Goal: Information Seeking & Learning: Learn about a topic

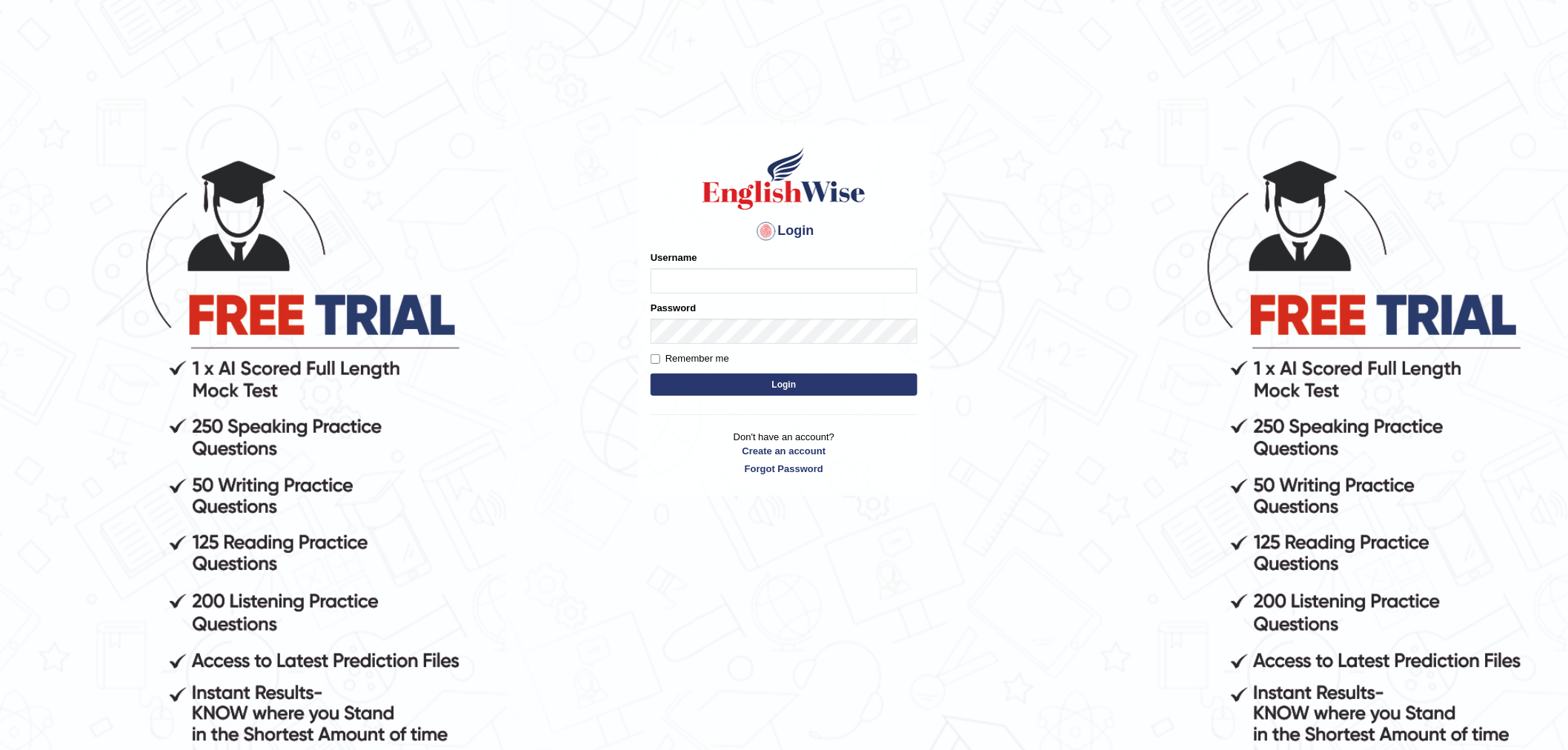
type input "manzars"
click at [747, 278] on input "manzars" at bounding box center [784, 280] width 266 height 25
drag, startPoint x: 536, startPoint y: 278, endPoint x: 542, endPoint y: 289, distance: 12.5
click at [536, 278] on body "Login Please fix the following errors: Username manzars Password Remember me Lo…" at bounding box center [784, 453] width 1568 height 750
click at [716, 380] on button "Login" at bounding box center [784, 384] width 266 height 22
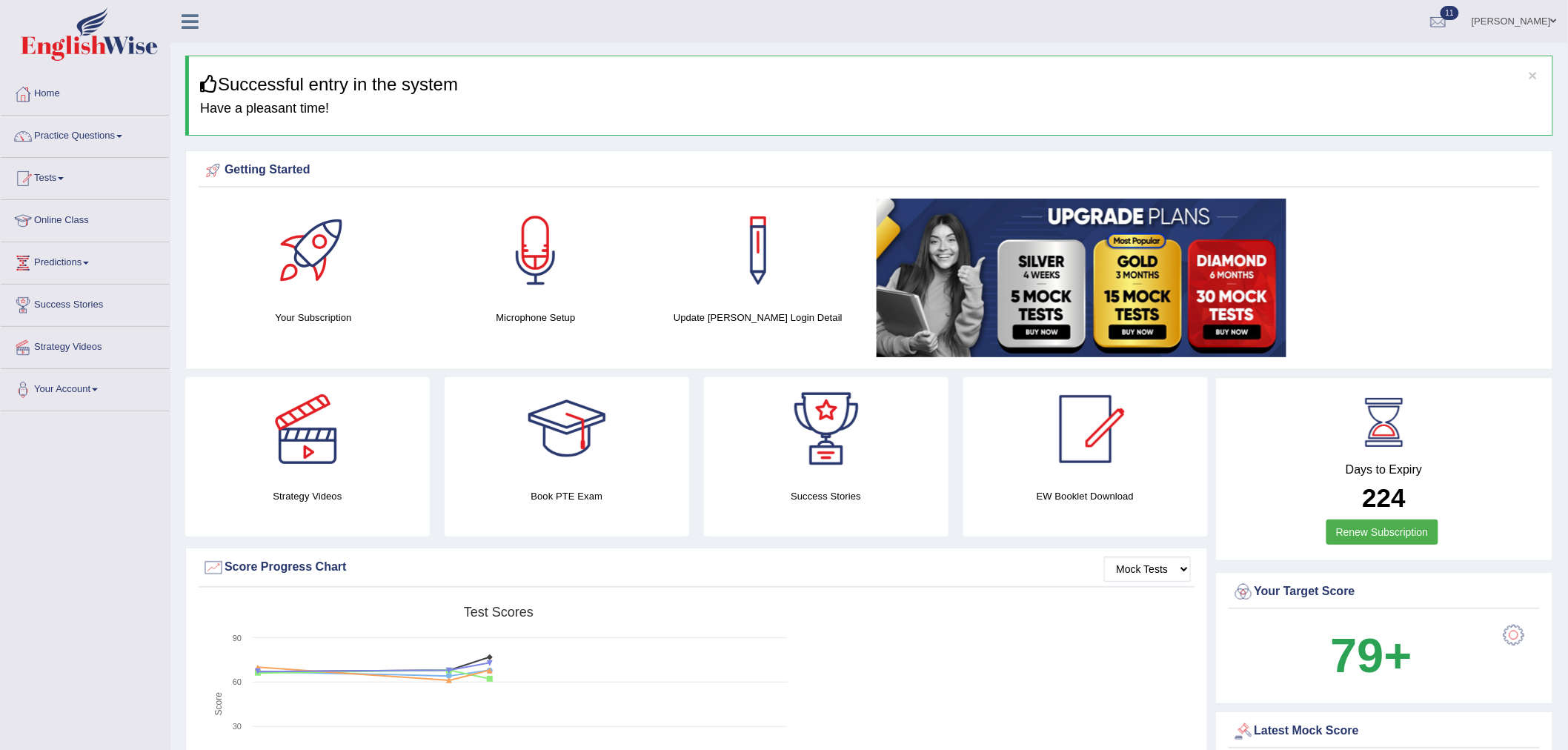
click at [1459, 16] on span "11" at bounding box center [1450, 13] width 19 height 14
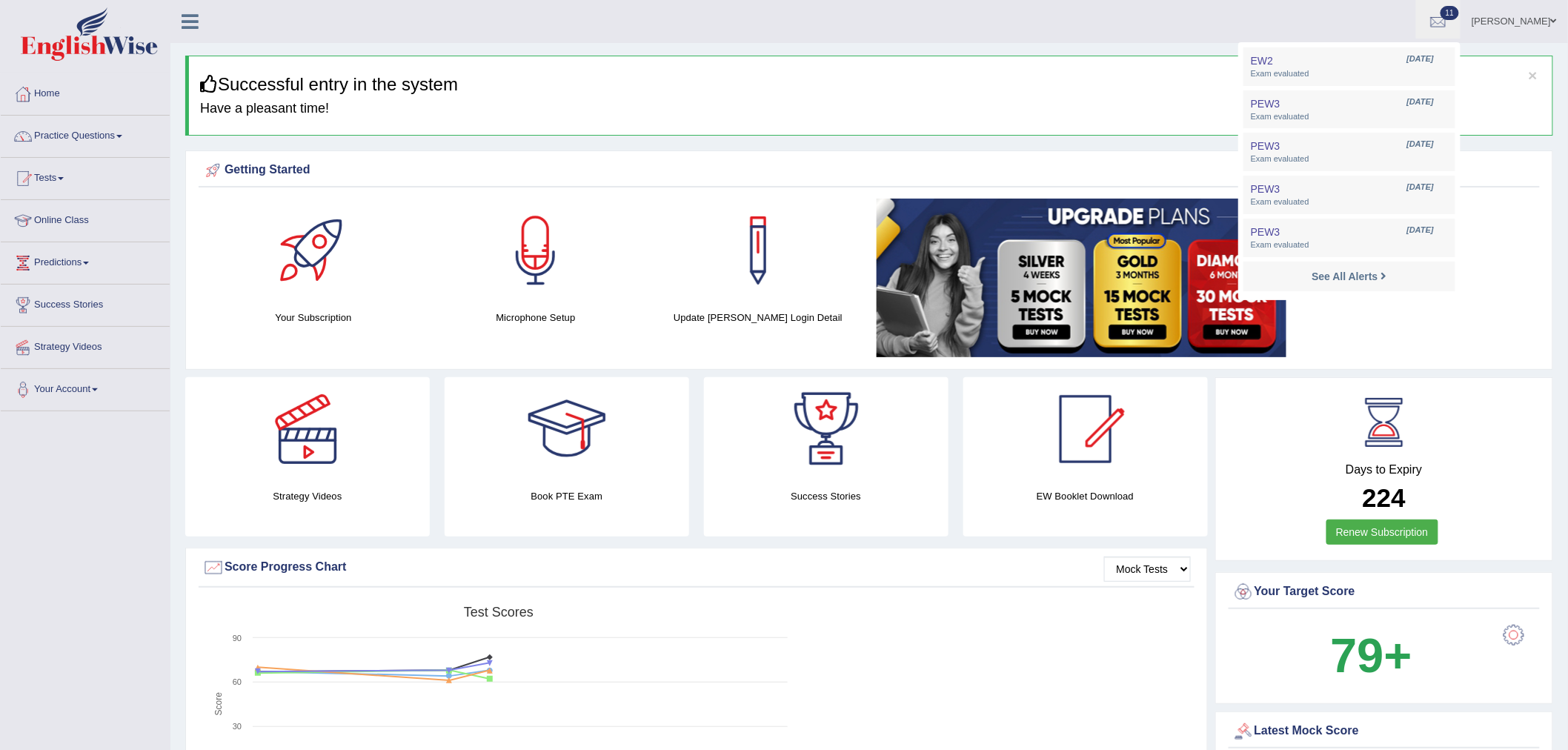
click at [1553, 22] on span at bounding box center [1554, 21] width 6 height 10
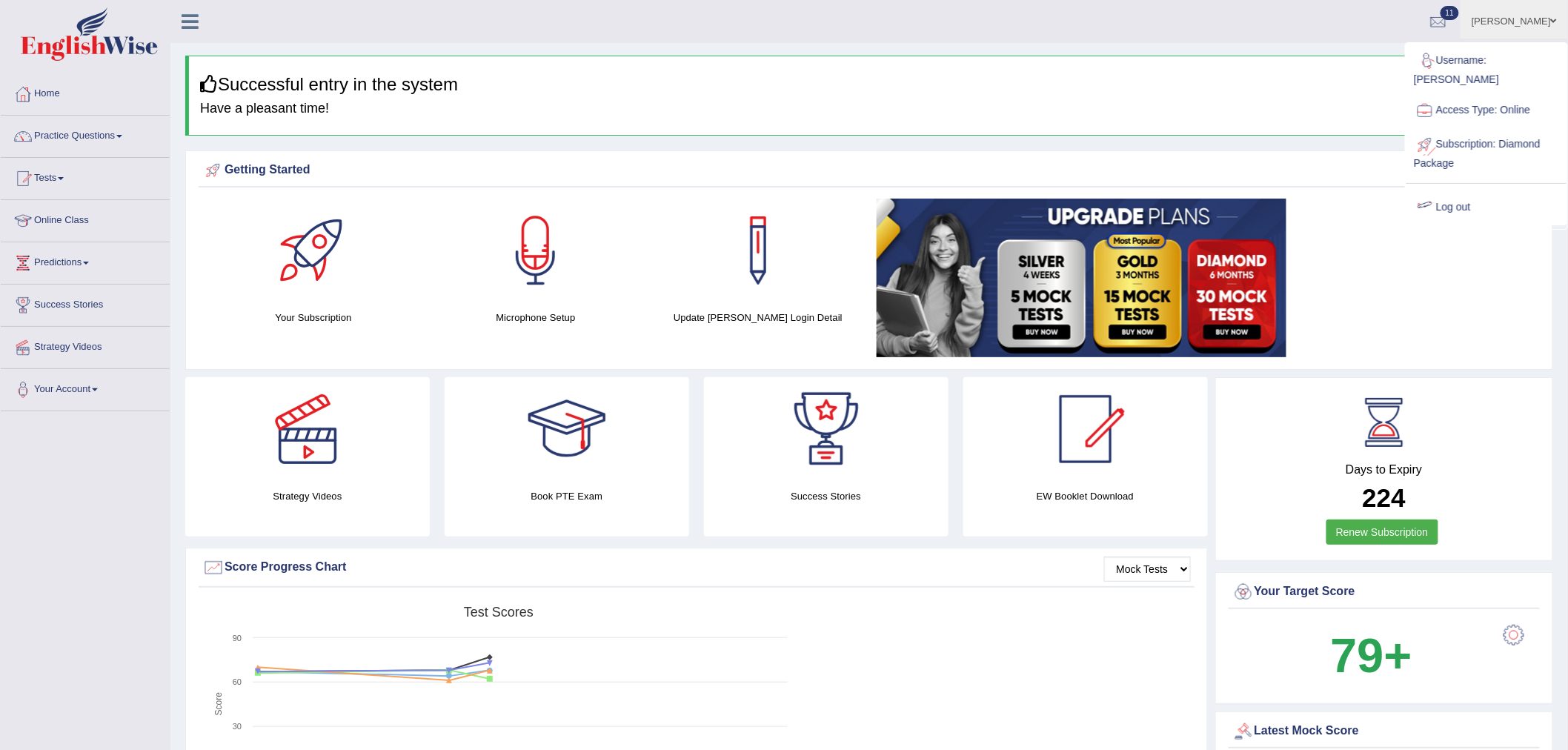
click at [1461, 191] on link "Log out" at bounding box center [1487, 208] width 160 height 34
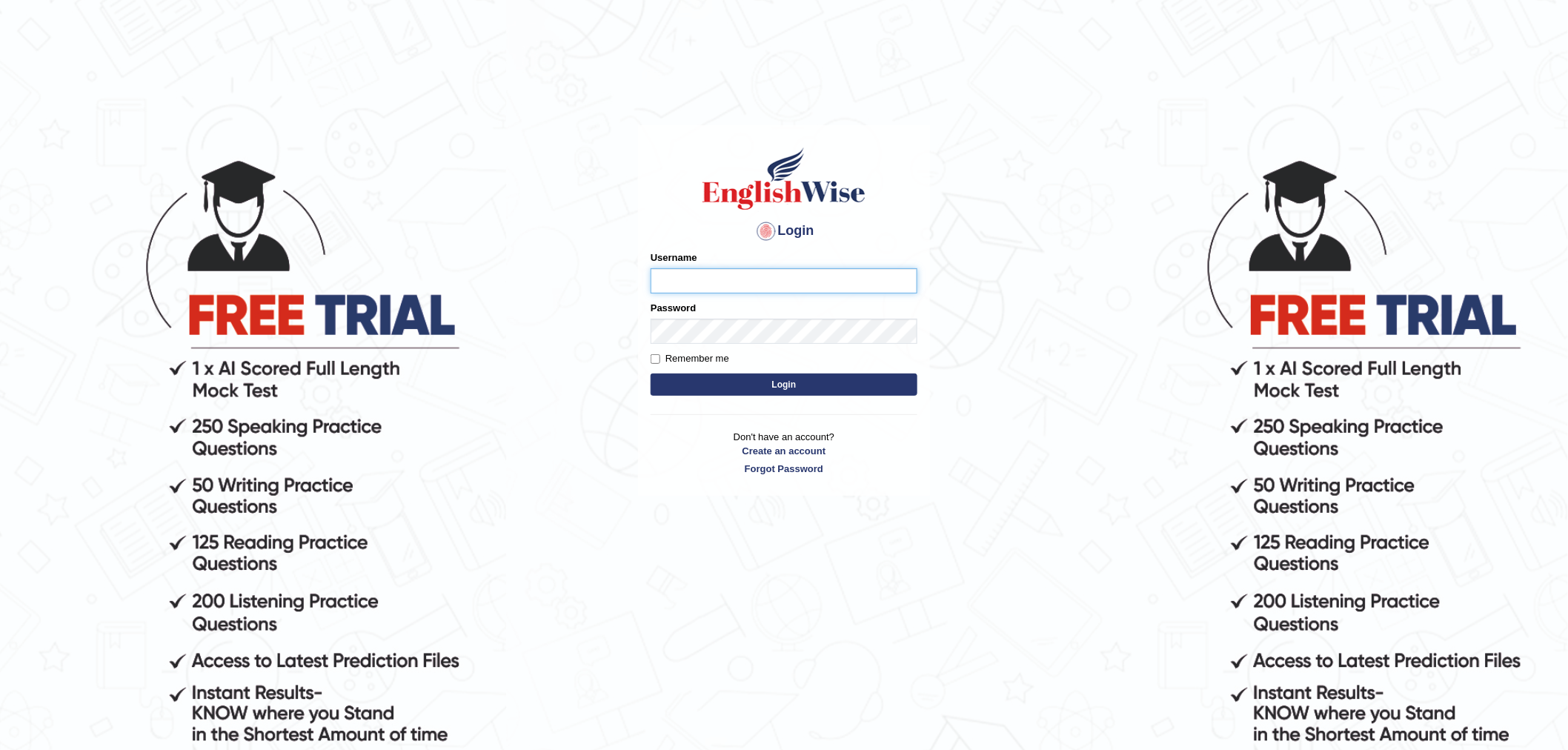
type input "manzars"
click at [714, 386] on button "Login" at bounding box center [784, 384] width 266 height 22
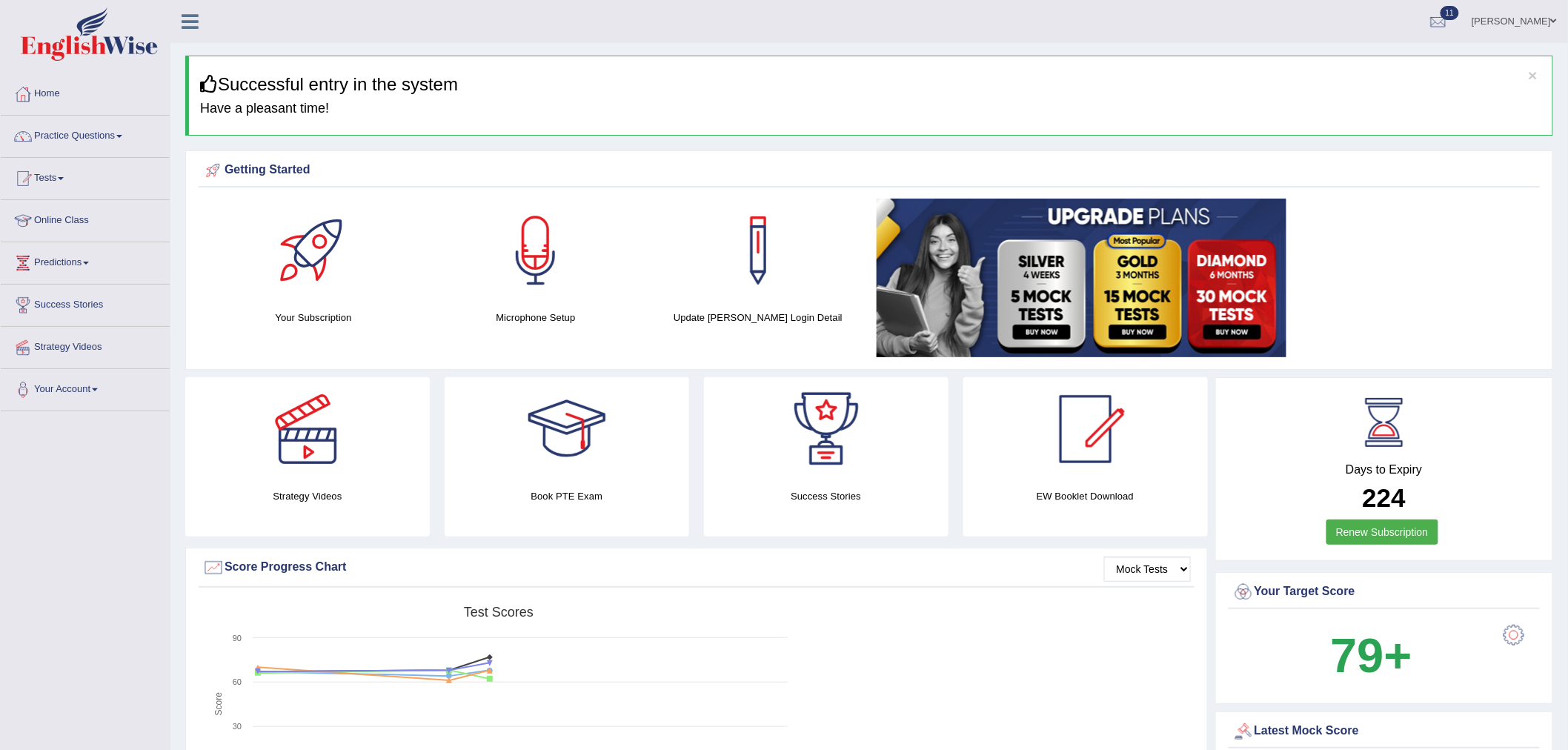
click at [89, 43] on img at bounding box center [89, 34] width 137 height 54
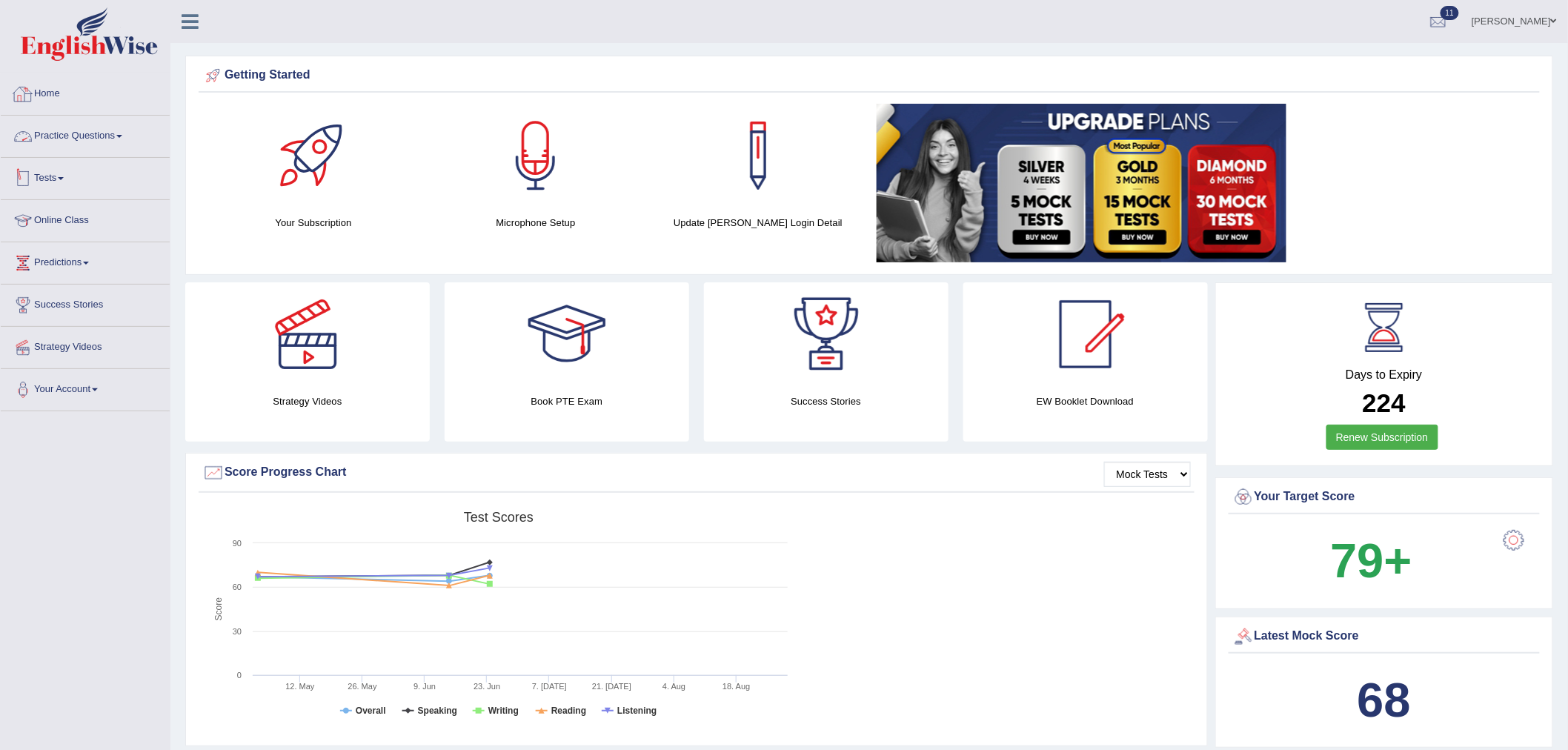
click at [98, 36] on img at bounding box center [89, 34] width 137 height 54
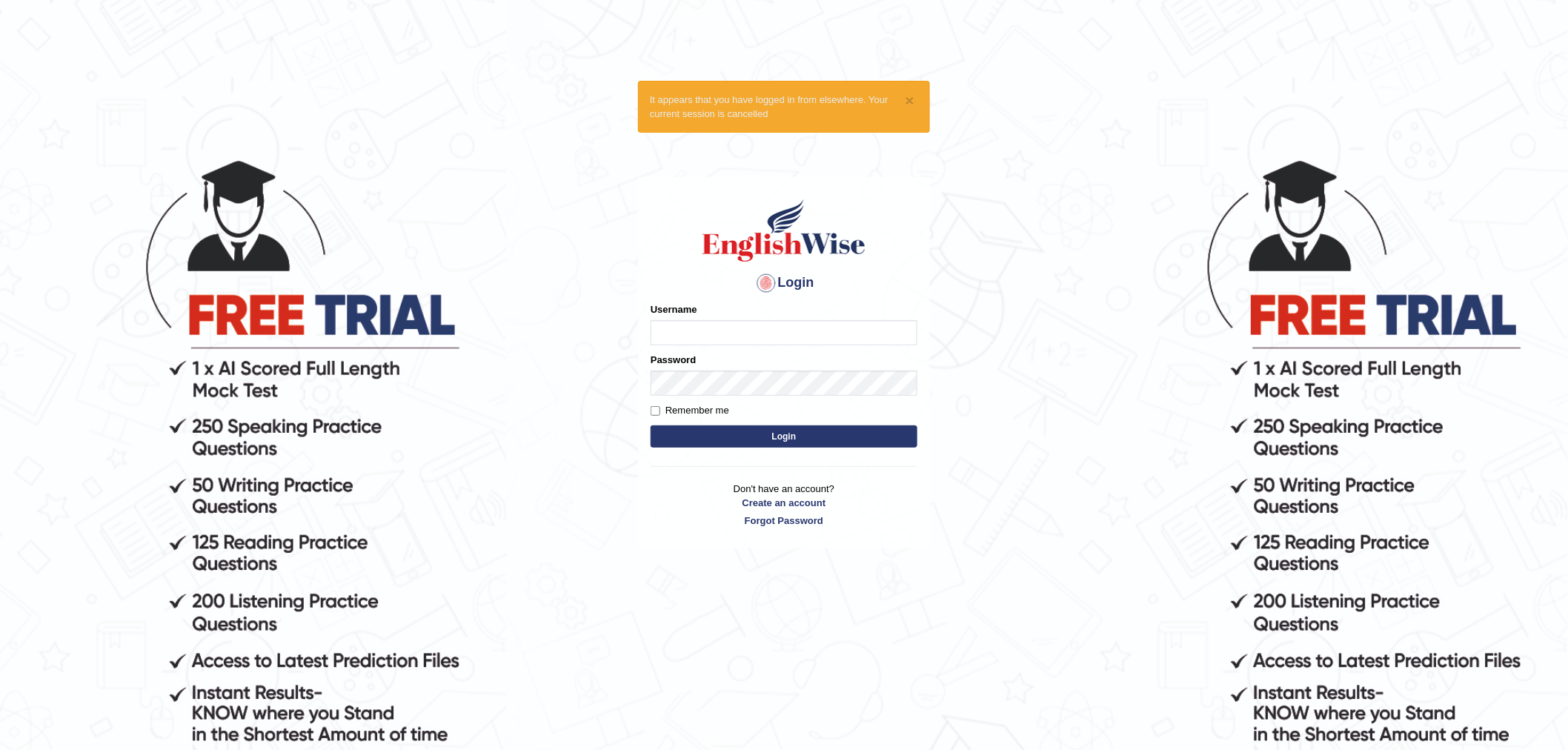
type input "manzars"
click at [845, 431] on button "Login" at bounding box center [784, 436] width 266 height 22
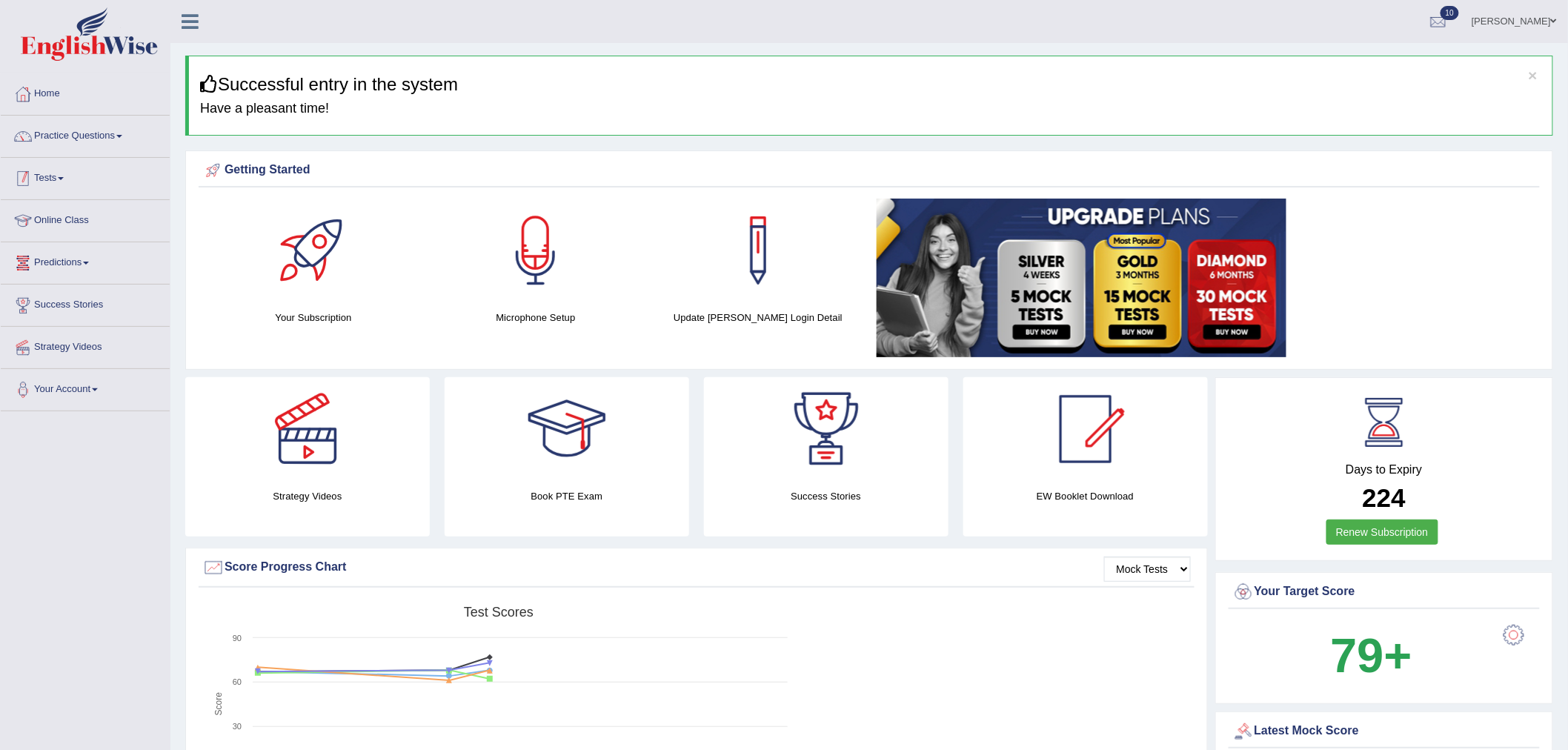
click at [54, 179] on link "Tests" at bounding box center [85, 176] width 169 height 37
click at [41, 261] on link "History" at bounding box center [96, 265] width 138 height 27
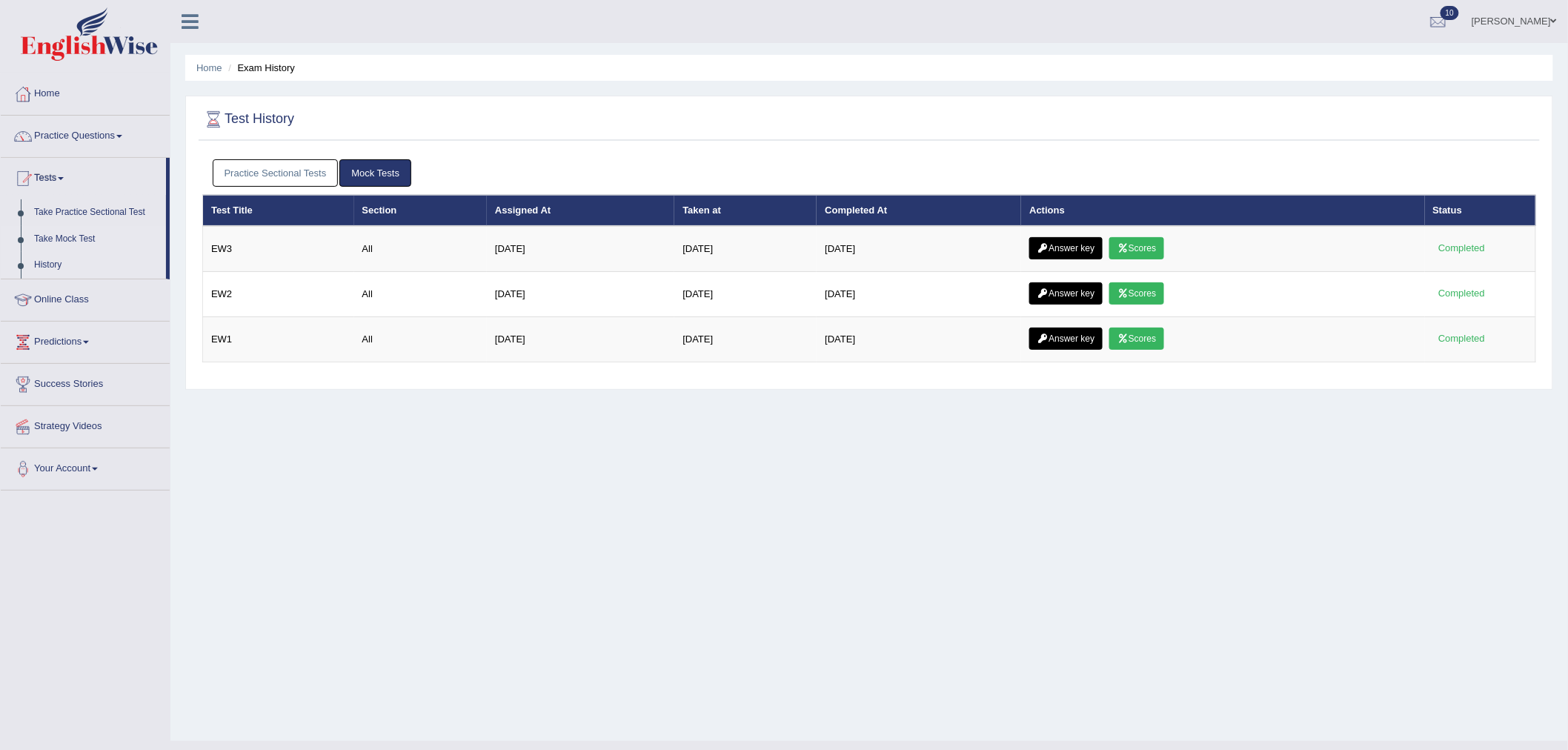
click at [52, 234] on link "Take Mock Test" at bounding box center [96, 238] width 138 height 27
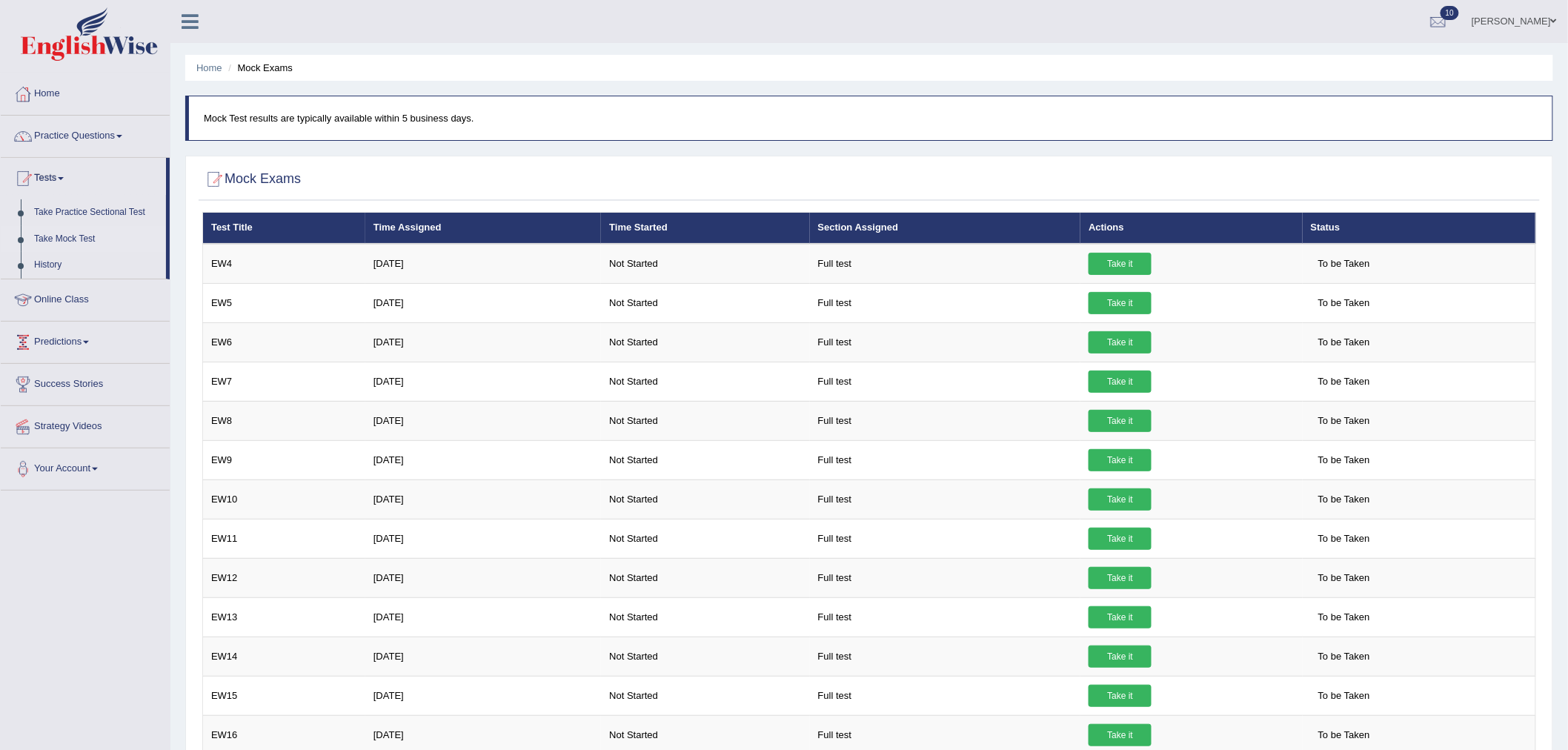
click at [89, 347] on link "Predictions" at bounding box center [85, 340] width 169 height 37
click at [90, 138] on link "Practice Questions" at bounding box center [85, 133] width 169 height 37
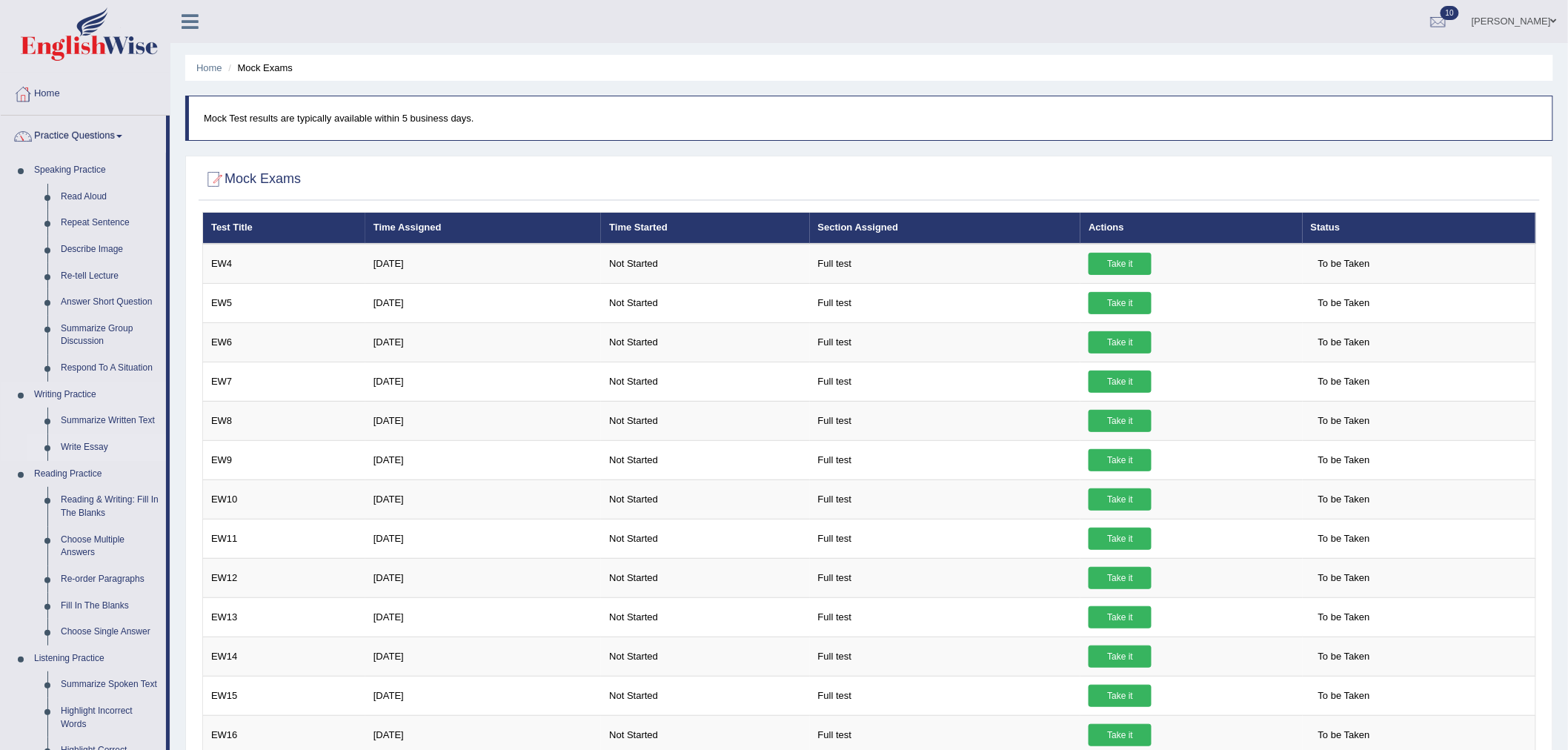
click at [97, 441] on link "Write Essay" at bounding box center [109, 447] width 112 height 27
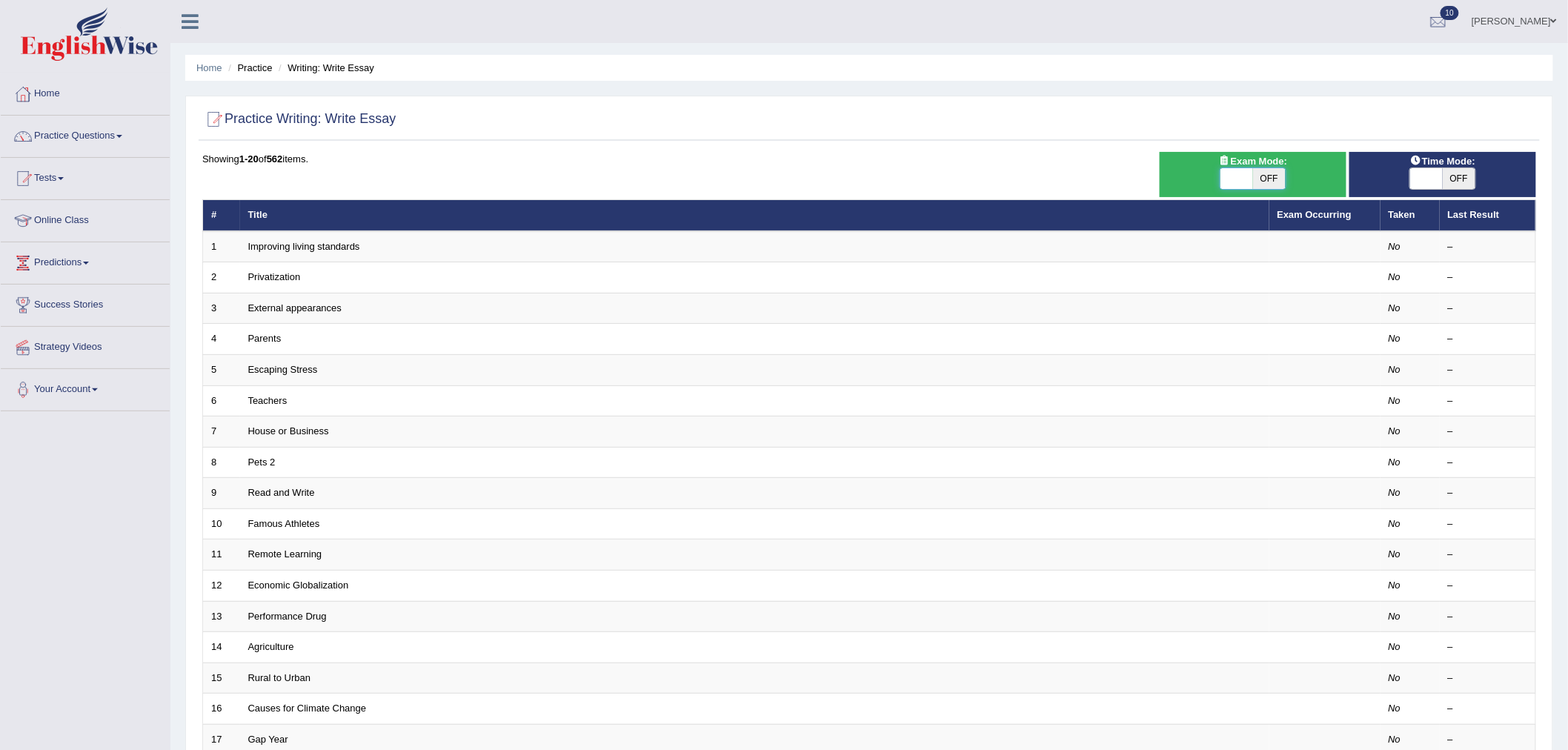
click at [1231, 172] on span at bounding box center [1236, 178] width 33 height 21
checkbox input "true"
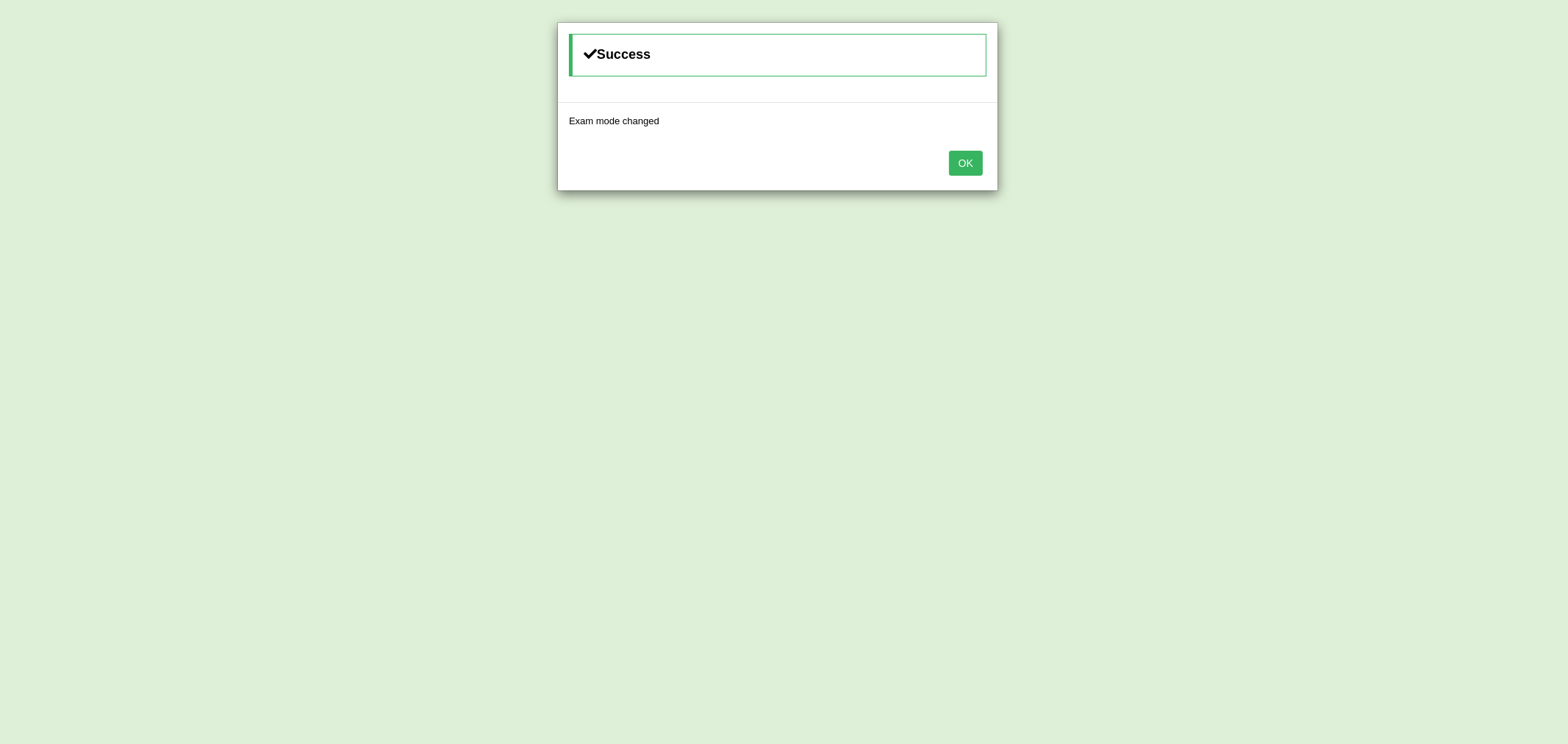
click at [960, 164] on button "OK" at bounding box center [966, 163] width 34 height 25
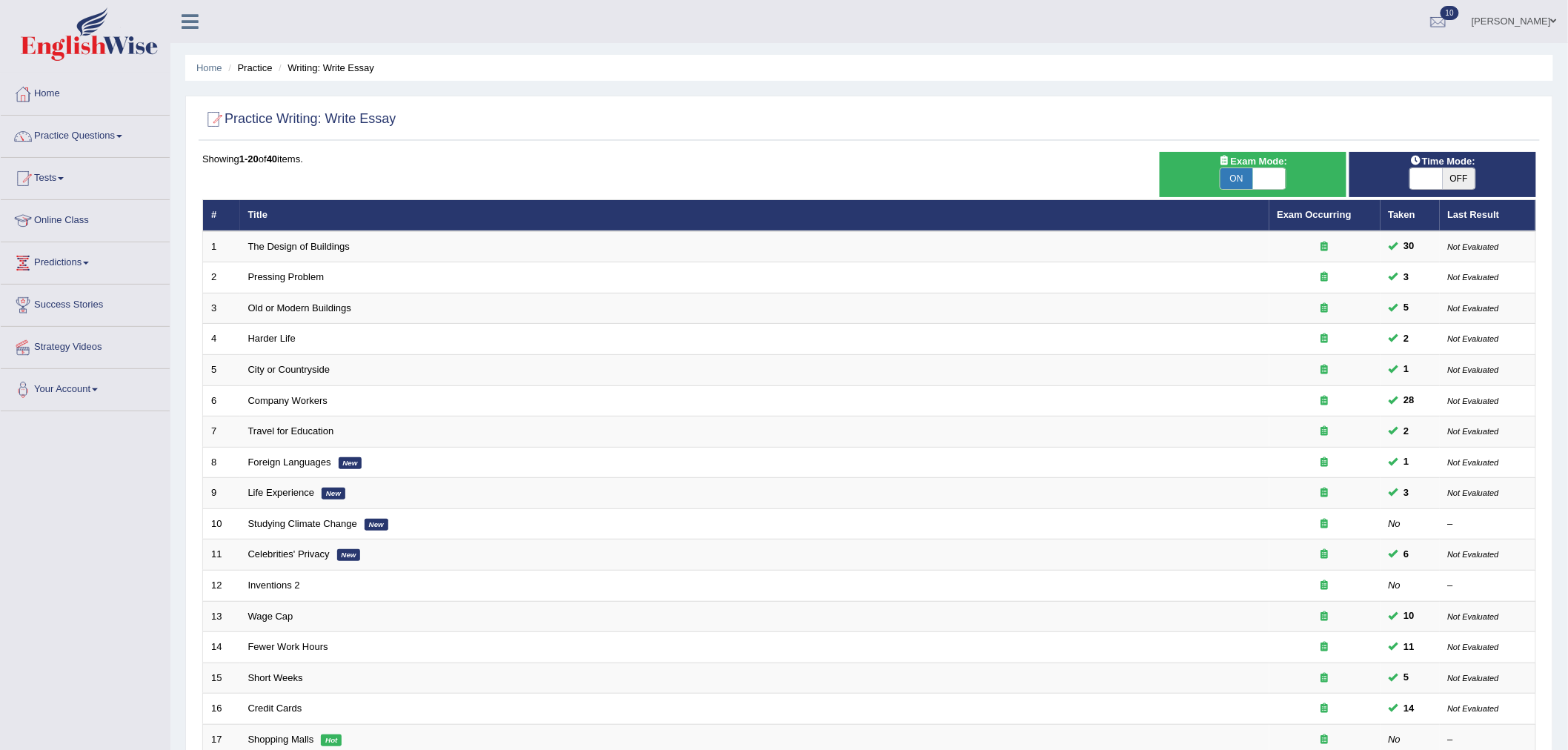
click at [1434, 180] on span at bounding box center [1426, 178] width 33 height 21
checkbox input "true"
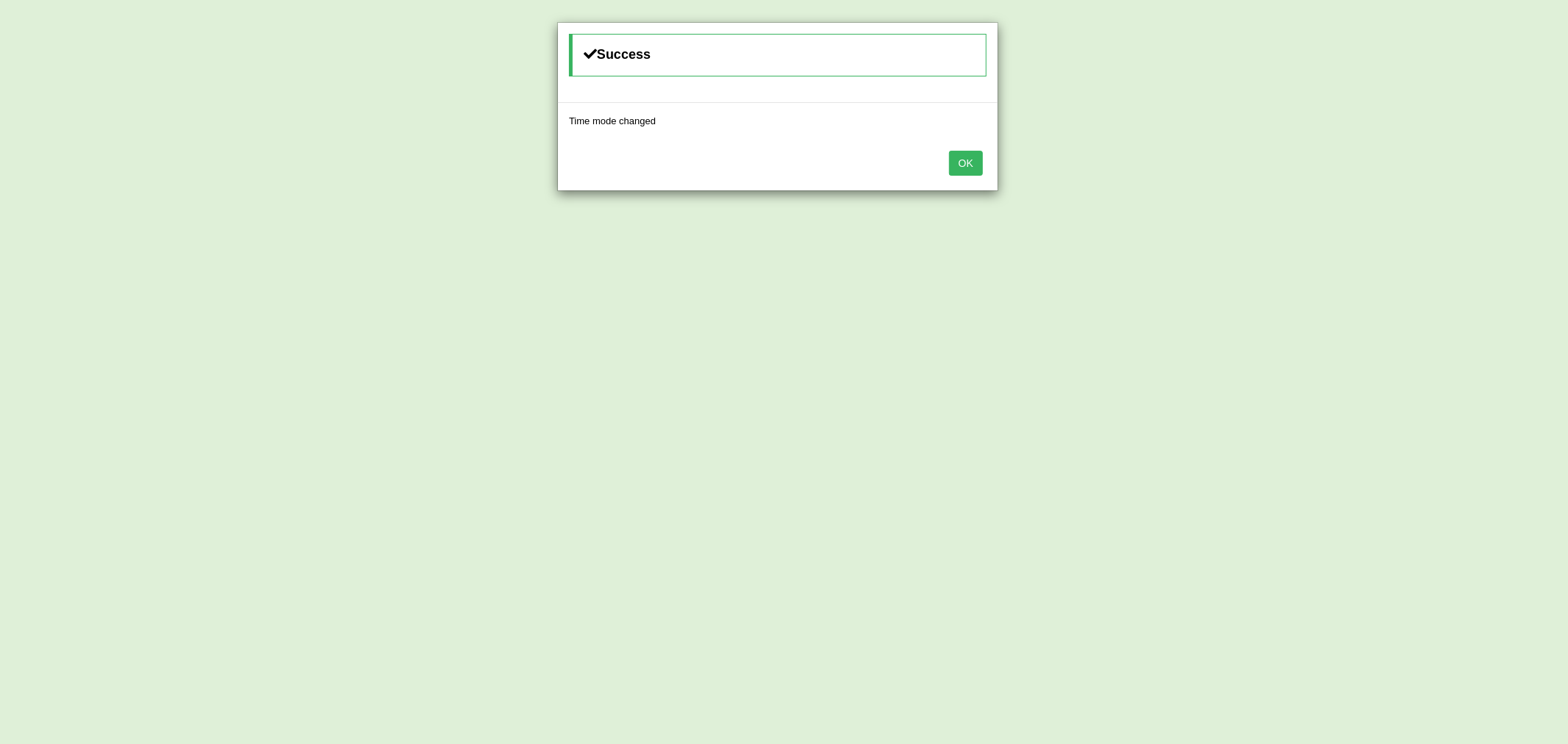
click at [959, 166] on button "OK" at bounding box center [966, 163] width 34 height 25
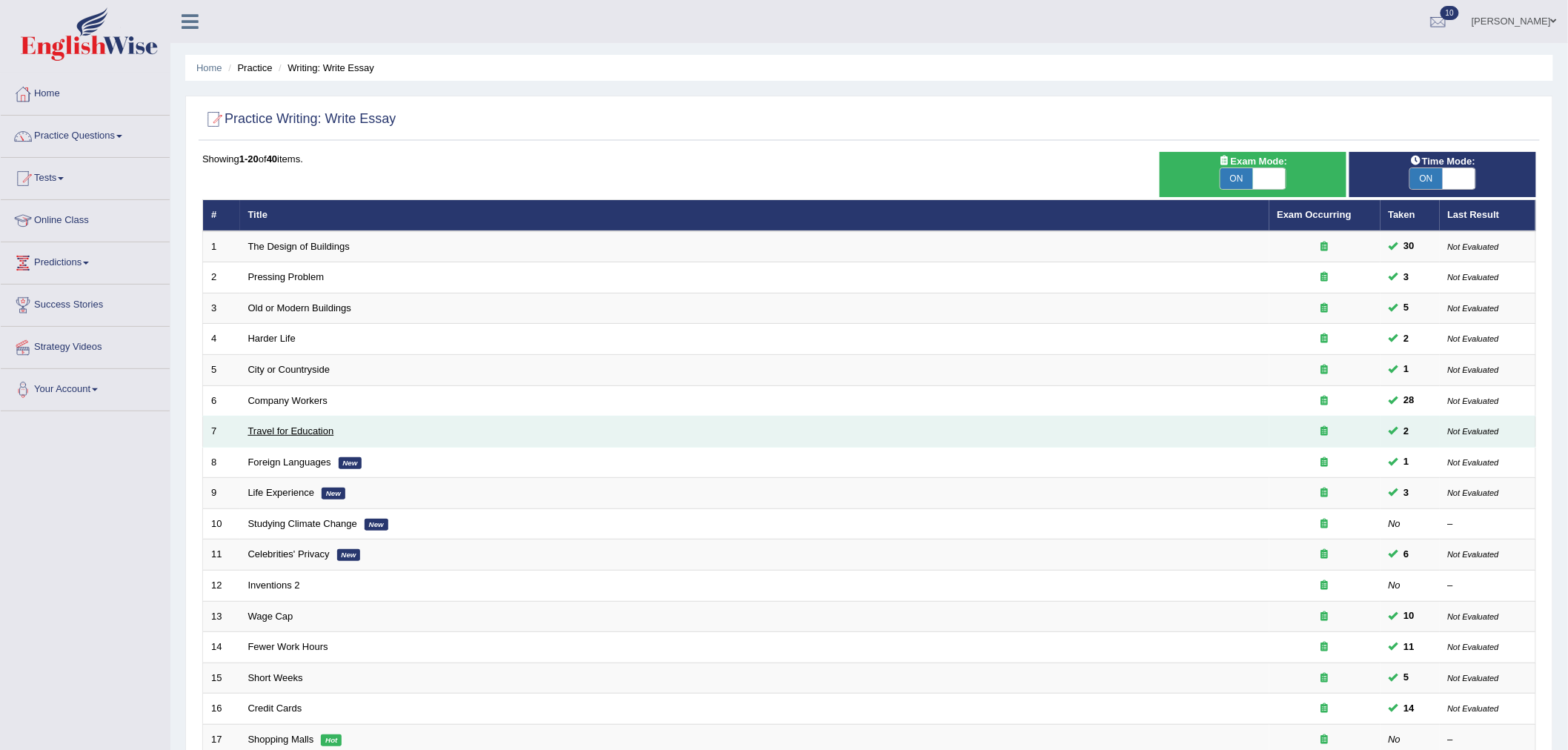
click at [322, 426] on link "Travel for Education" at bounding box center [291, 430] width 86 height 11
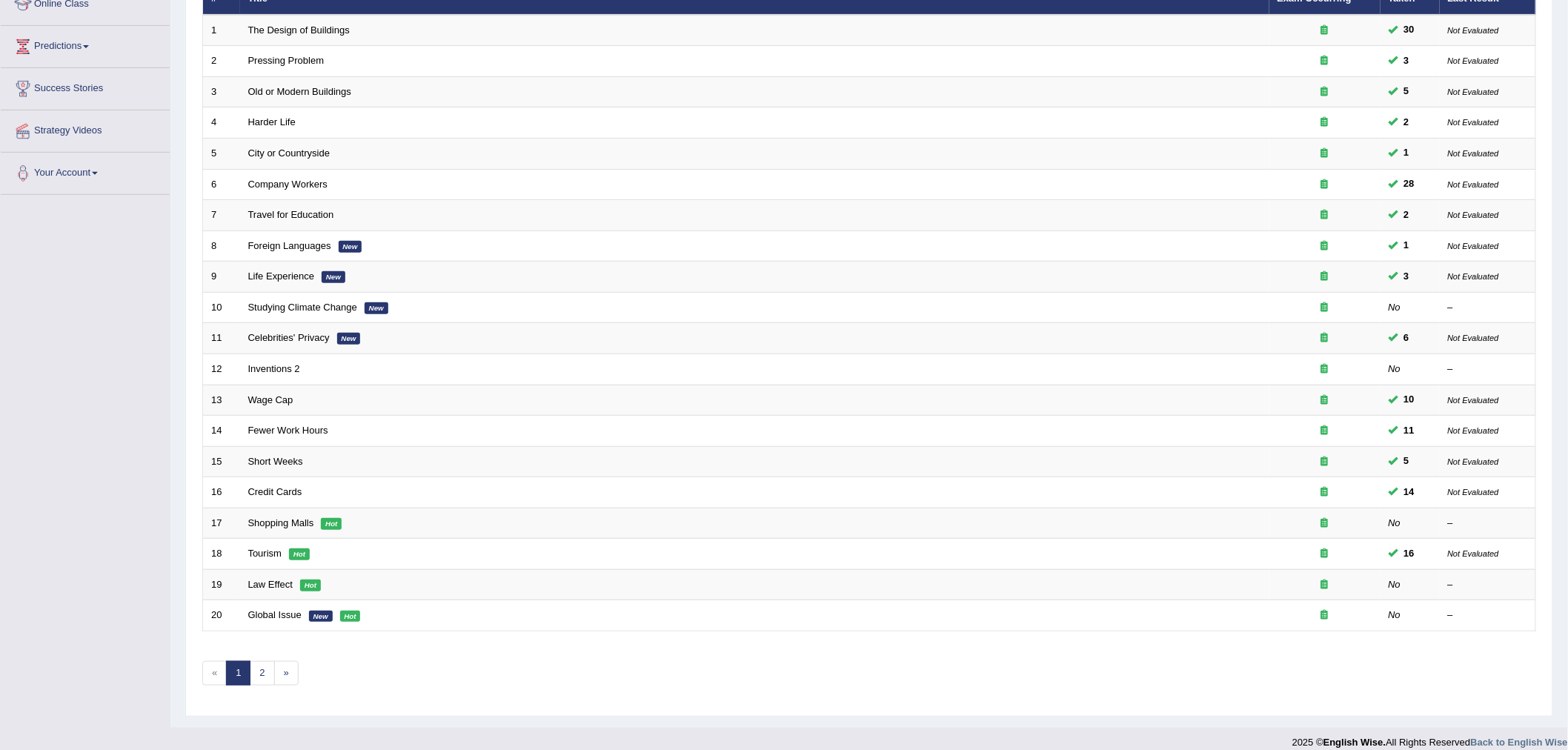
scroll to position [231, 0]
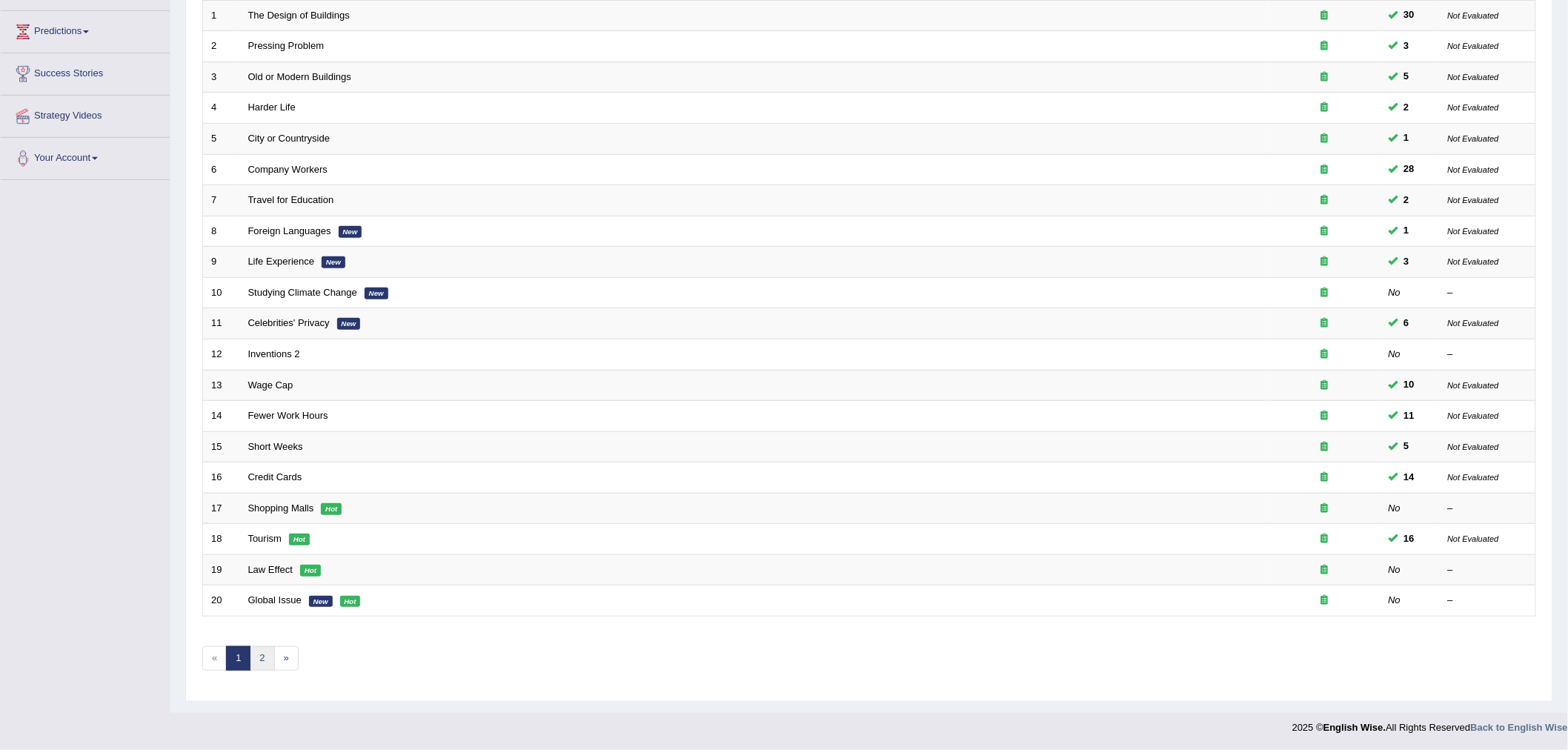
click at [262, 663] on link "2" at bounding box center [261, 658] width 25 height 25
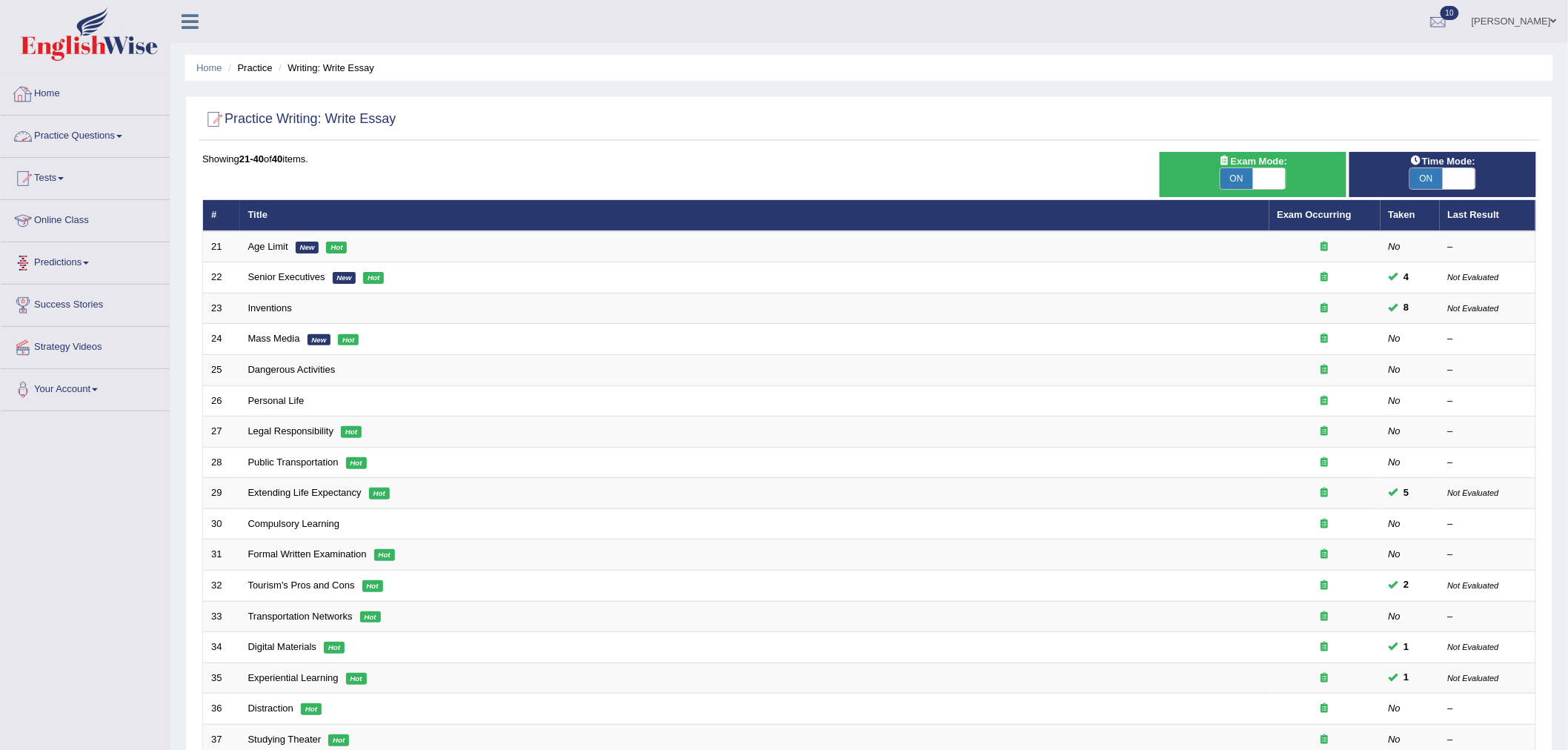
click at [69, 135] on link "Practice Questions" at bounding box center [85, 133] width 169 height 37
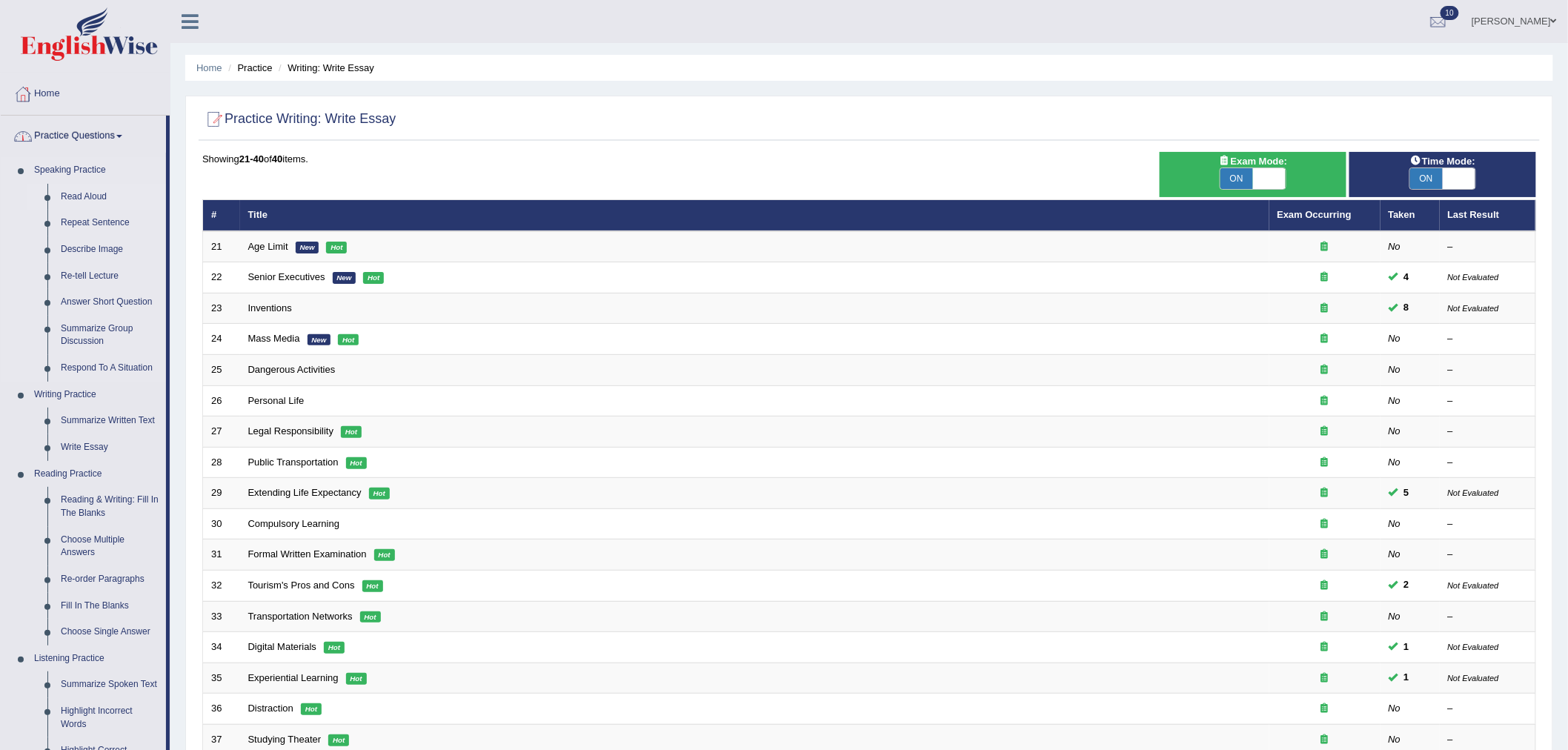
click at [75, 194] on link "Read Aloud" at bounding box center [109, 197] width 112 height 27
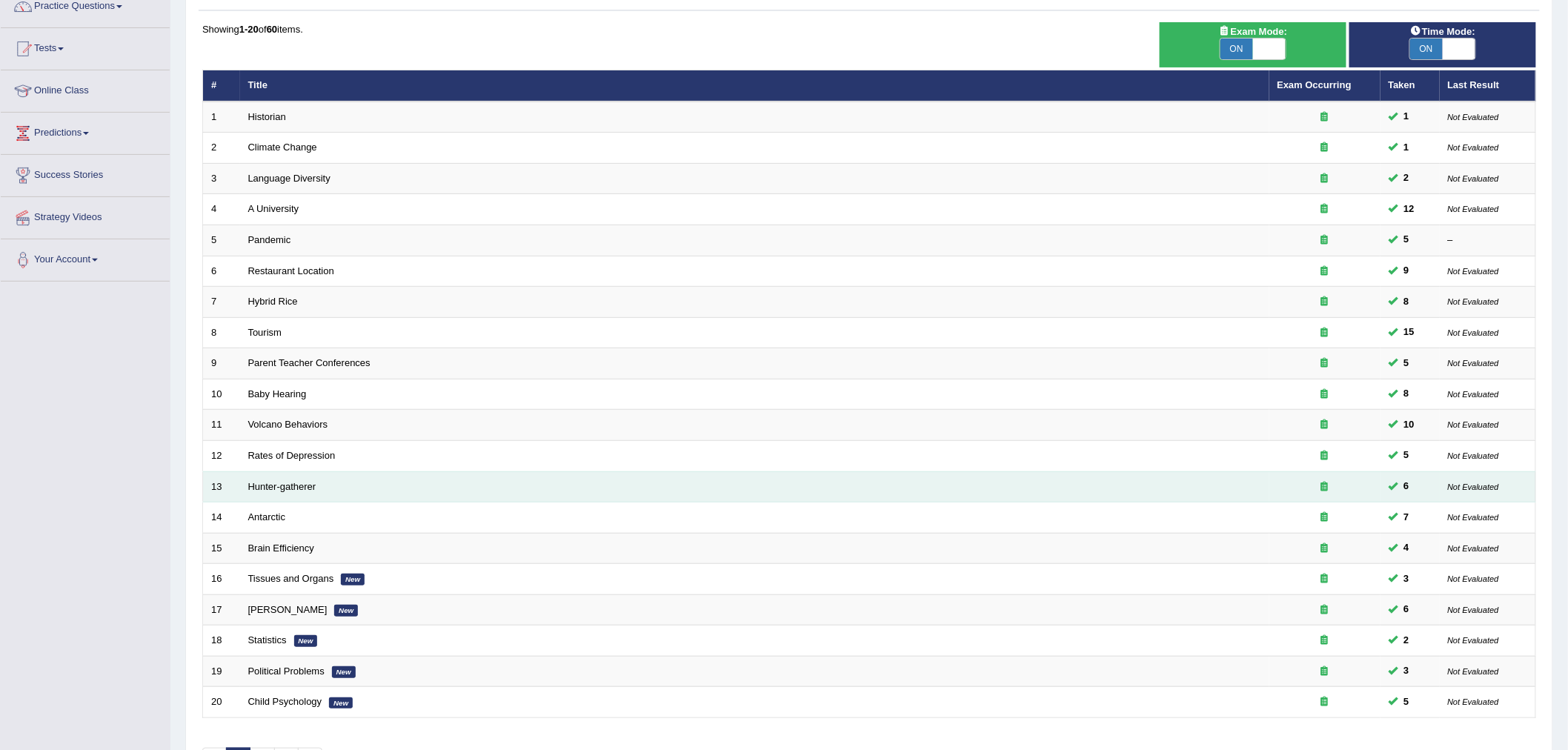
scroll to position [231, 0]
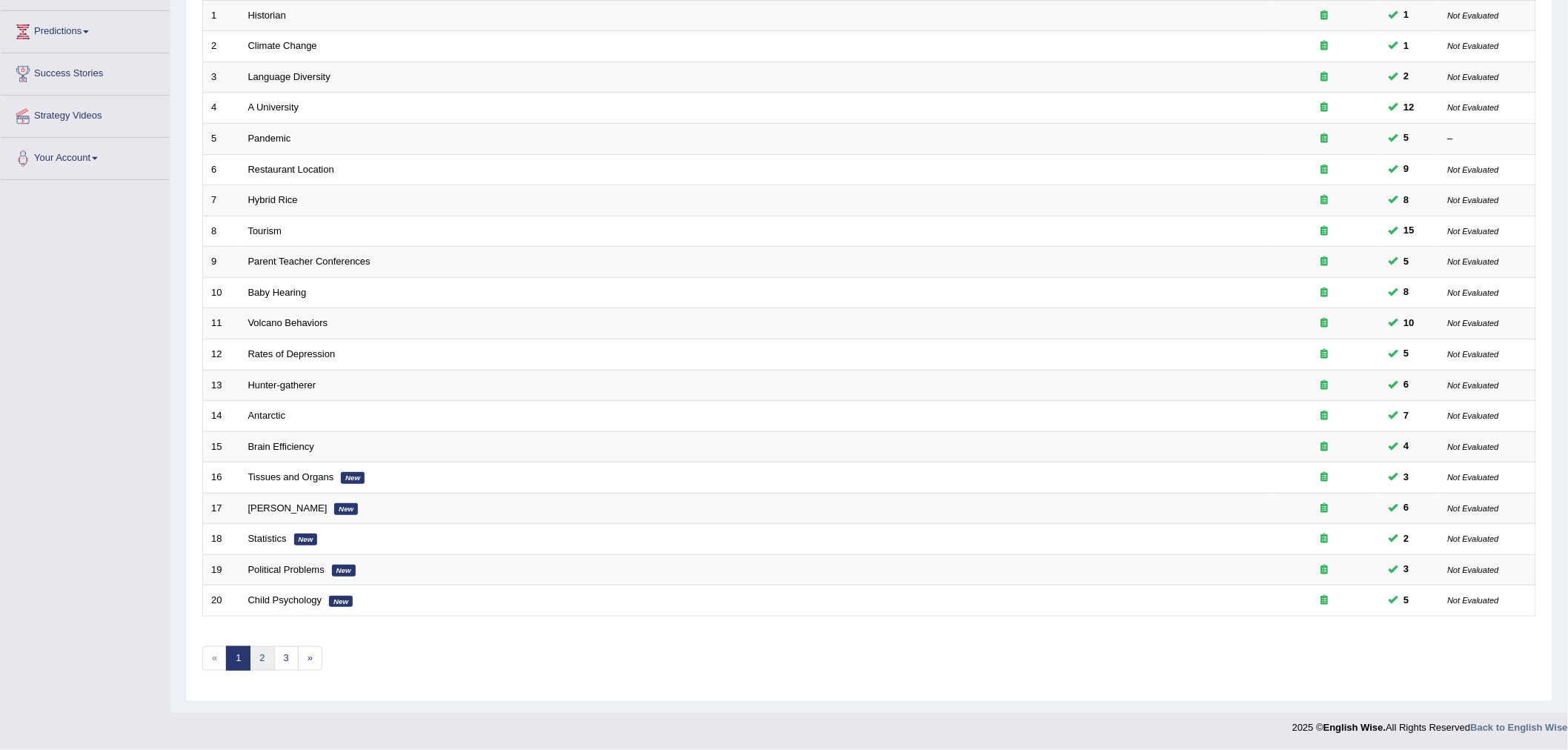
click at [263, 656] on link "2" at bounding box center [261, 658] width 25 height 25
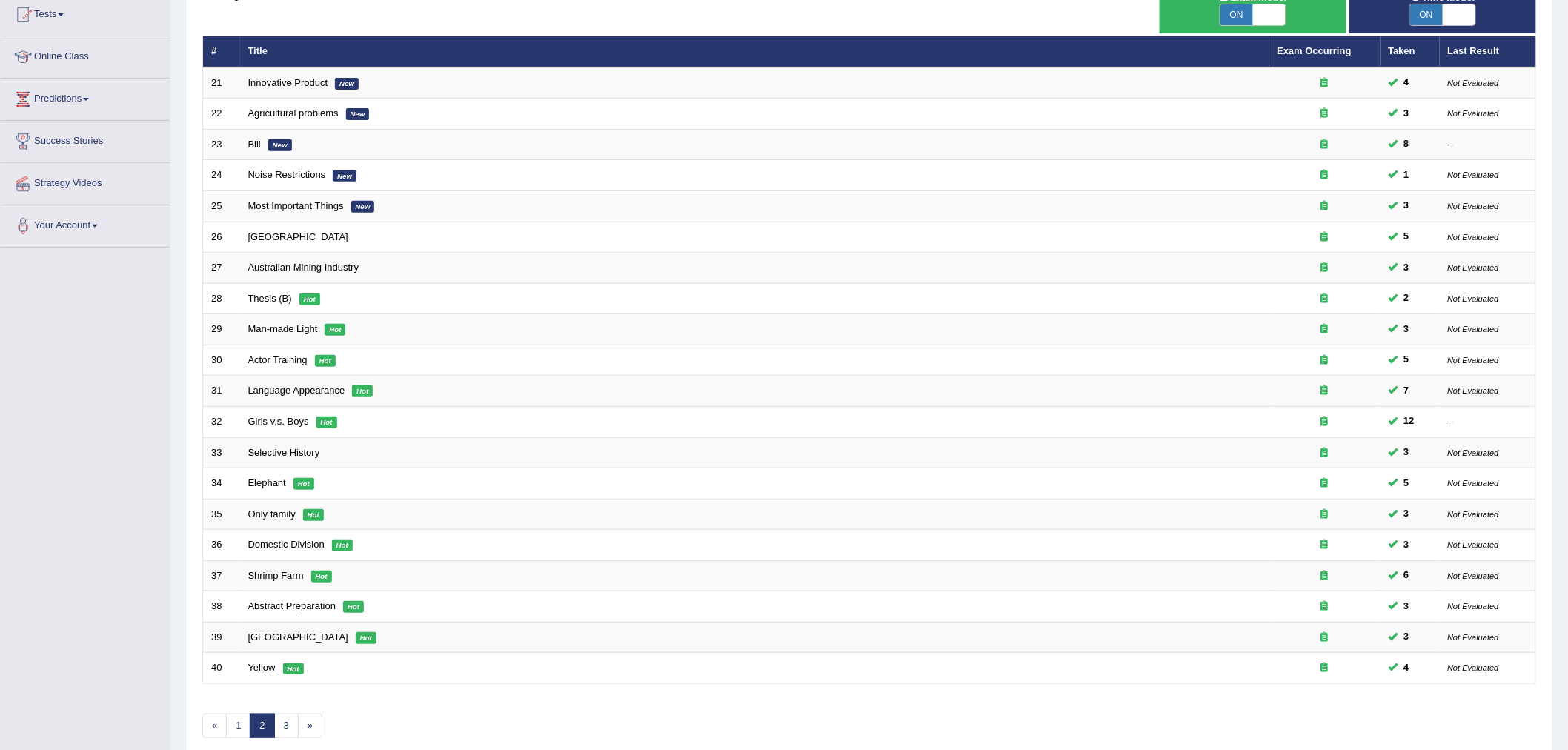
scroll to position [165, 0]
click at [286, 718] on link "3" at bounding box center [286, 724] width 25 height 25
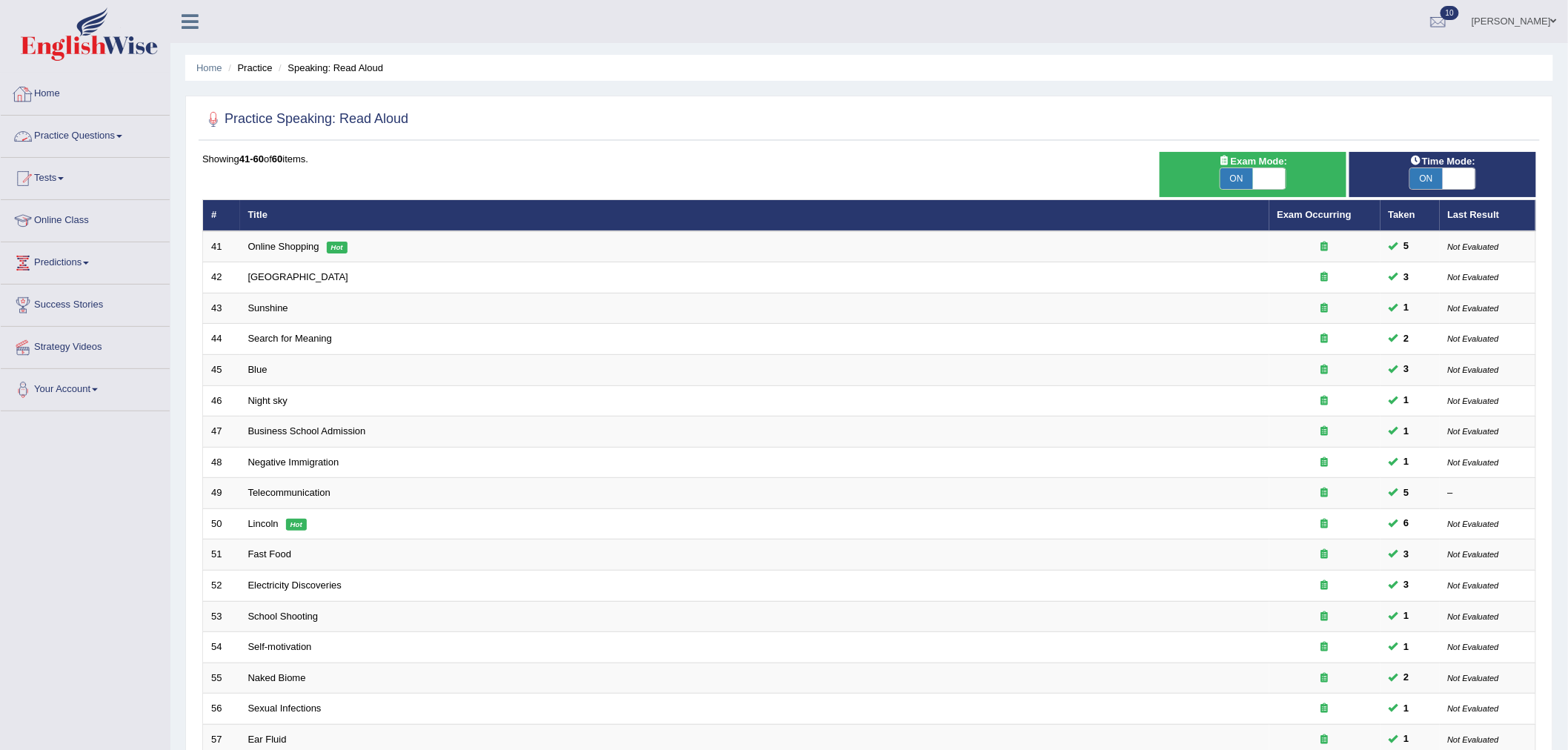
click at [48, 130] on link "Practice Questions" at bounding box center [85, 133] width 169 height 37
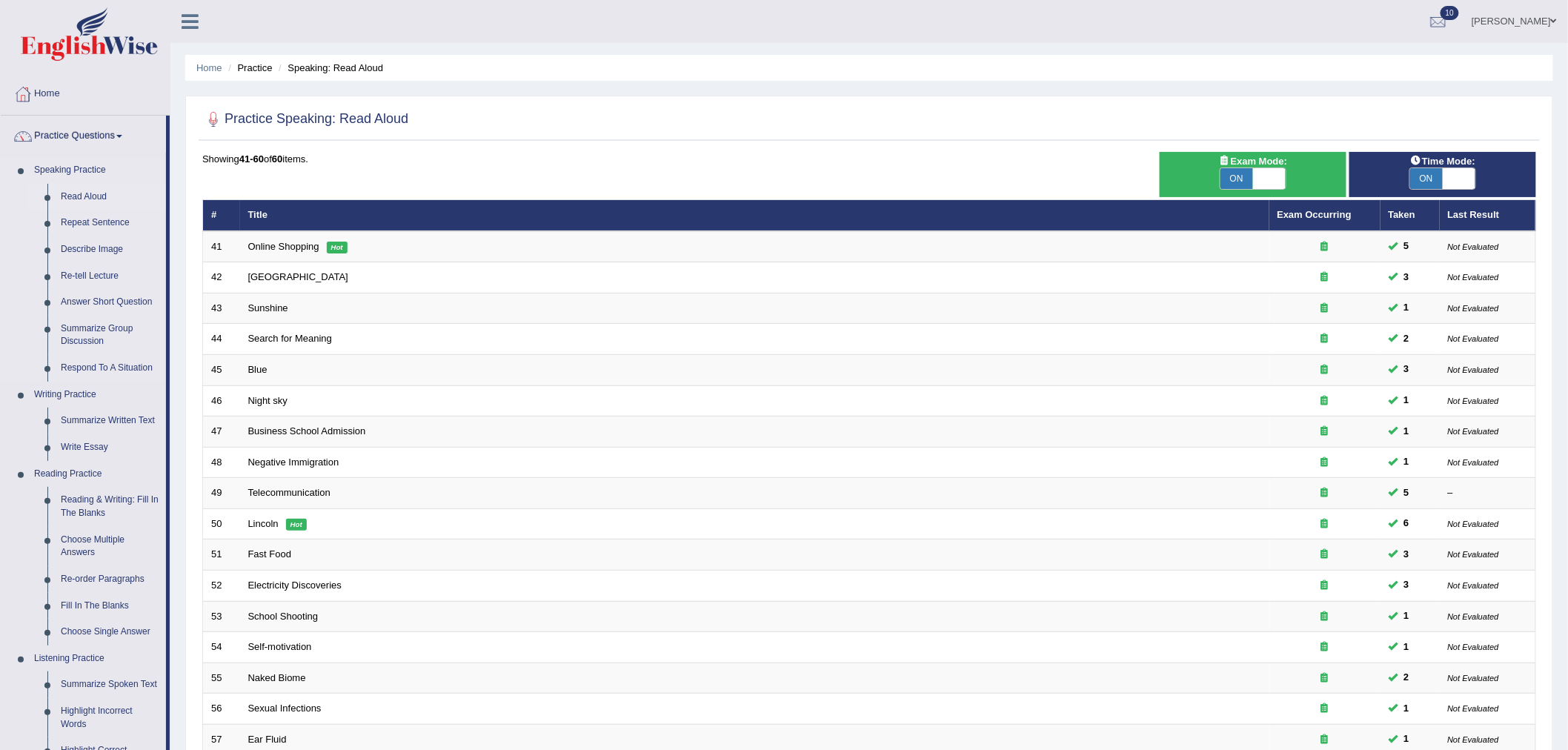
click at [75, 194] on link "Read Aloud" at bounding box center [109, 197] width 112 height 27
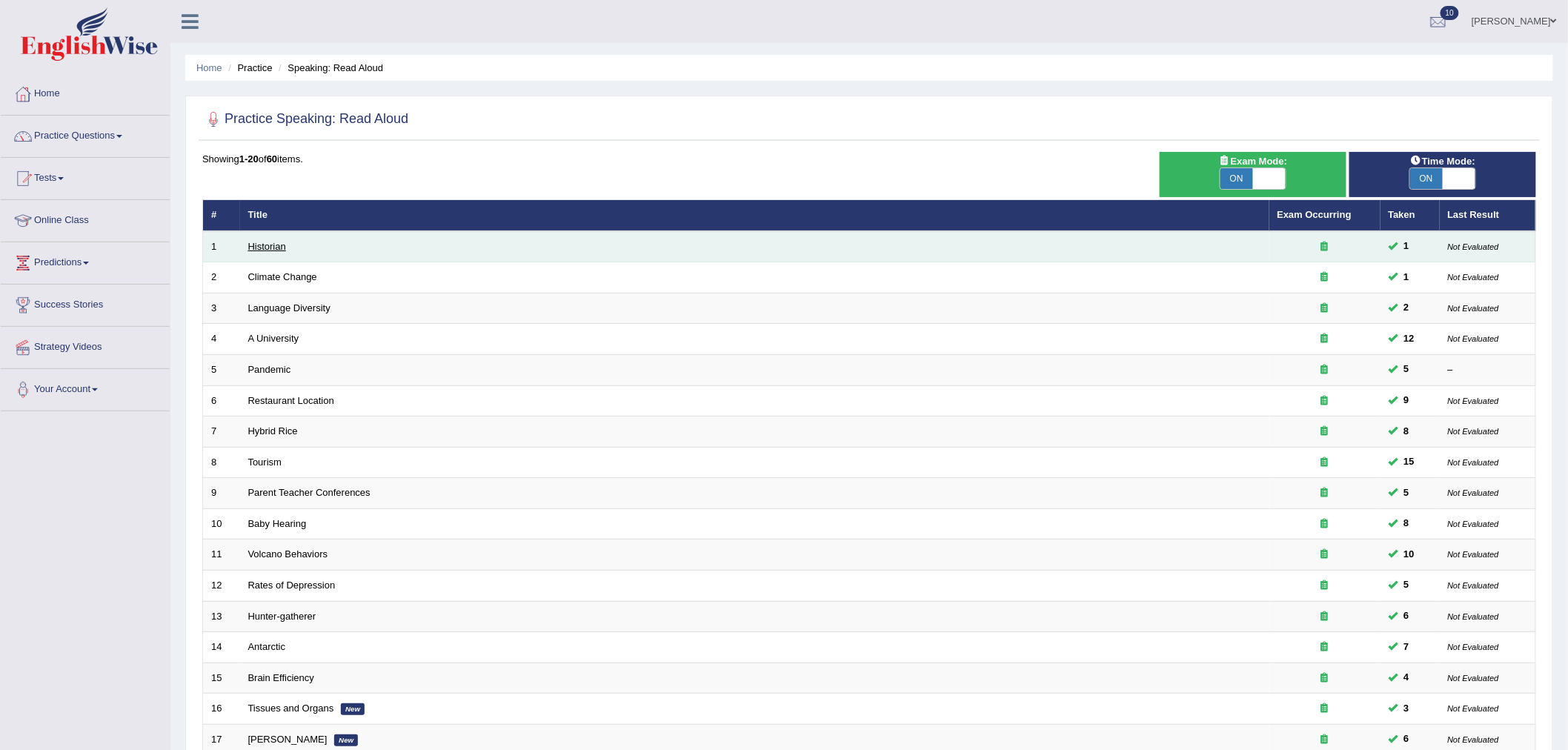
click at [266, 245] on link "Historian" at bounding box center [267, 245] width 38 height 11
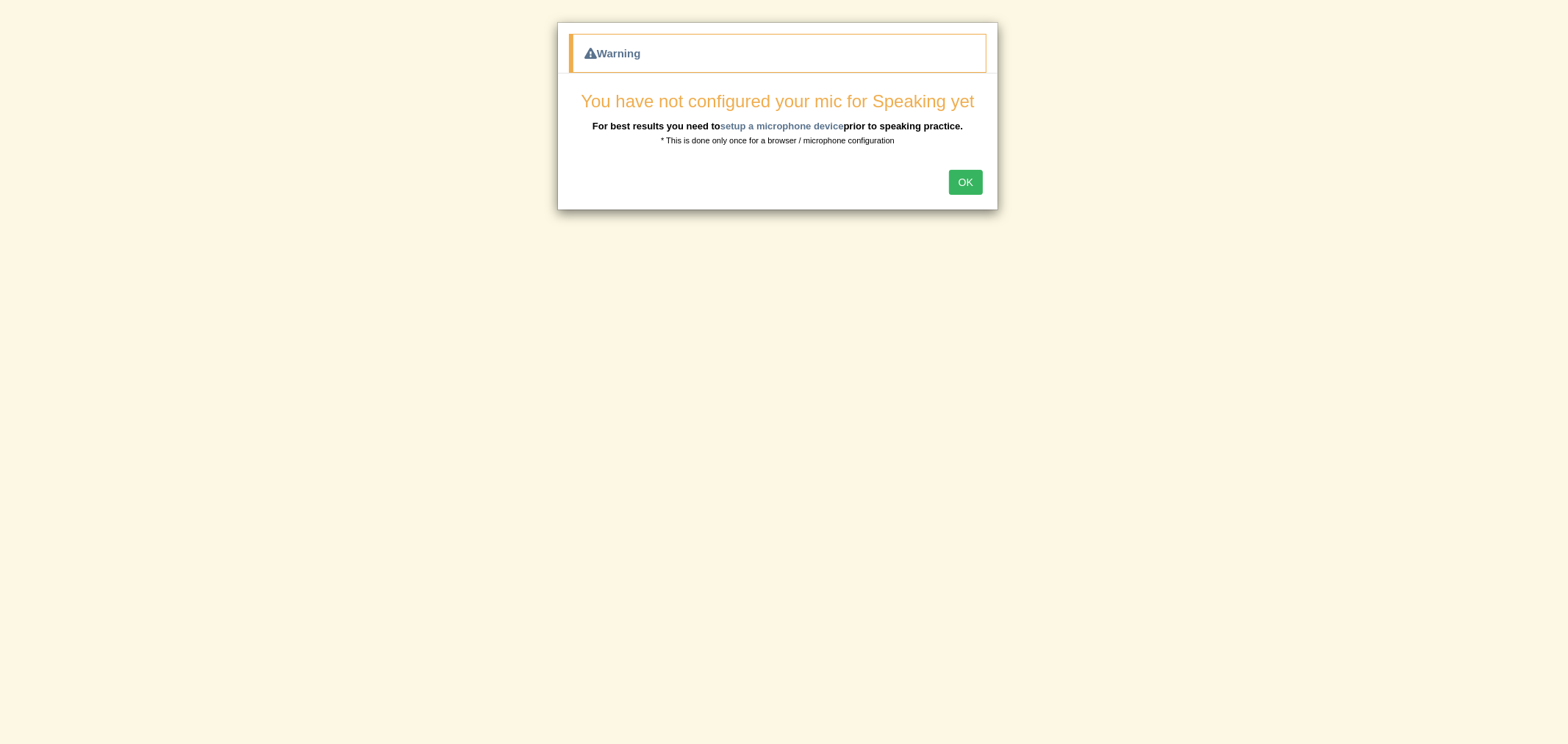
click at [959, 177] on button "OK" at bounding box center [966, 181] width 34 height 25
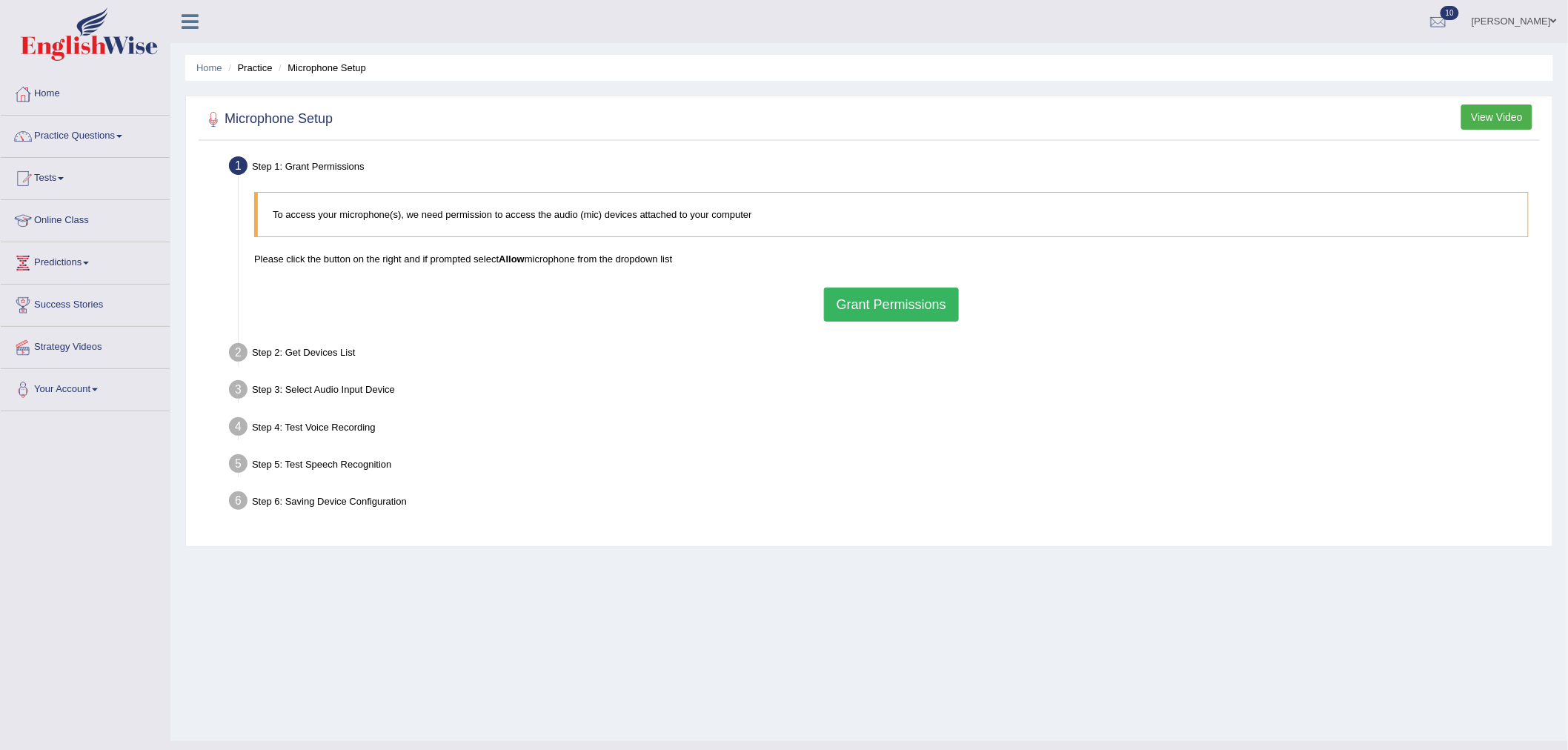
click at [885, 324] on div "To access your microphone(s), we need permission to access the audio (mic) devi…" at bounding box center [891, 256] width 1290 height 144
click at [889, 314] on button "Grant Permissions" at bounding box center [891, 304] width 135 height 34
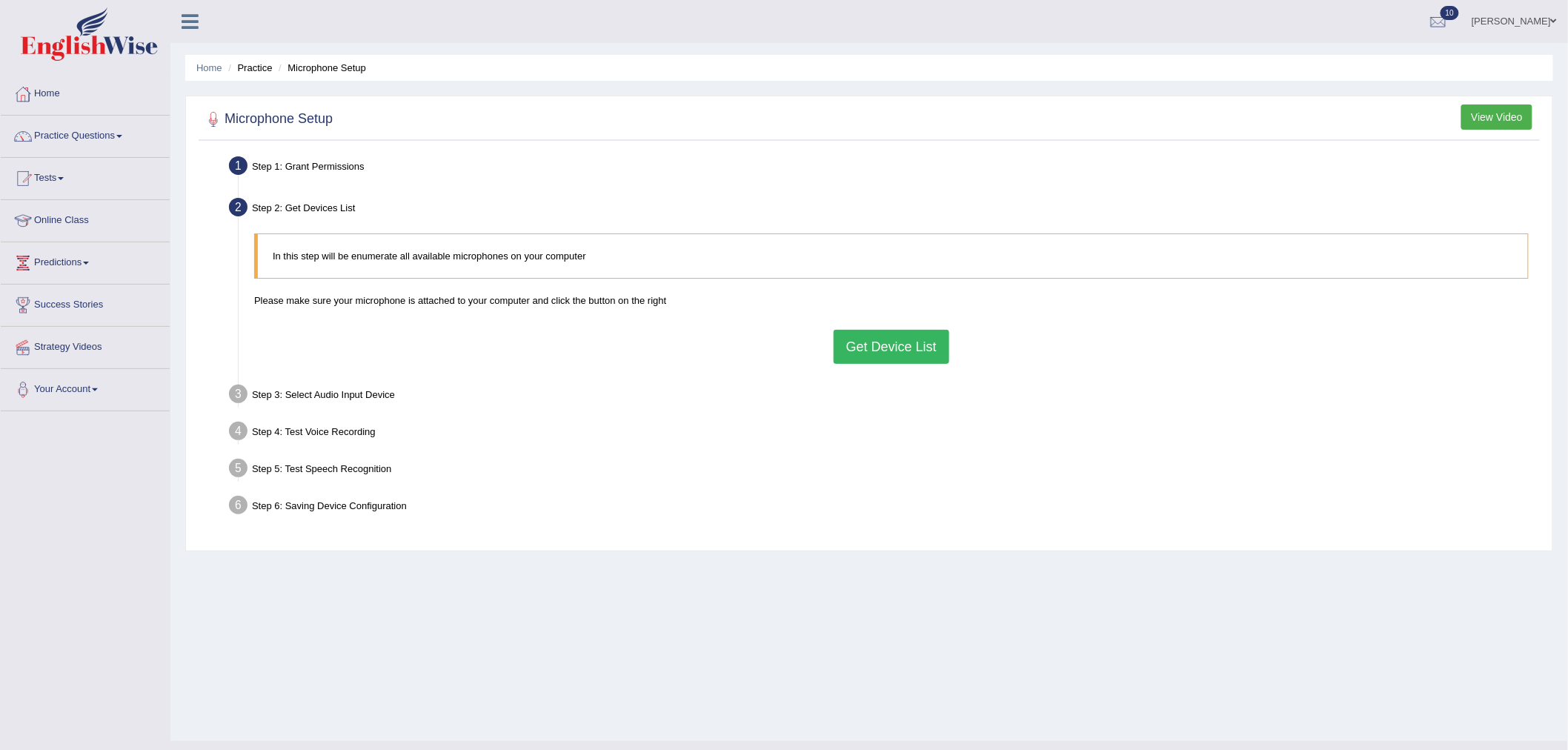
click at [879, 351] on button "Get Device List" at bounding box center [891, 347] width 115 height 34
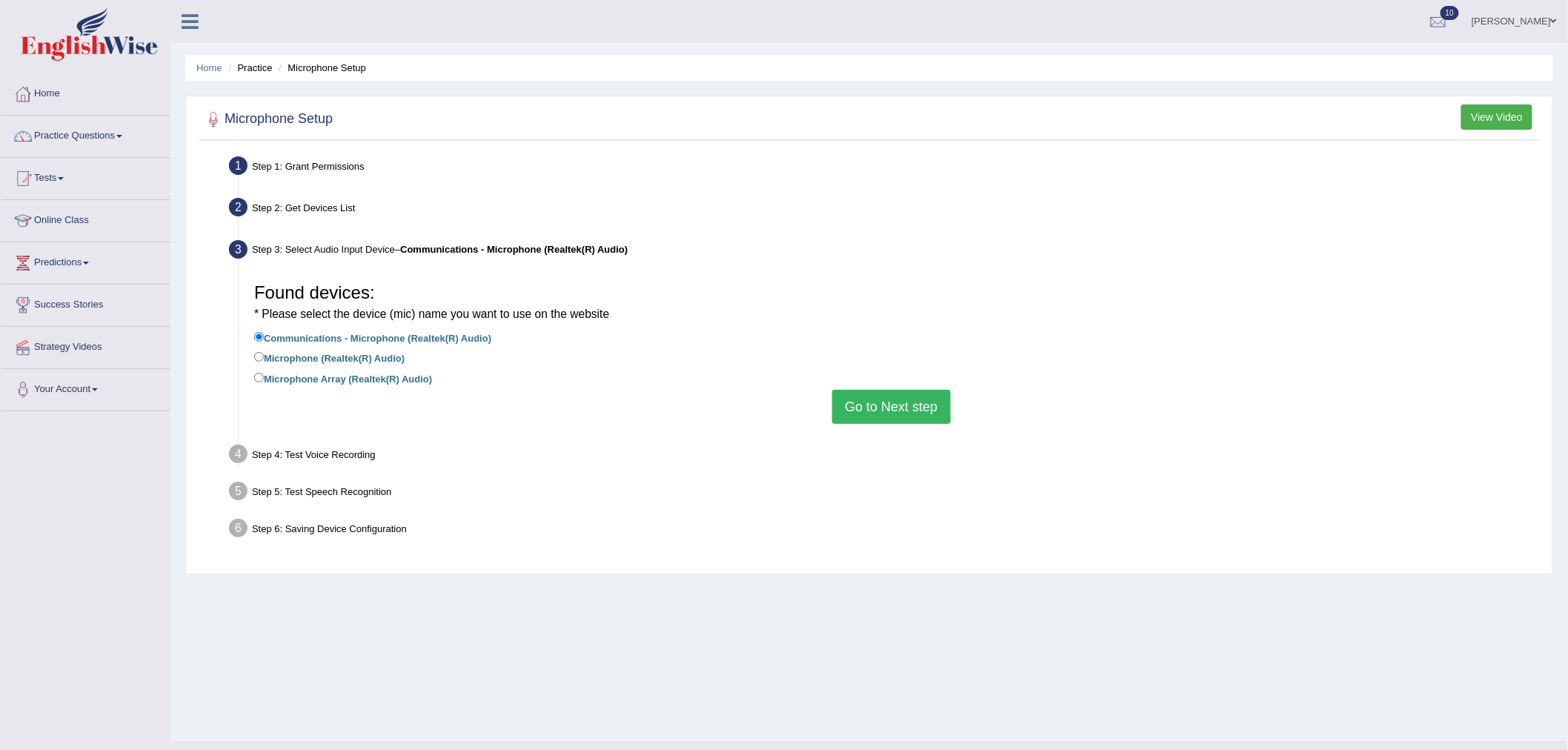
click at [349, 362] on label "Microphone (Realtek(R) Audio)" at bounding box center [329, 357] width 150 height 16
click at [264, 362] on input "Microphone (Realtek(R) Audio)" at bounding box center [259, 357] width 10 height 10
radio input "true"
click at [928, 396] on button "Go to Next step" at bounding box center [891, 406] width 118 height 34
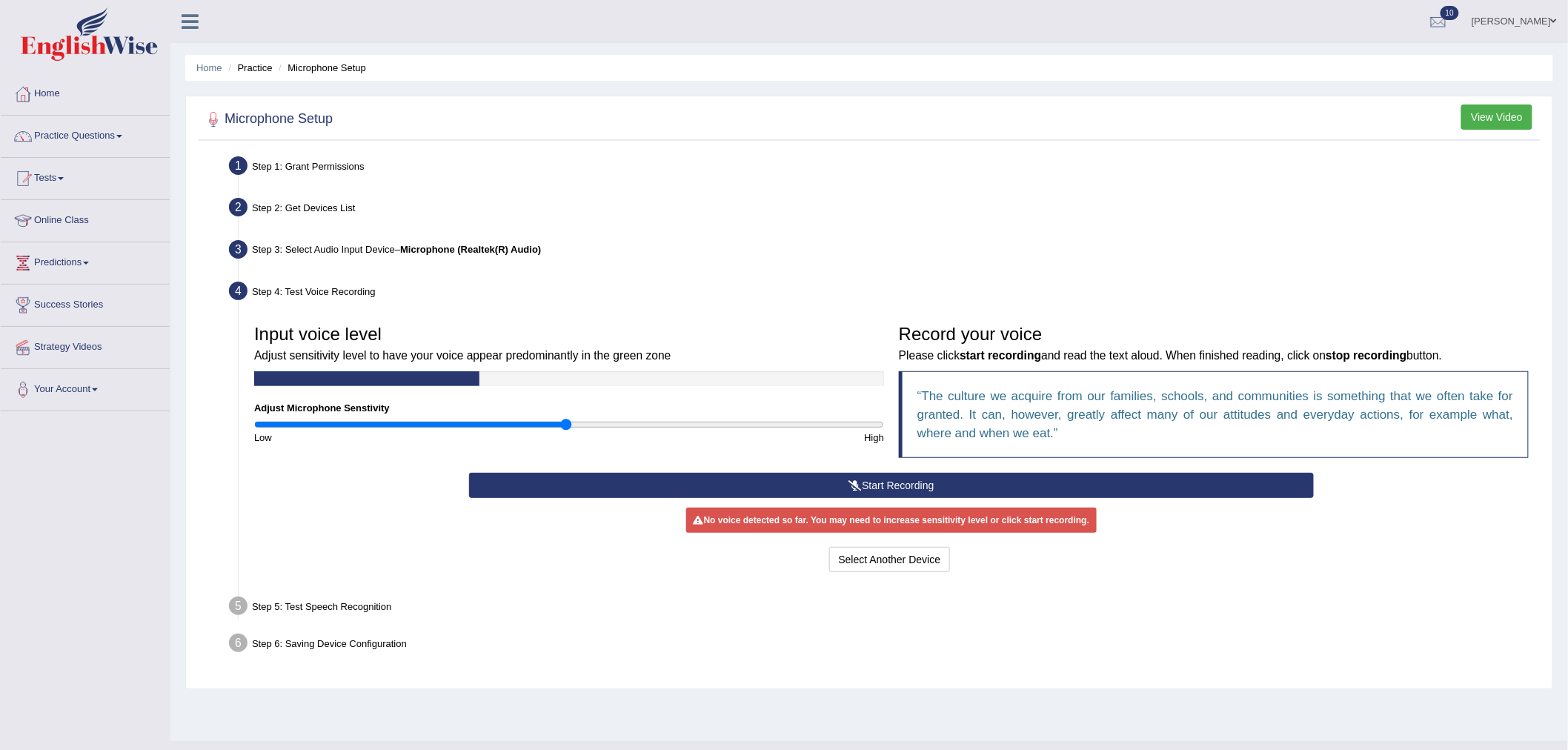
click at [640, 470] on div "Input voice level Adjust sensitivity level to have your voice appear predominan…" at bounding box center [891, 394] width 1290 height 156
click at [637, 477] on button "Start Recording" at bounding box center [891, 485] width 845 height 25
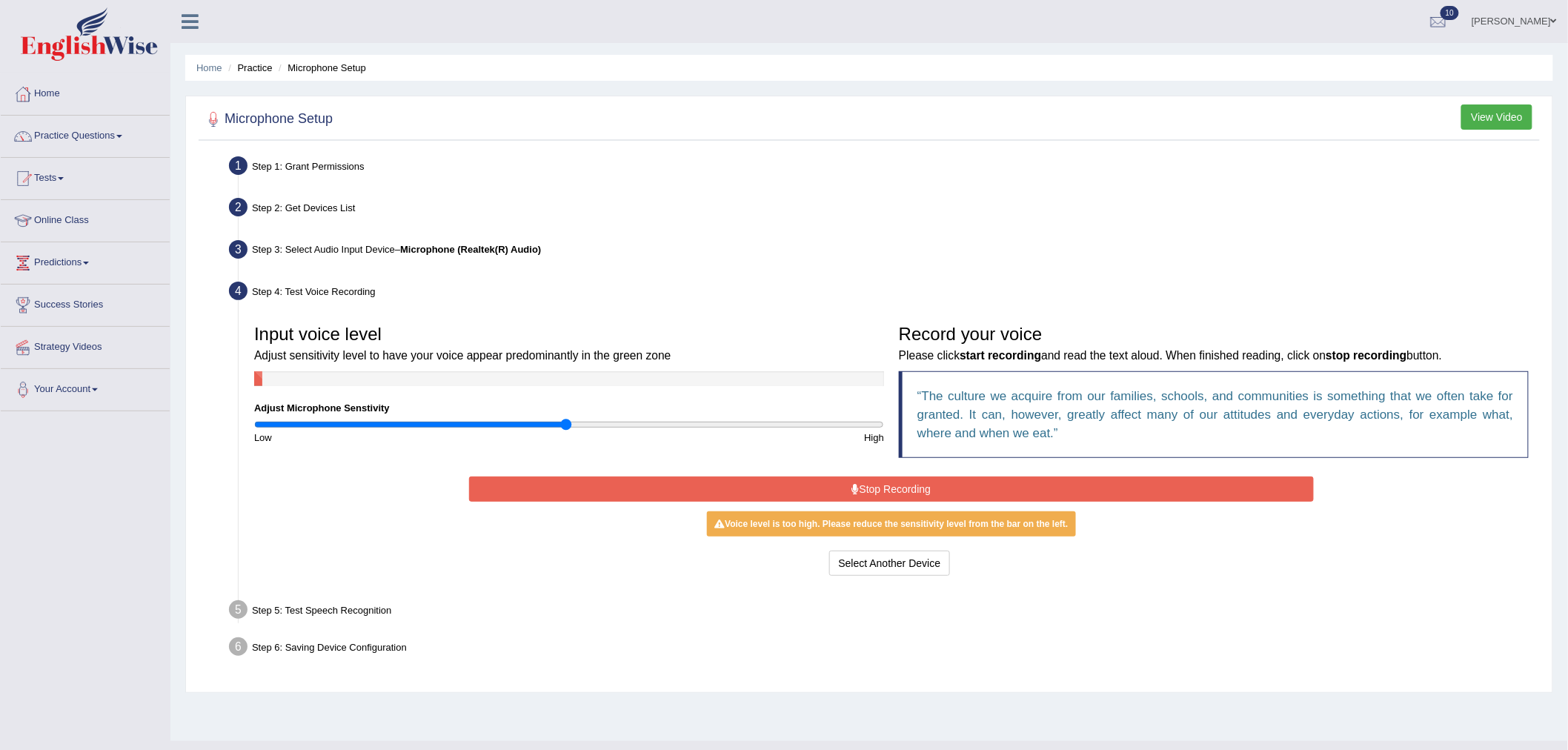
click at [578, 584] on div "Input voice level Adjust sensitivity level to have your voice appear predominan…" at bounding box center [891, 448] width 1290 height 277
click at [675, 484] on button "Stop Recording" at bounding box center [891, 489] width 845 height 25
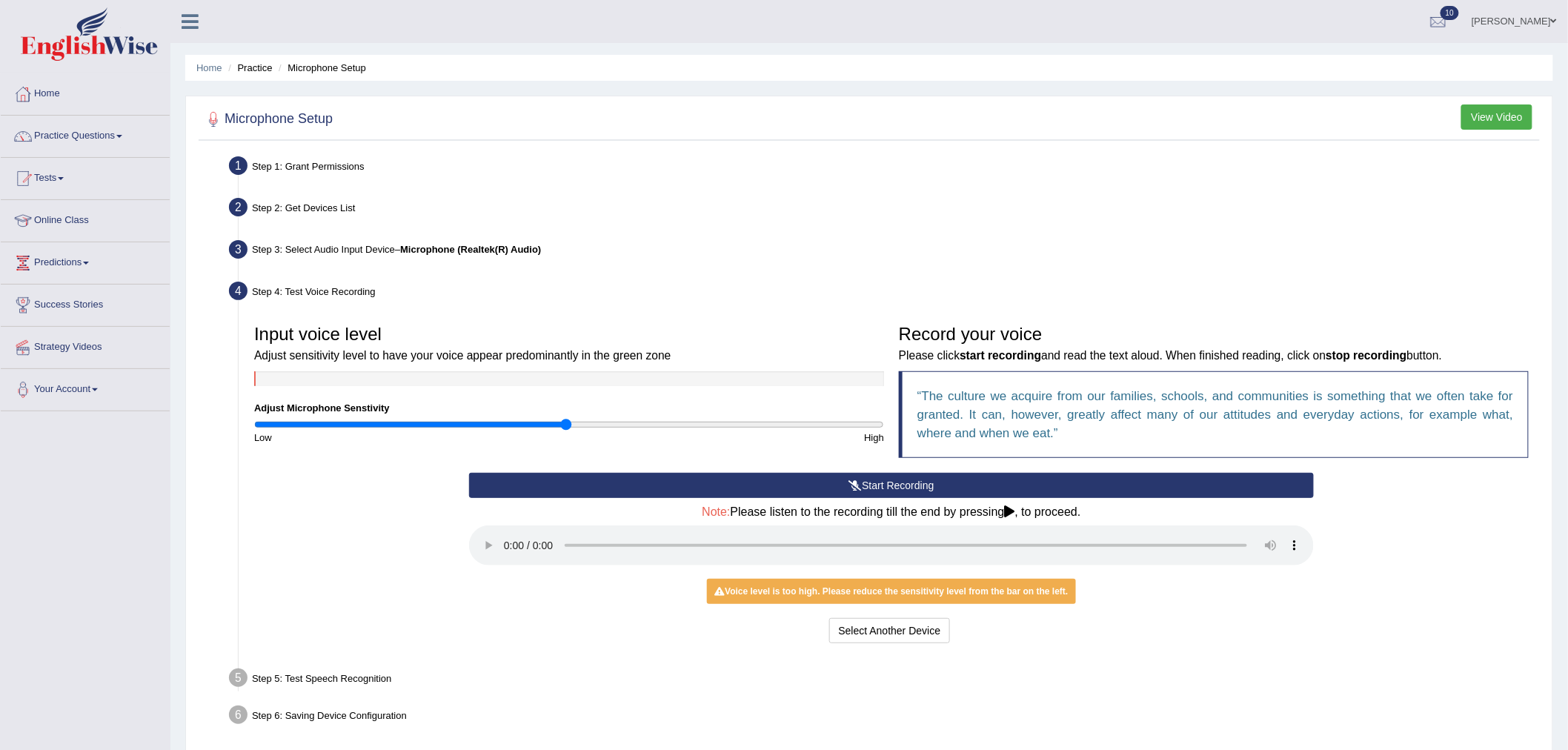
click at [736, 487] on button "Start Recording" at bounding box center [891, 485] width 845 height 25
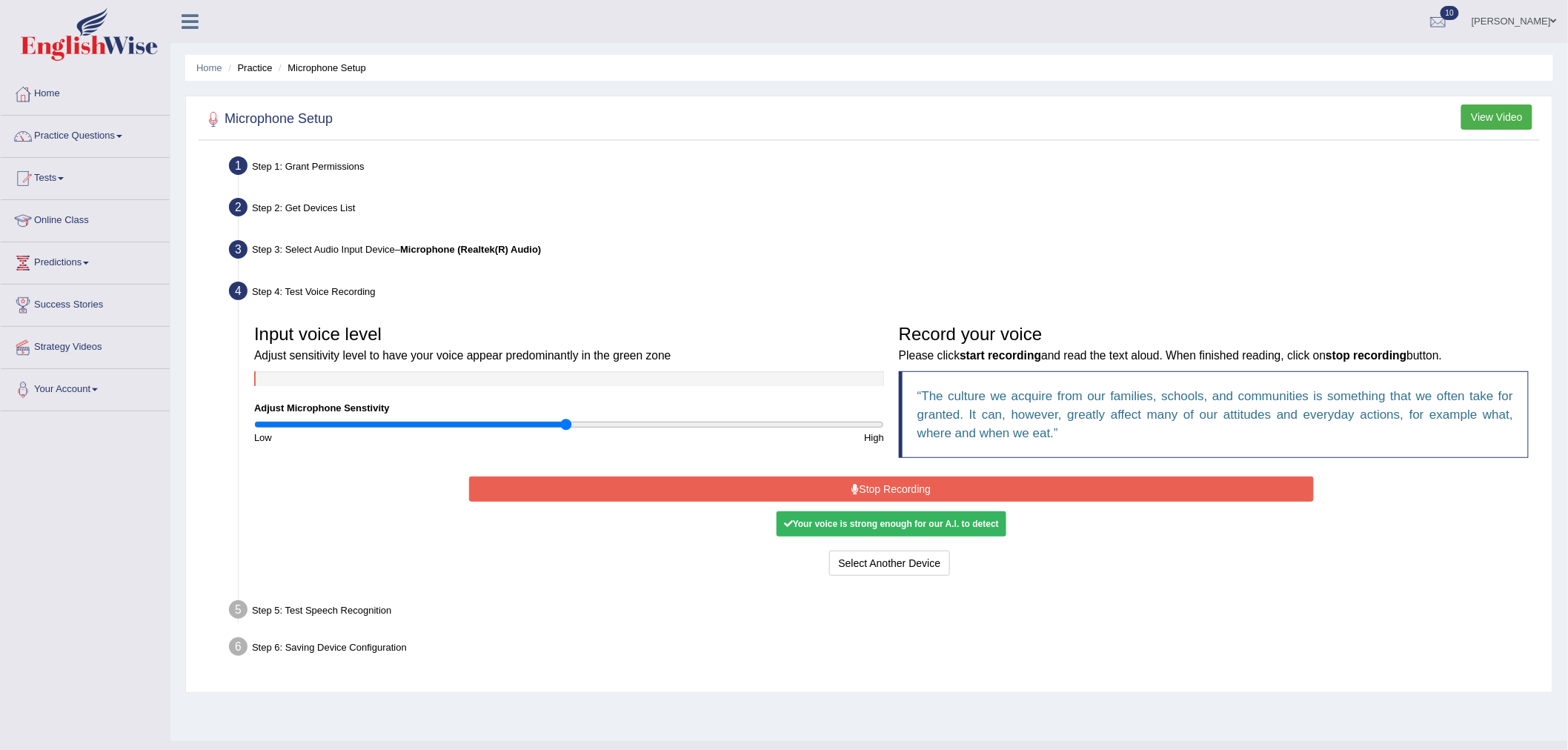
click at [823, 485] on button "Stop Recording" at bounding box center [891, 489] width 845 height 25
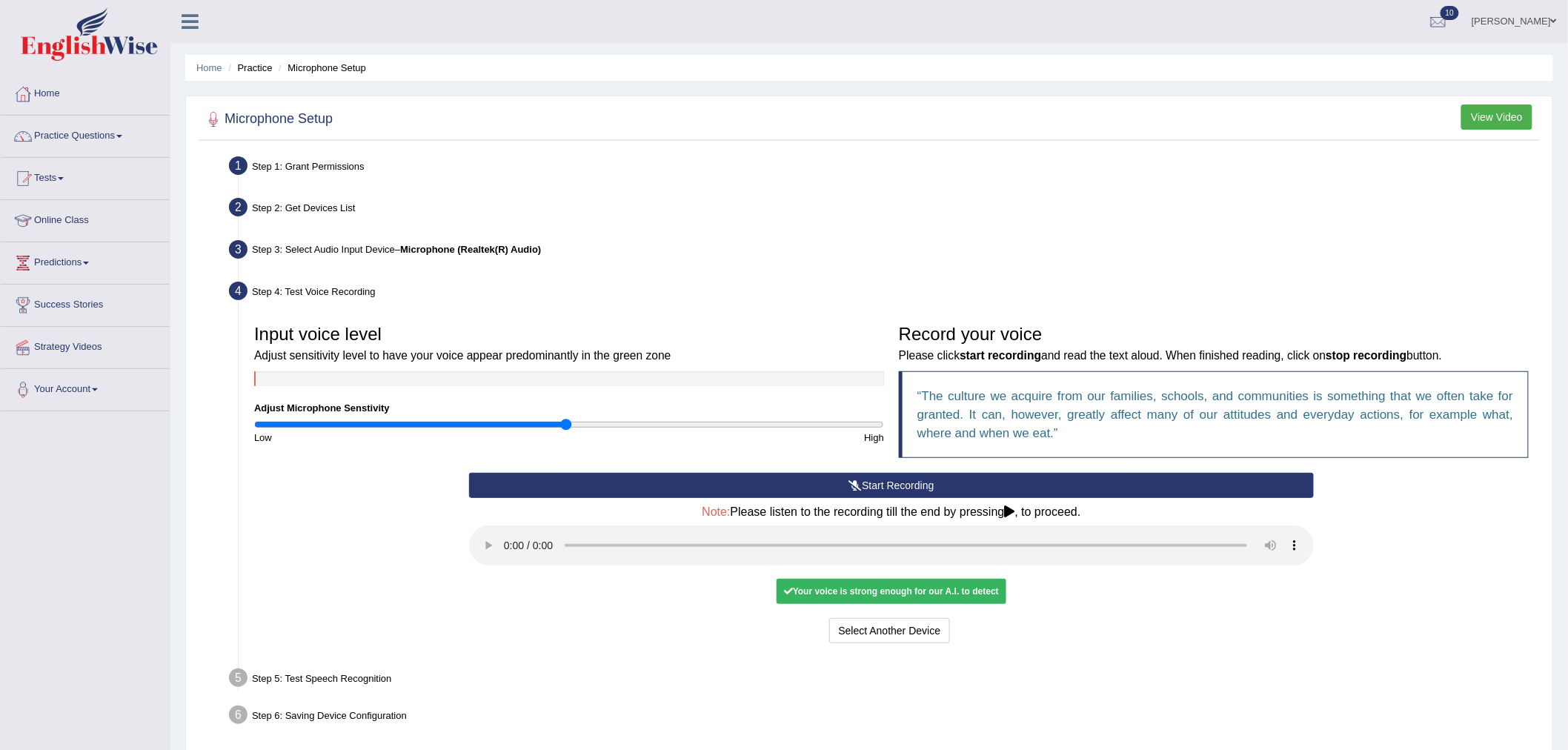
click at [1016, 507] on icon at bounding box center [1010, 512] width 10 height 12
click at [937, 627] on button "Voice is ok. Go to Next step" at bounding box center [954, 630] width 147 height 25
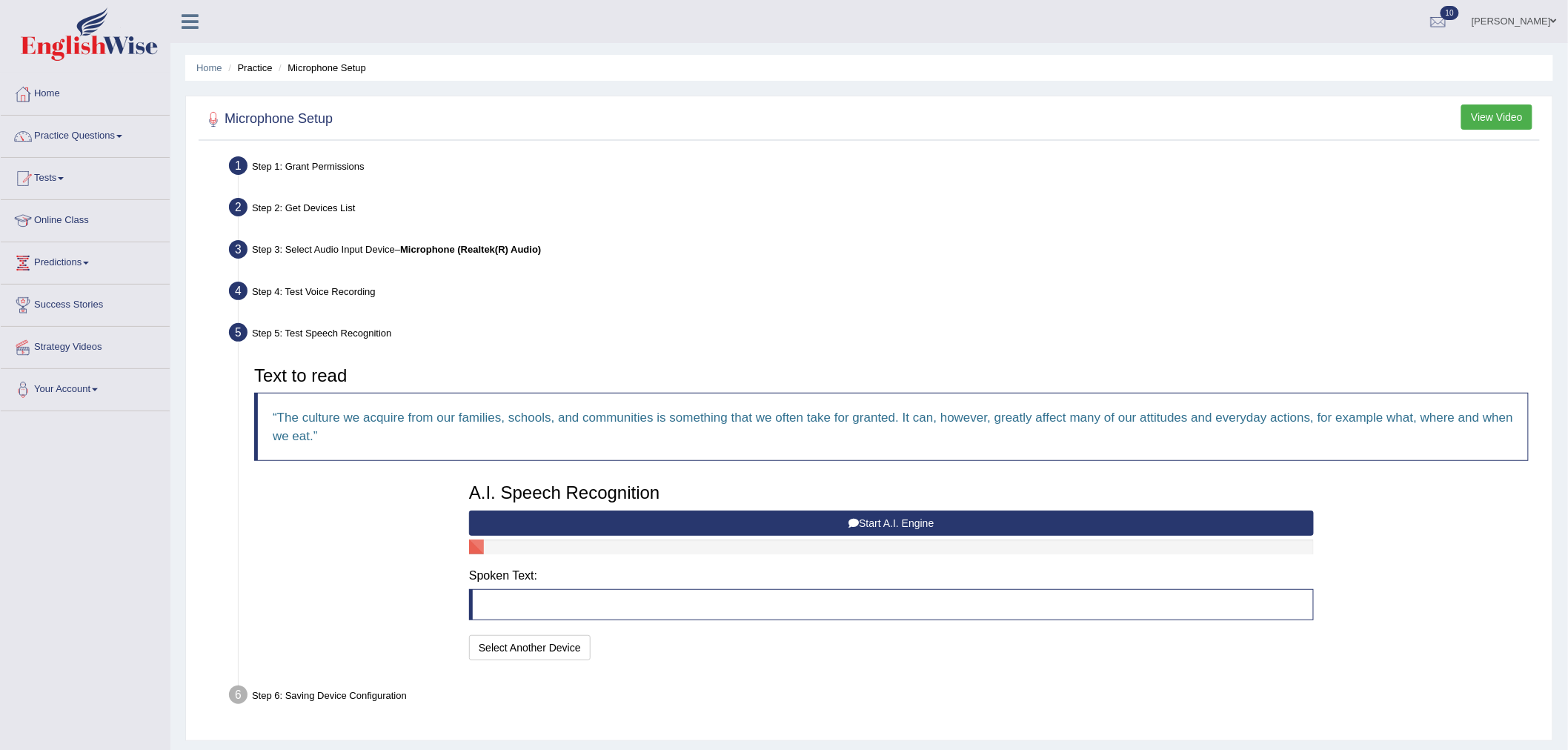
click at [810, 524] on button "Start A.I. Engine" at bounding box center [891, 523] width 845 height 25
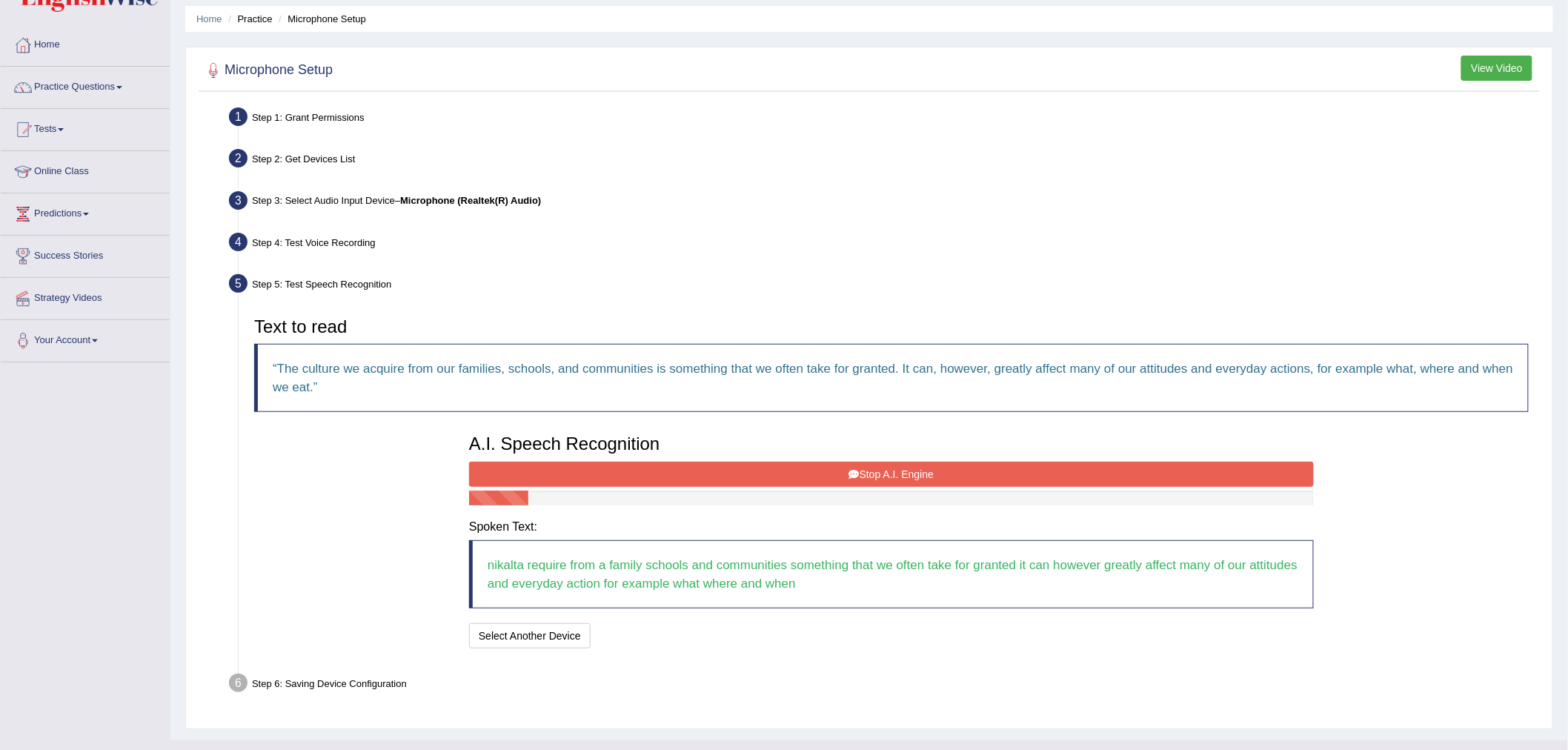
scroll to position [75, 0]
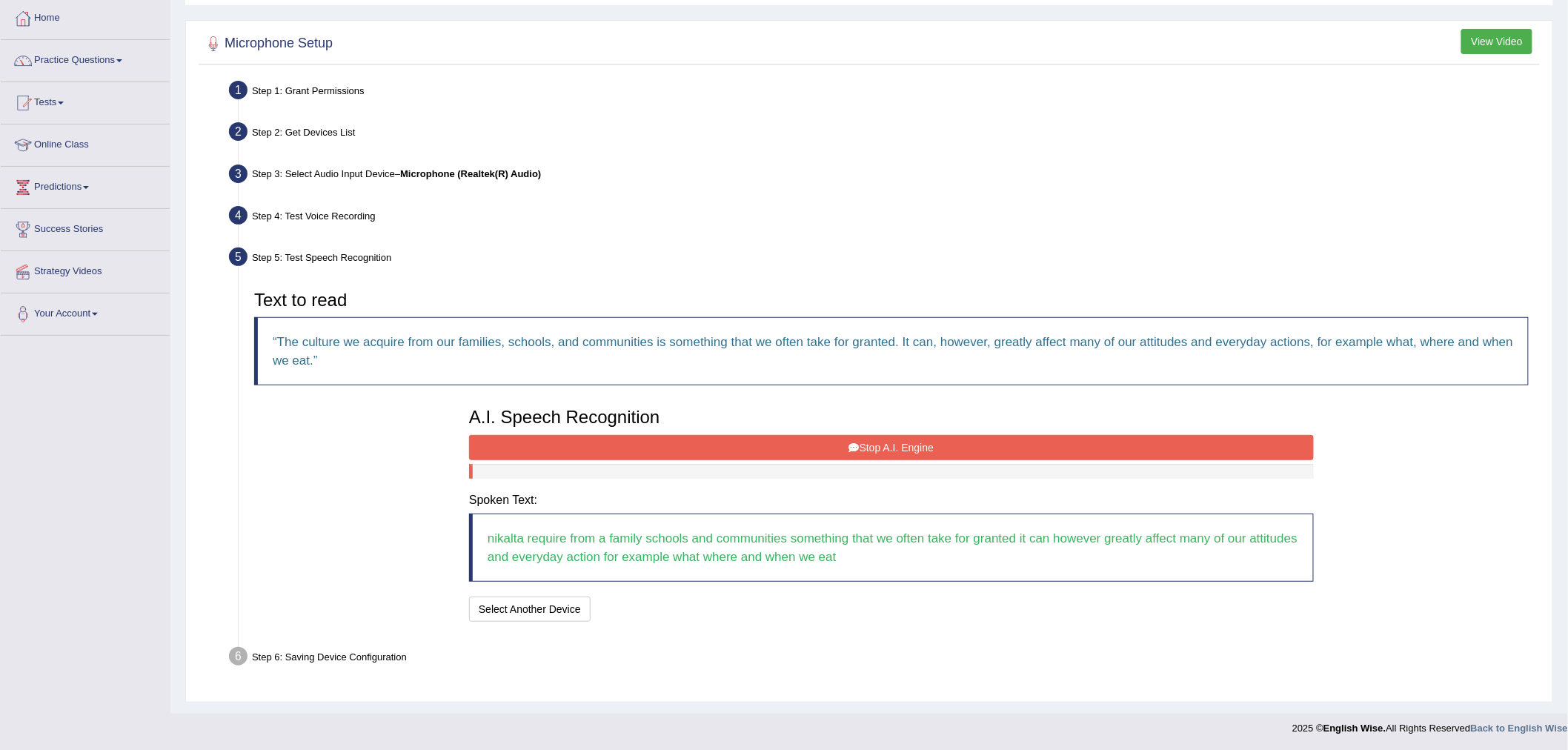
click at [801, 441] on button "Stop A.I. Engine" at bounding box center [891, 447] width 845 height 25
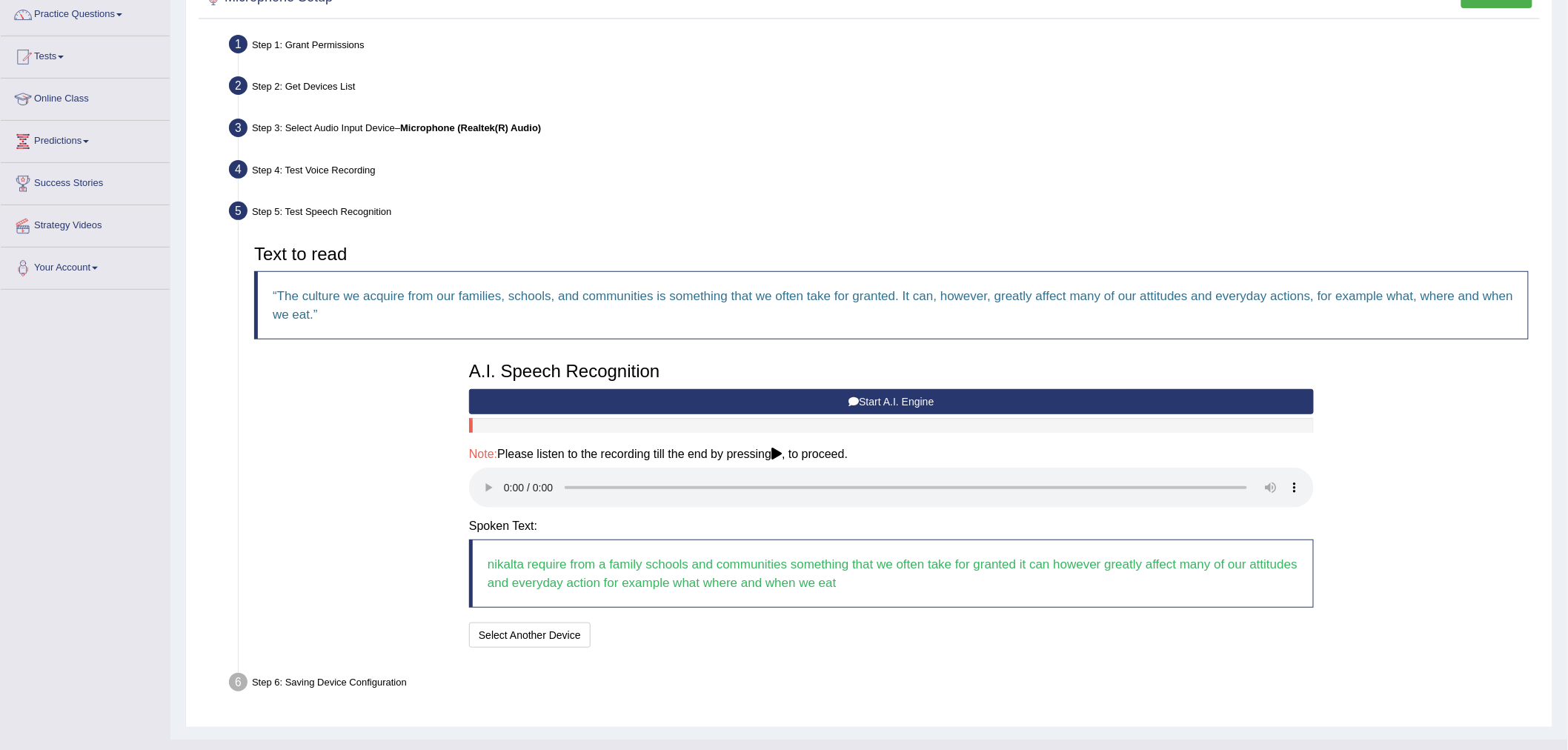
scroll to position [147, 0]
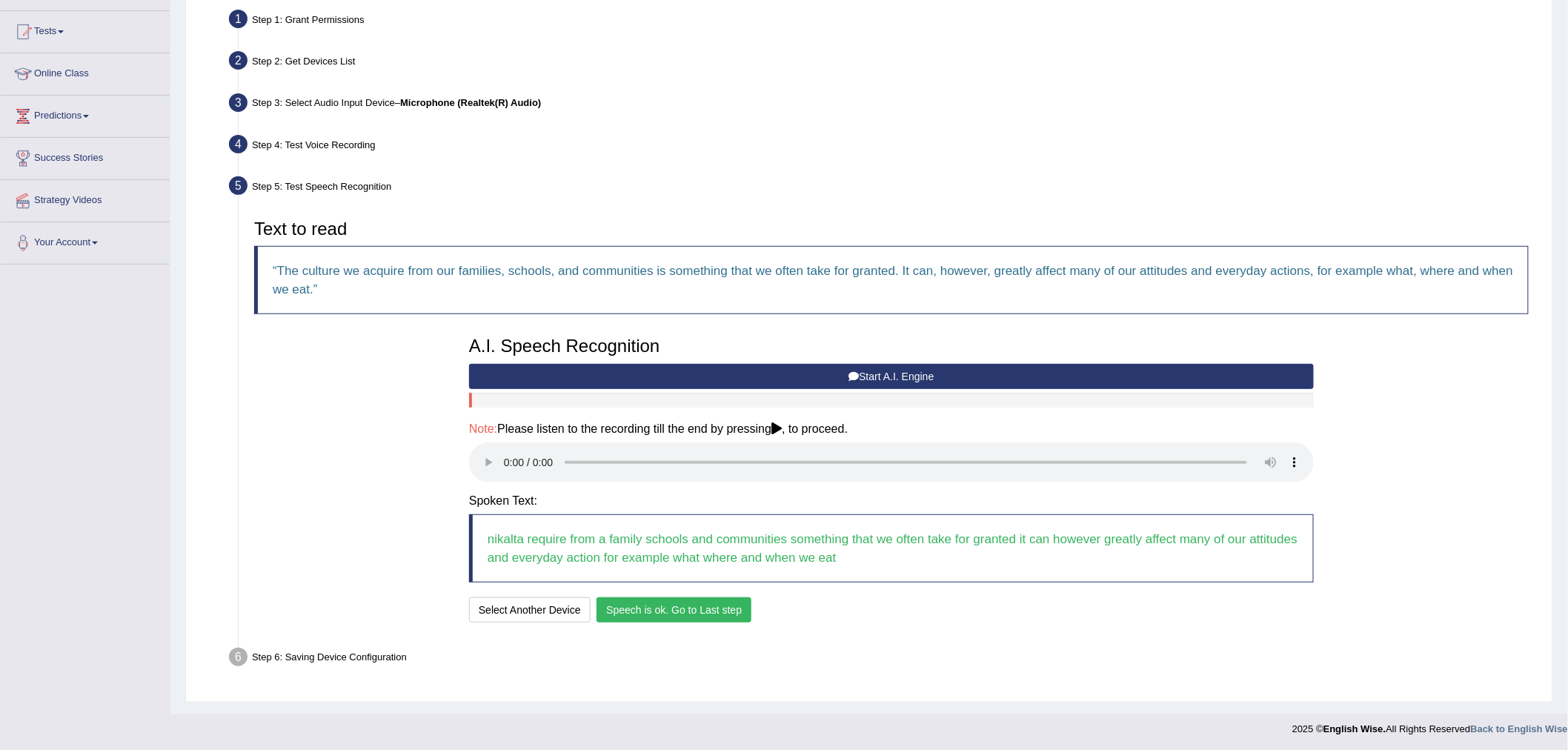
click at [663, 604] on button "Speech is ok. Go to Last step" at bounding box center [674, 609] width 155 height 25
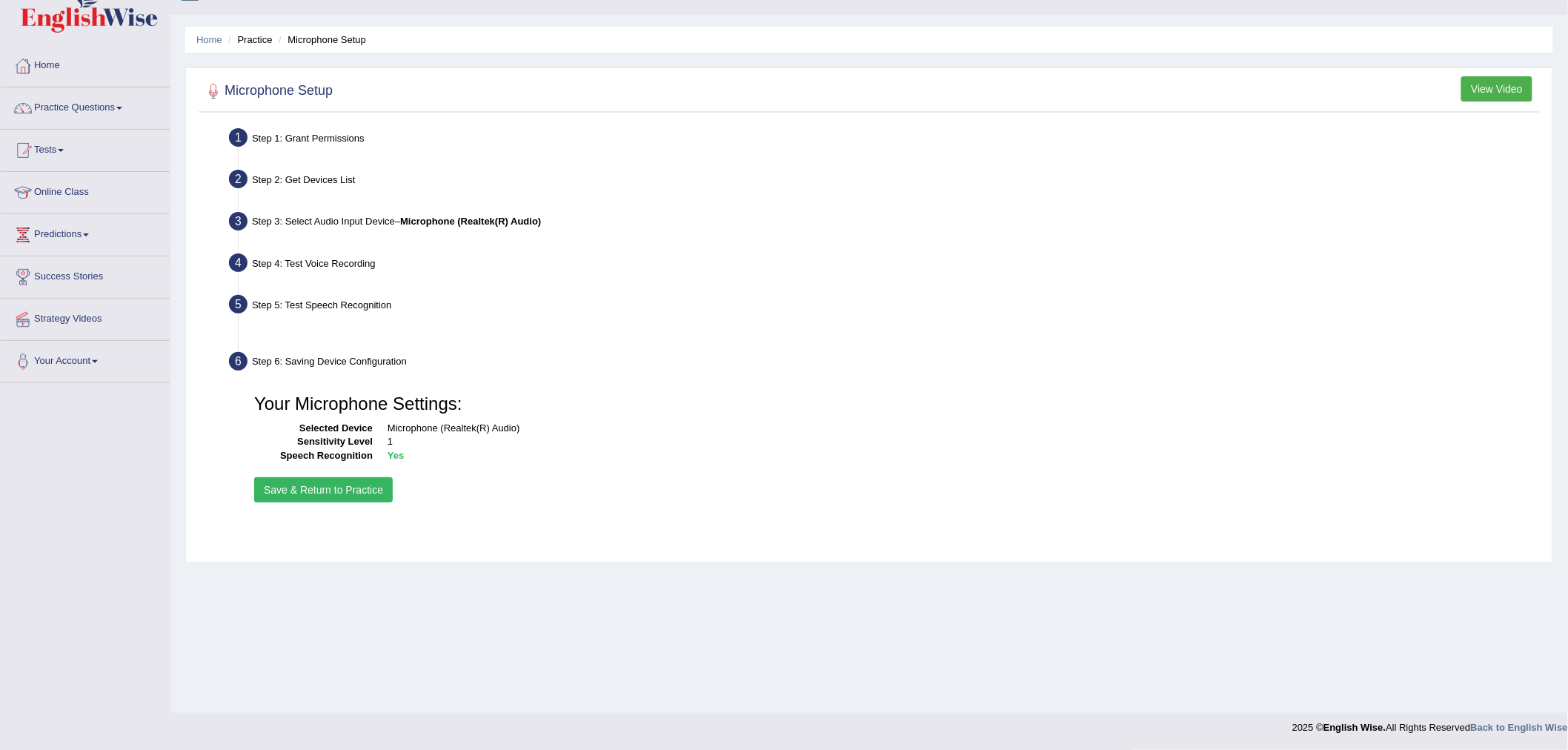
scroll to position [28, 0]
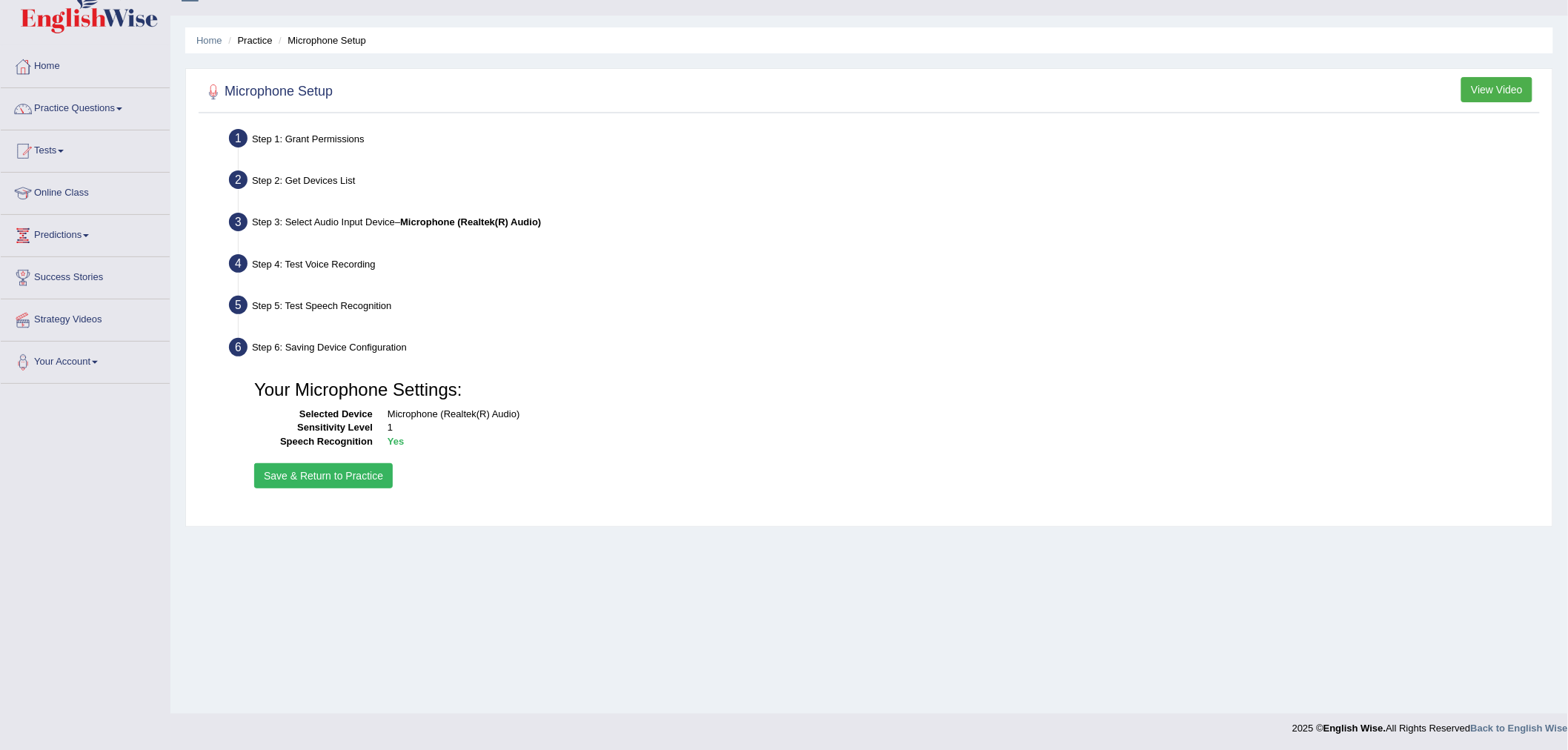
click at [354, 477] on button "Save & Return to Practice" at bounding box center [323, 475] width 138 height 25
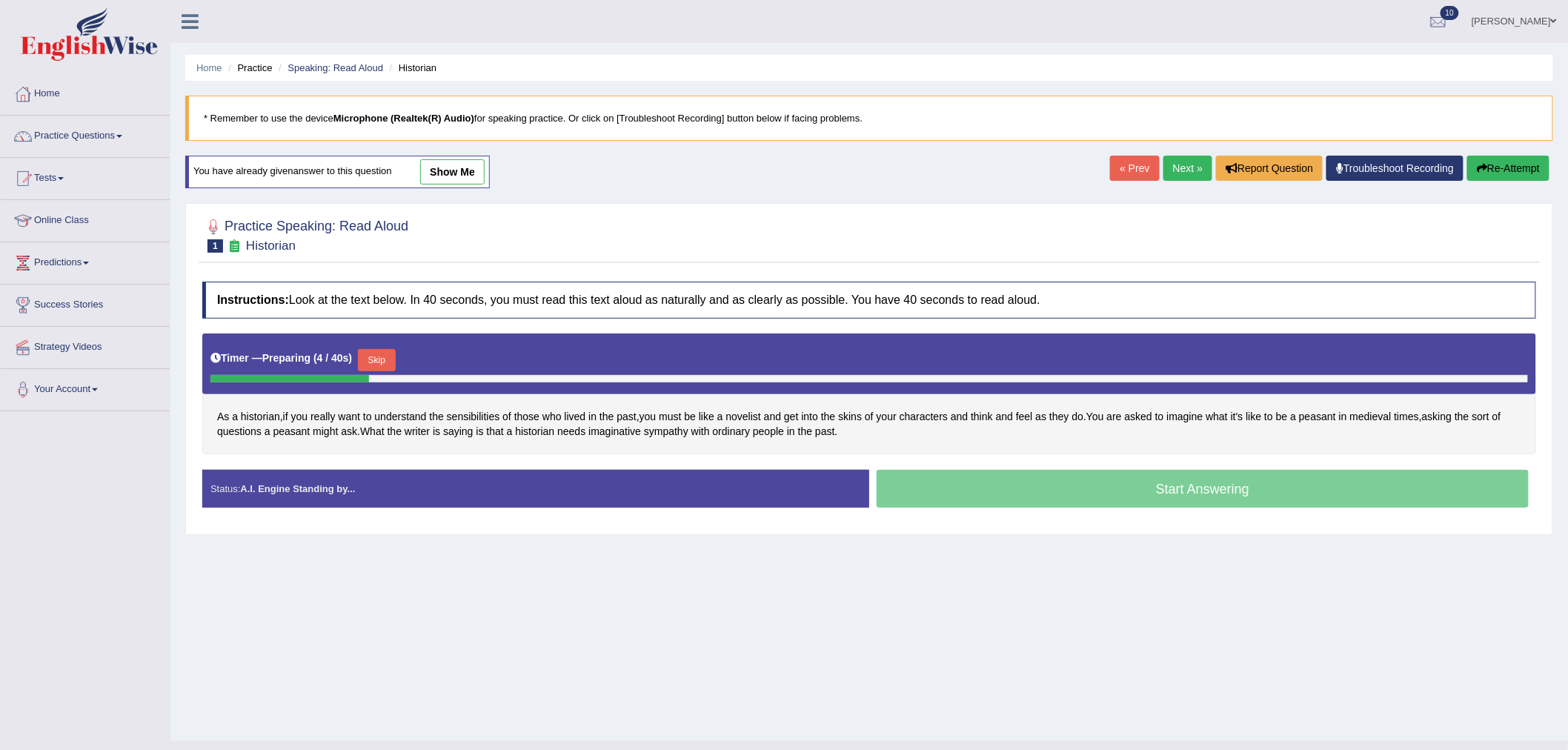
click at [383, 358] on button "Skip" at bounding box center [376, 360] width 37 height 22
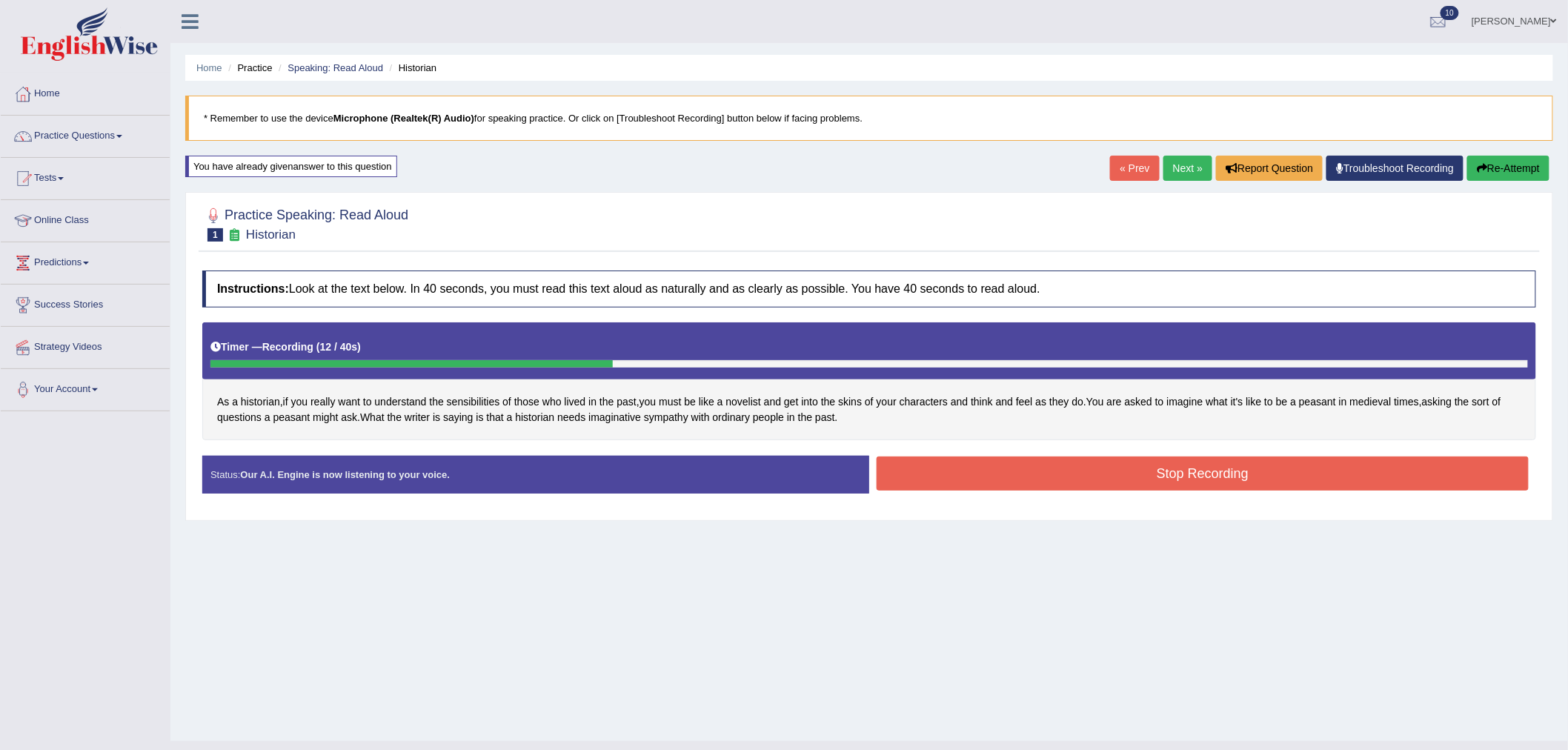
click at [1189, 483] on button "Stop Recording" at bounding box center [1202, 473] width 652 height 34
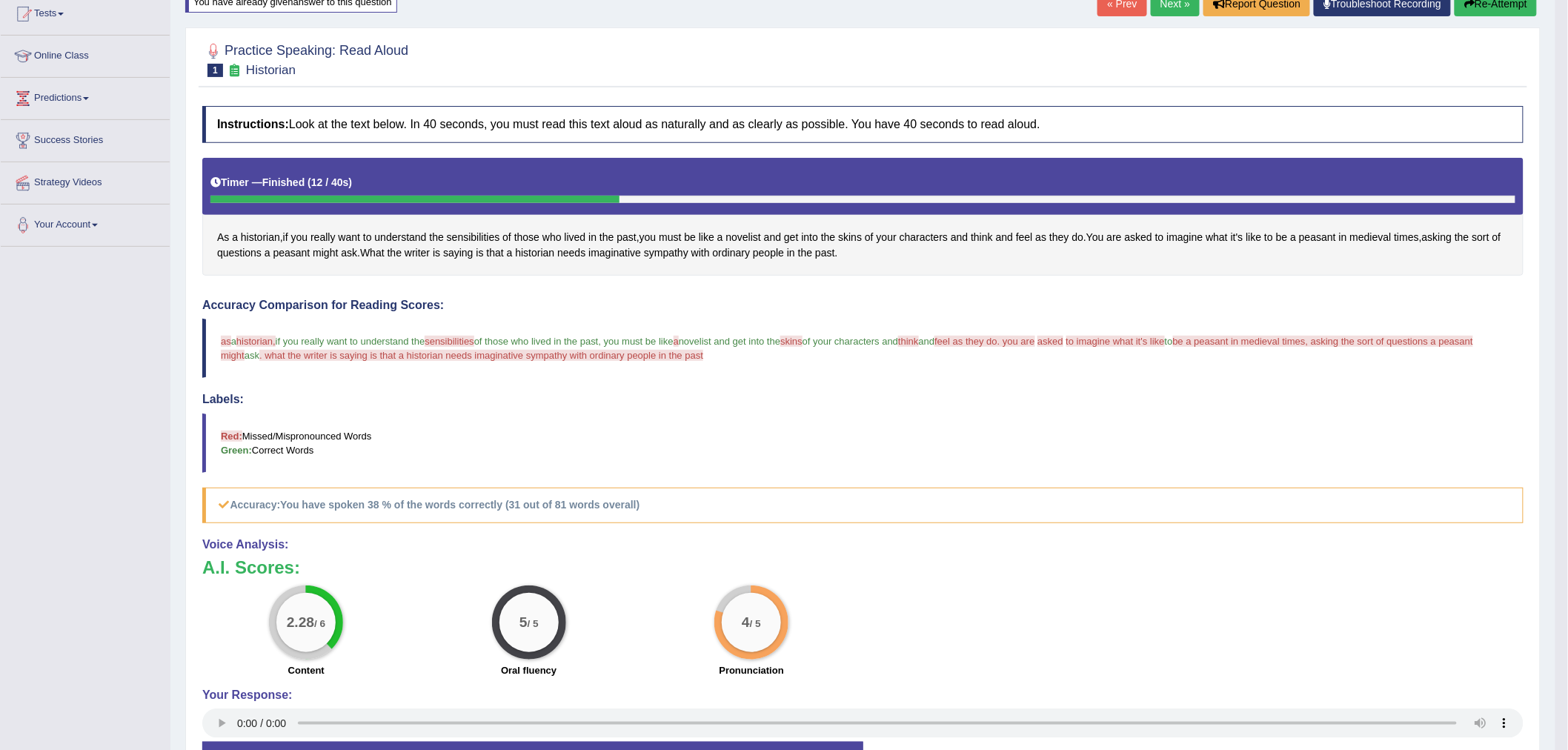
scroll to position [82, 0]
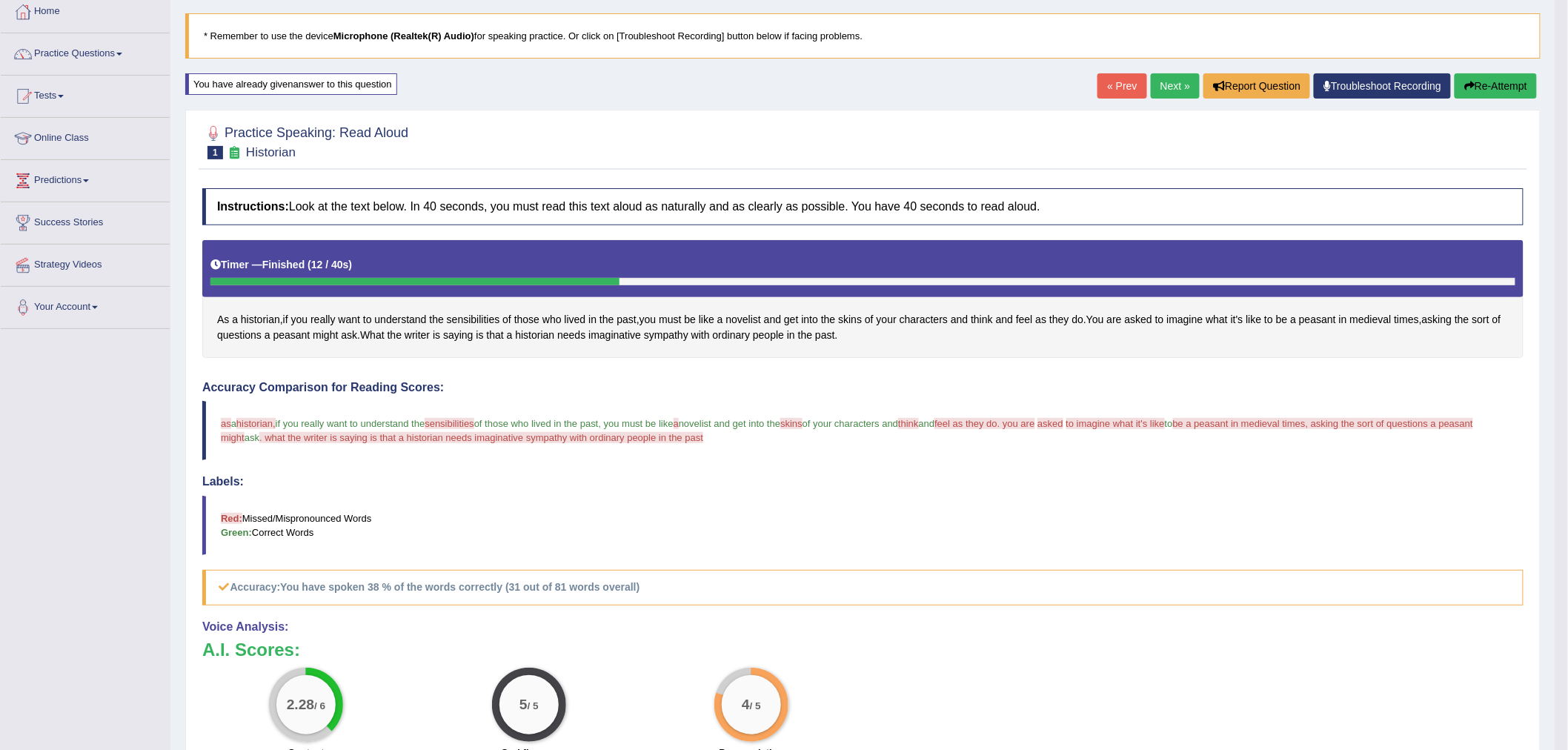
click at [1495, 83] on button "Re-Attempt" at bounding box center [1495, 85] width 82 height 25
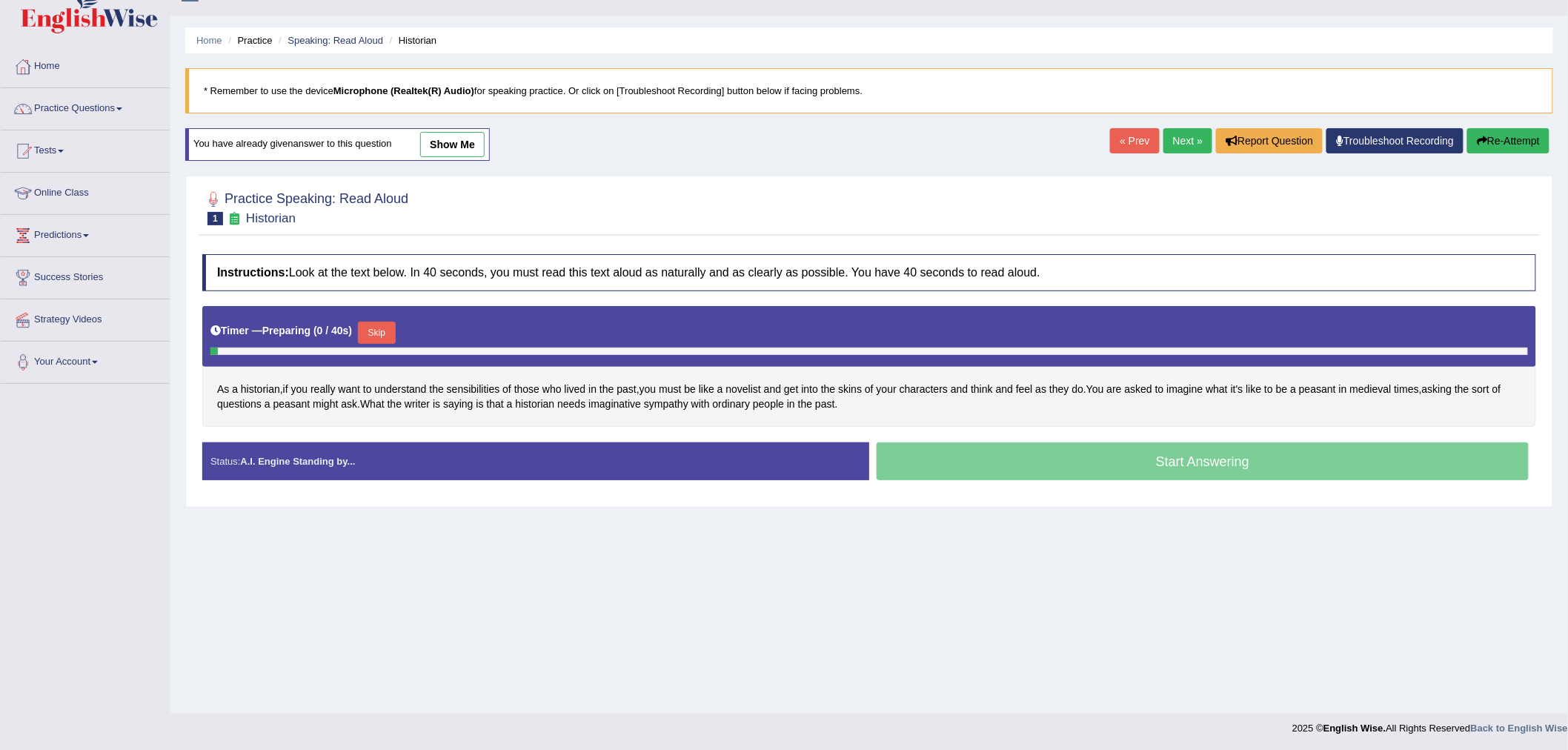
scroll to position [28, 0]
click at [366, 332] on button "Skip" at bounding box center [376, 333] width 37 height 22
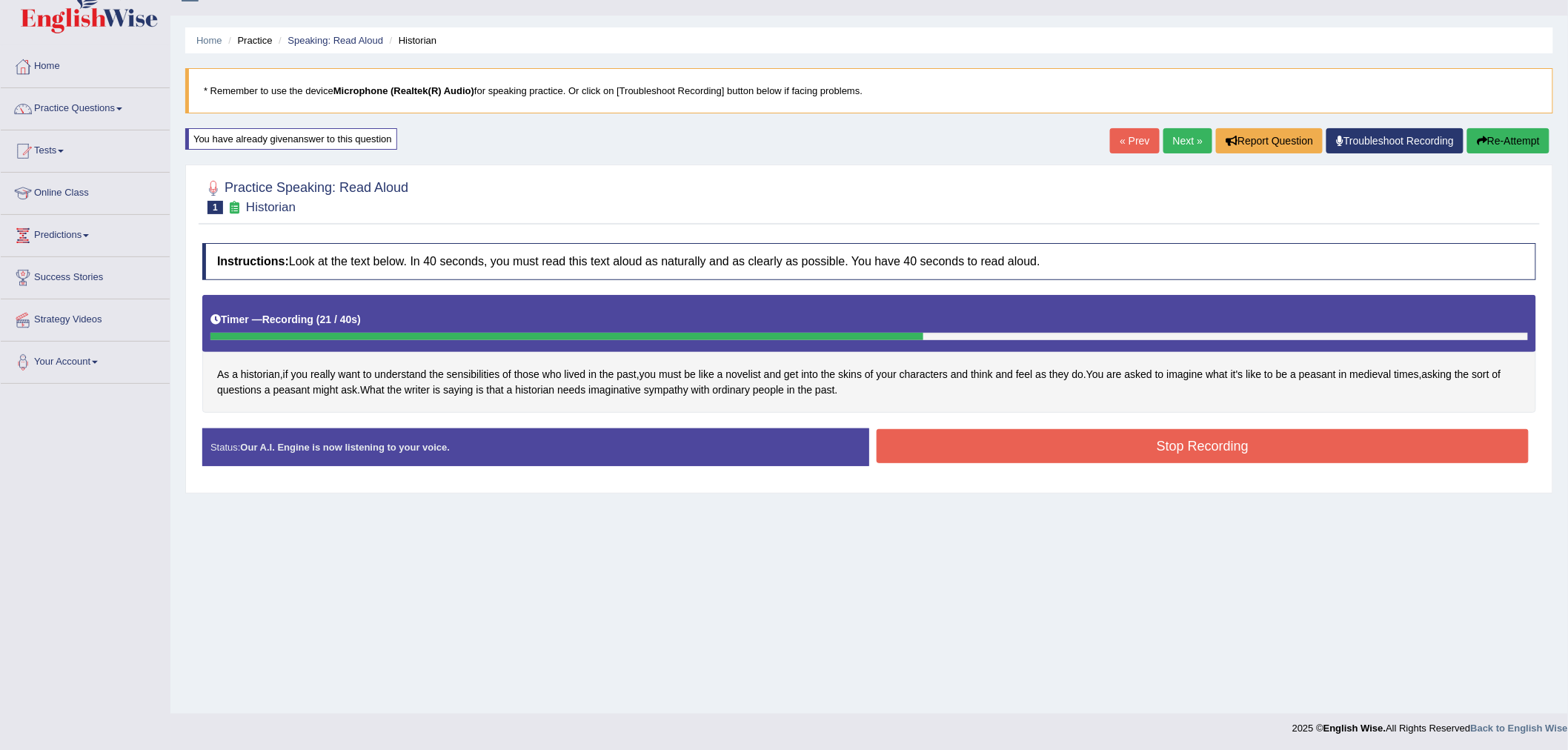
click at [1074, 443] on button "Stop Recording" at bounding box center [1202, 446] width 652 height 34
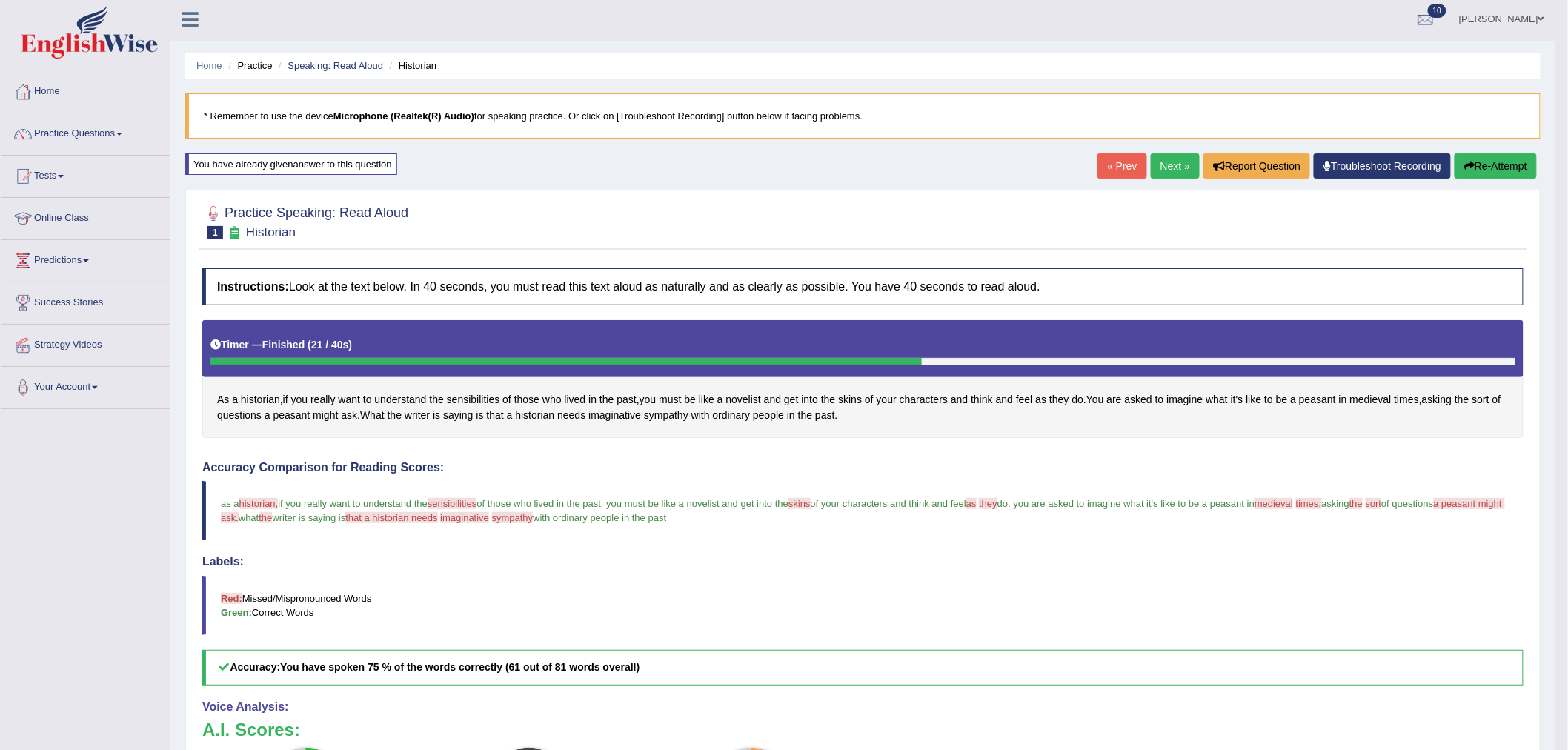
scroll to position [0, 0]
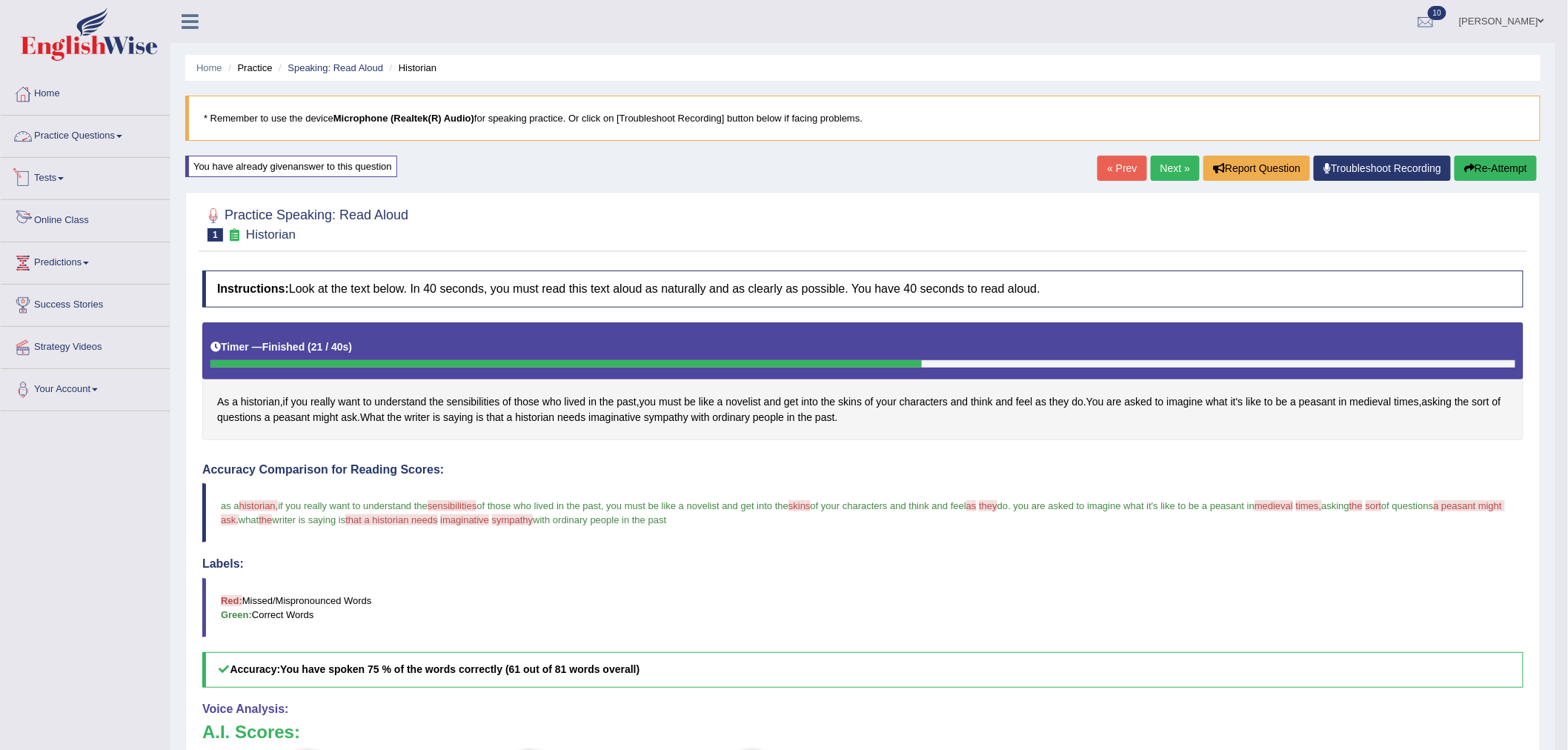
click at [49, 130] on link "Practice Questions" at bounding box center [85, 133] width 169 height 37
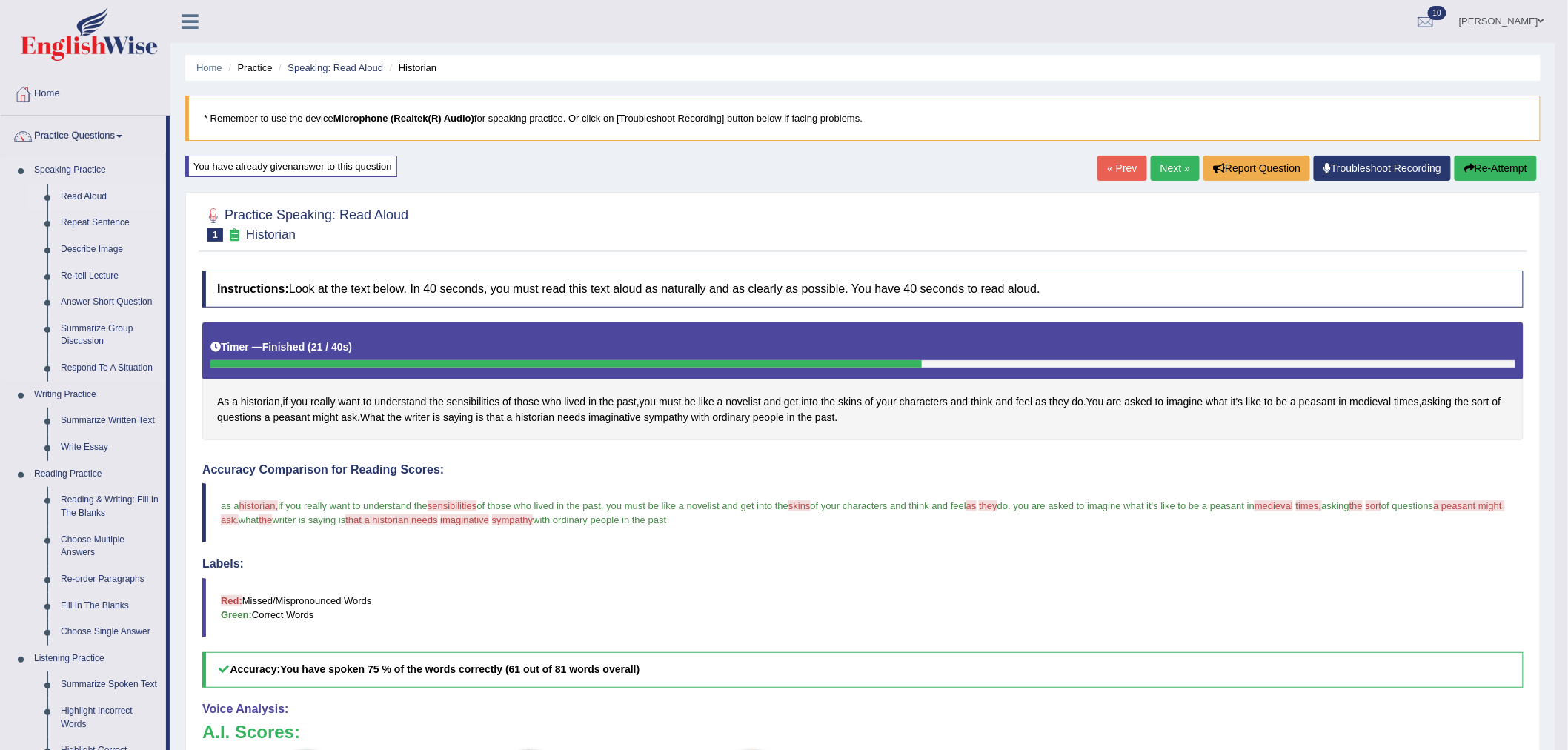
click at [82, 193] on link "Read Aloud" at bounding box center [109, 197] width 112 height 27
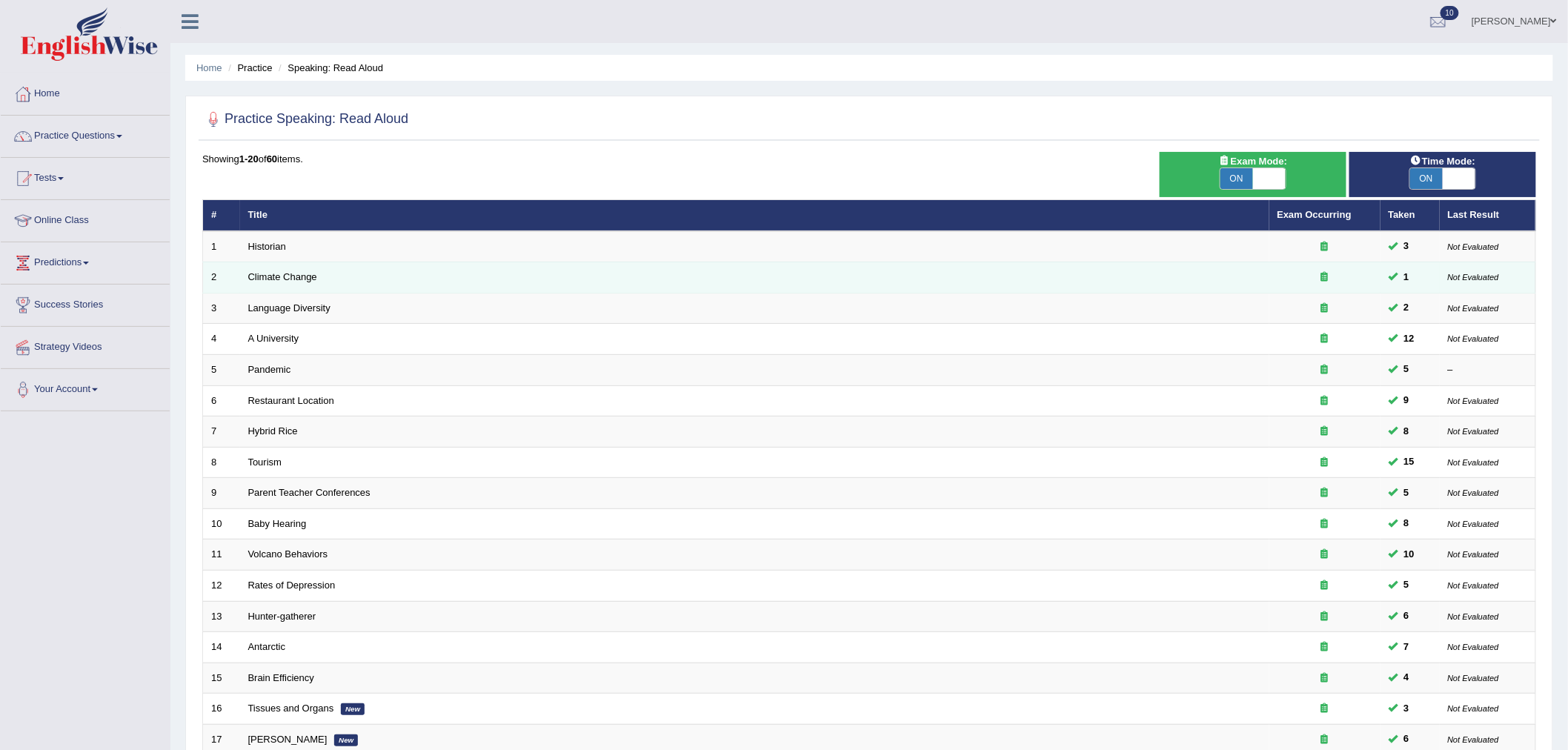
click at [297, 269] on td "Climate Change" at bounding box center [755, 277] width 1029 height 31
click at [294, 276] on link "Climate Change" at bounding box center [282, 276] width 69 height 11
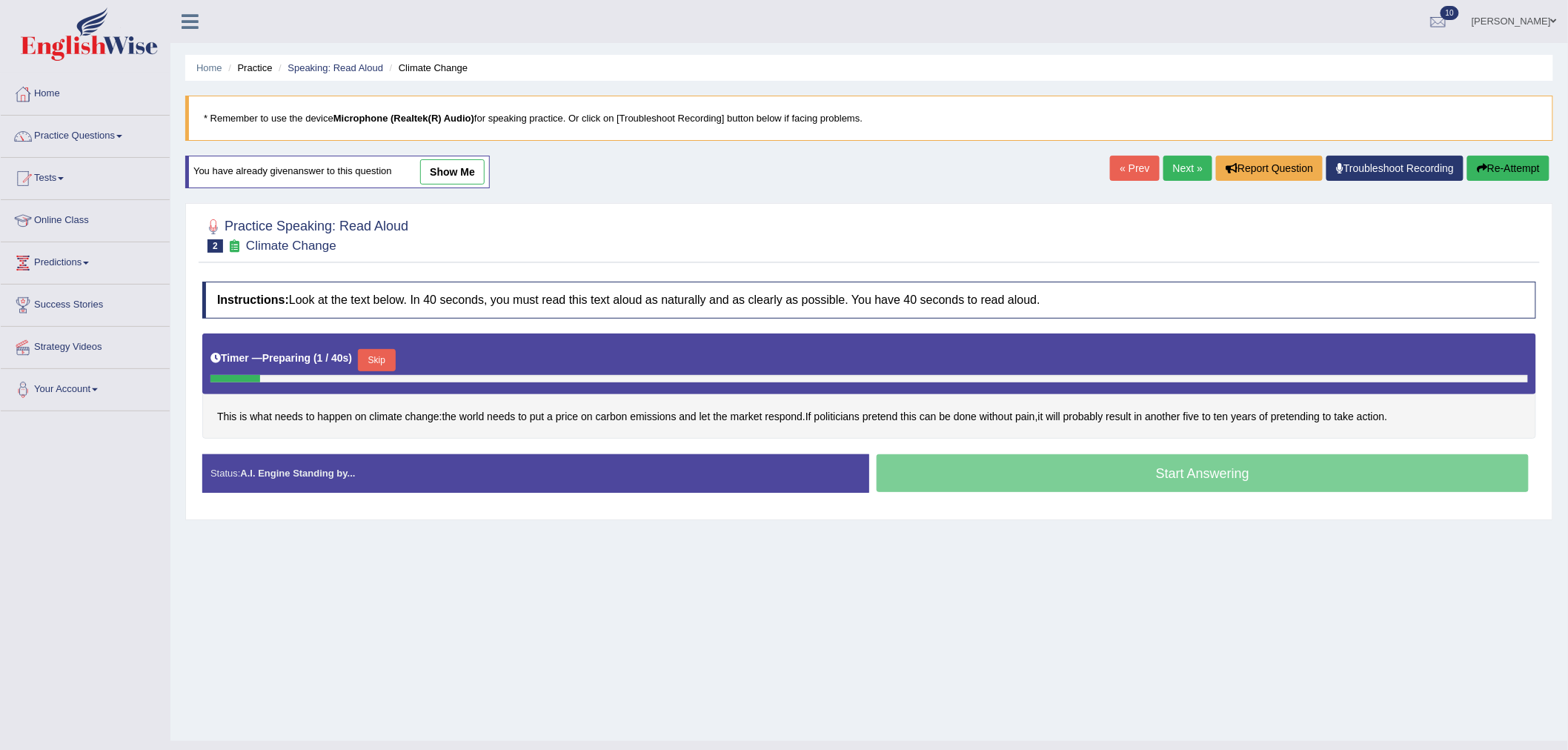
click at [388, 368] on button "Skip" at bounding box center [376, 360] width 37 height 22
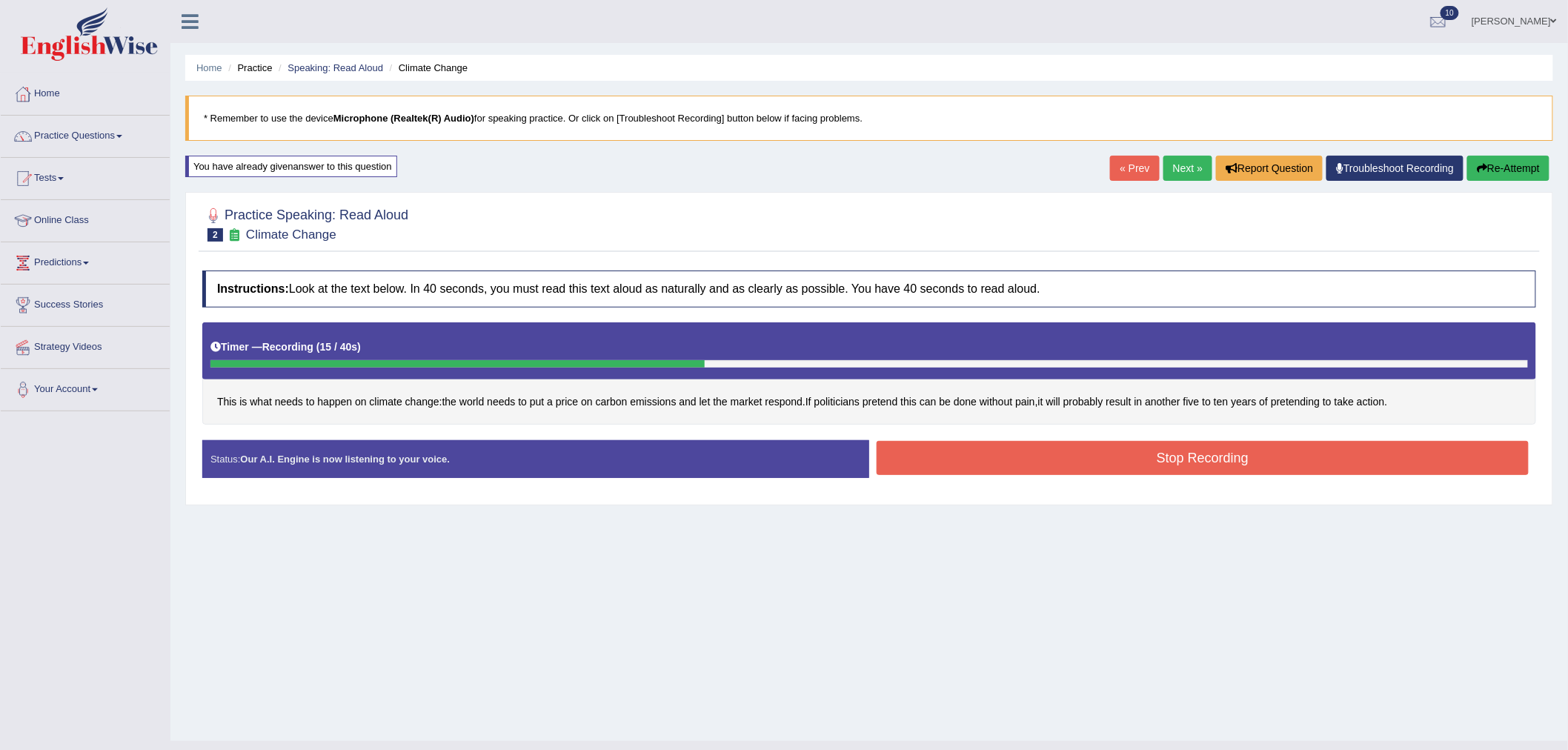
click at [1153, 462] on button "Stop Recording" at bounding box center [1202, 458] width 652 height 34
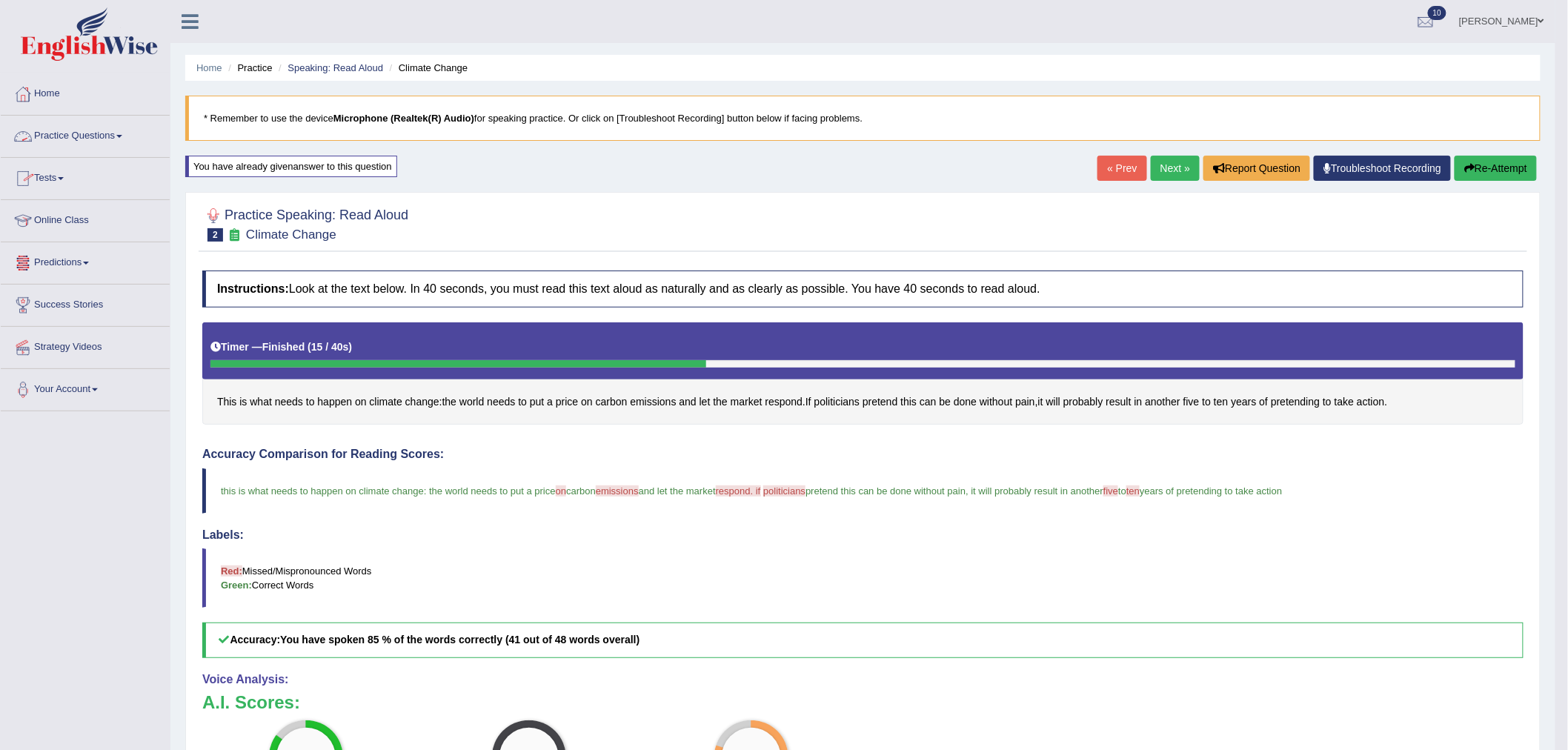
click at [82, 134] on link "Practice Questions" at bounding box center [85, 133] width 169 height 37
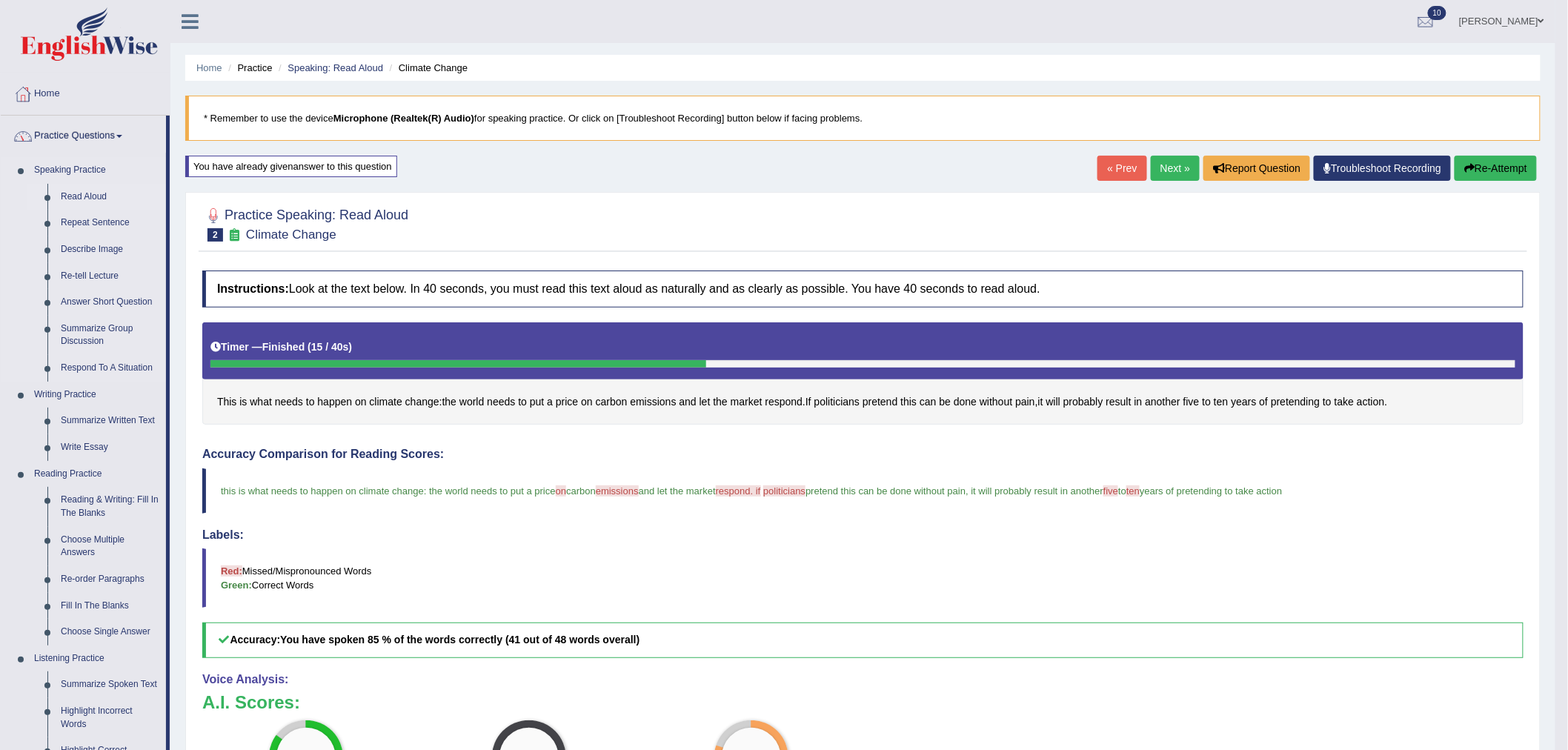
click at [94, 189] on link "Read Aloud" at bounding box center [109, 197] width 112 height 27
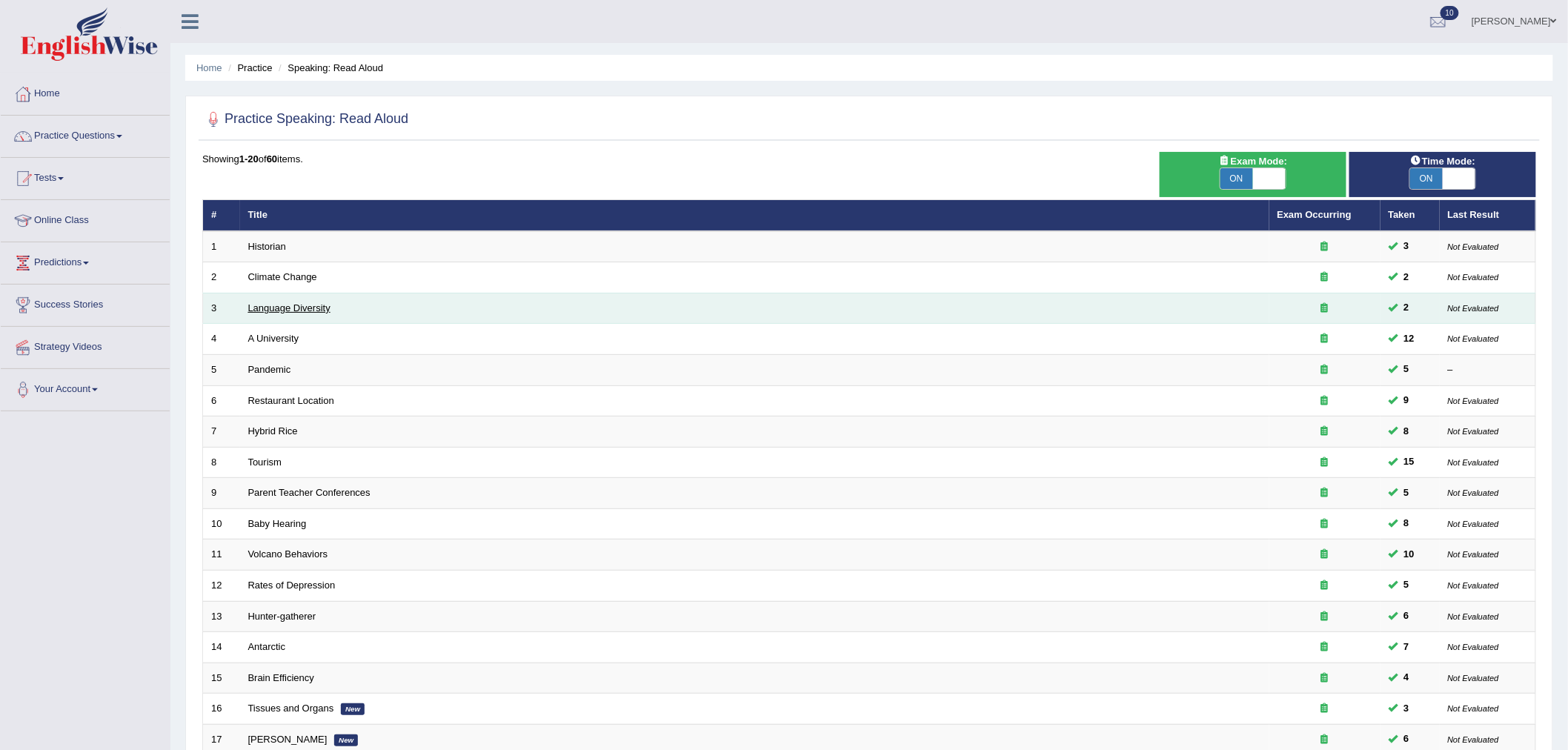
click at [300, 309] on link "Language Diversity" at bounding box center [289, 307] width 82 height 11
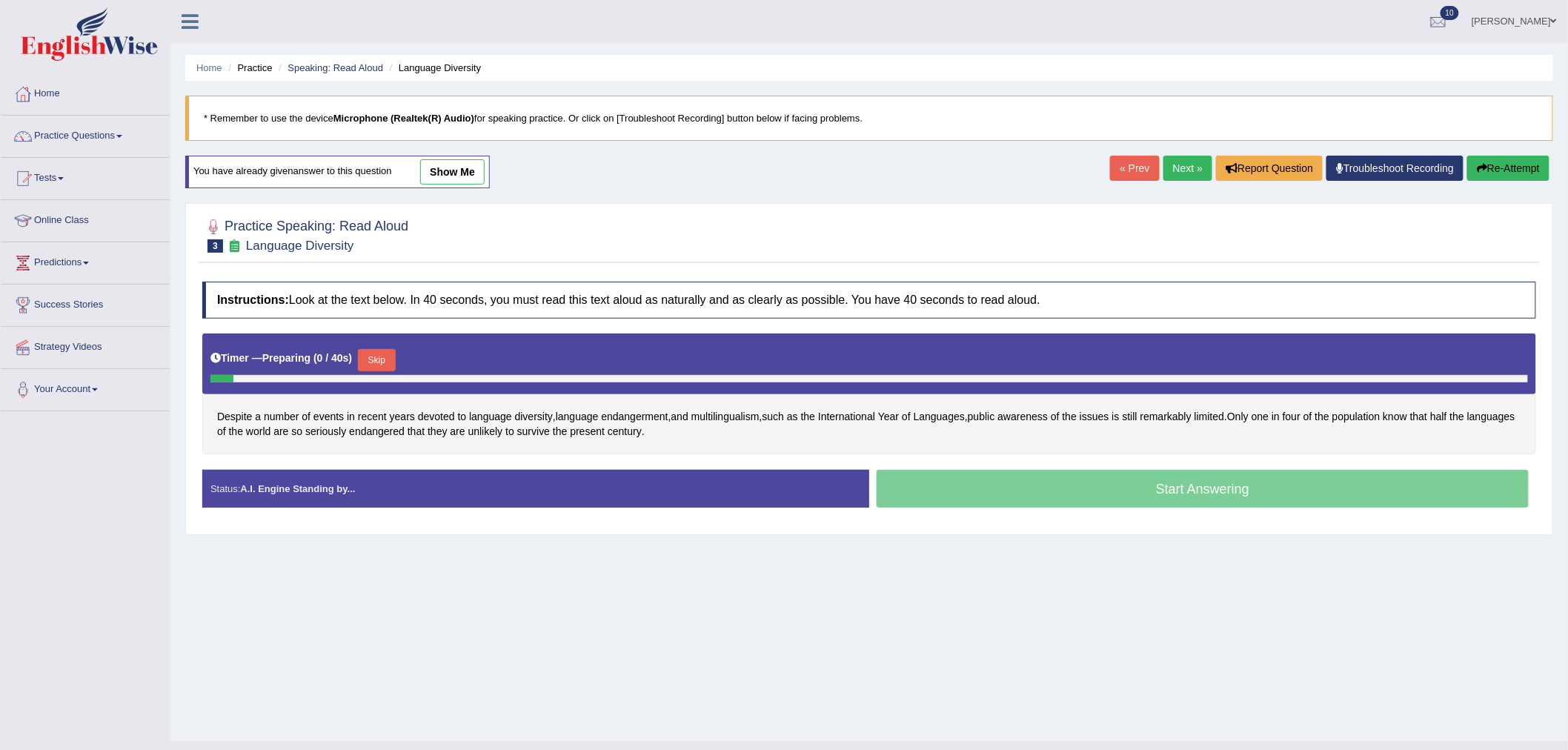
click at [381, 352] on button "Skip" at bounding box center [376, 360] width 37 height 22
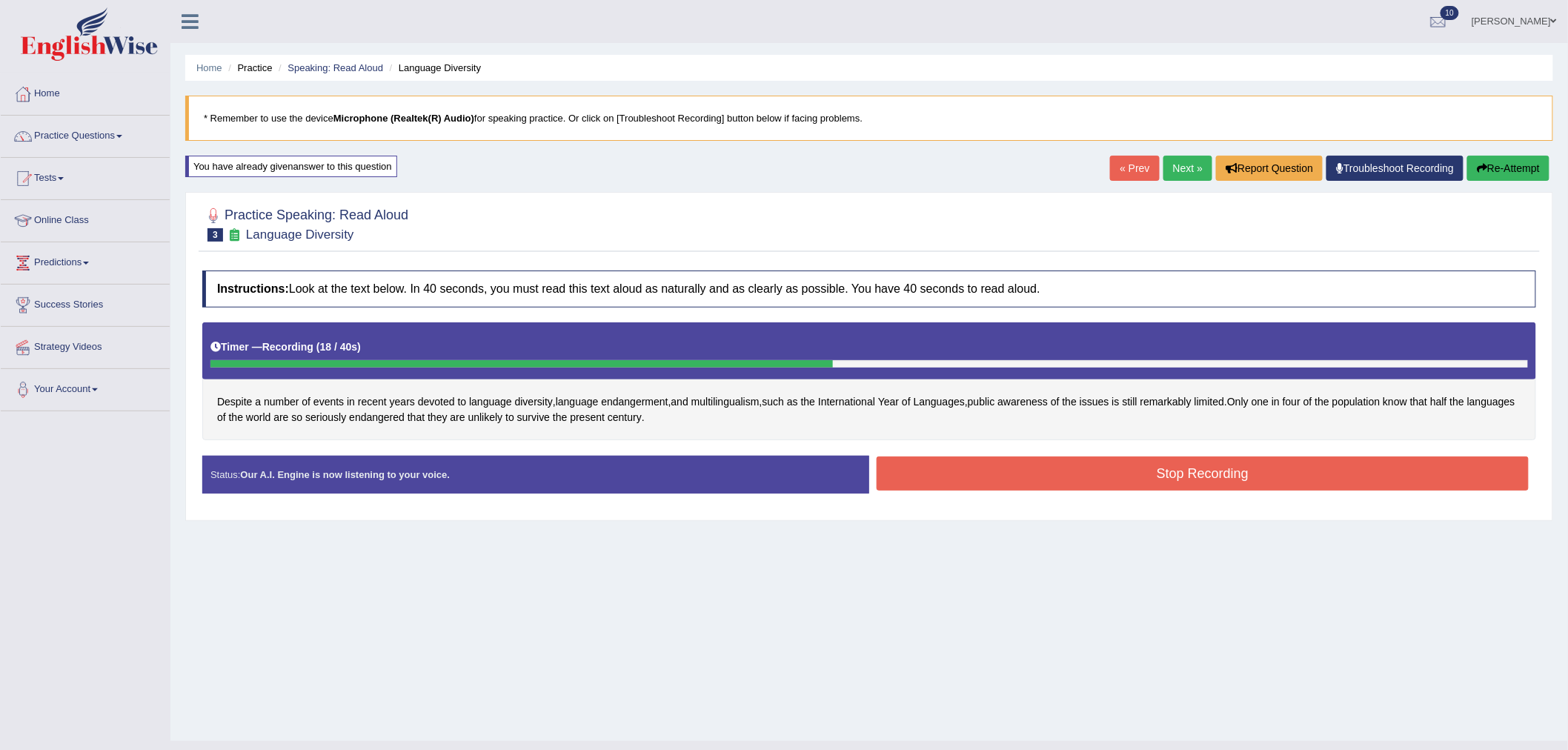
click at [1010, 461] on button "Stop Recording" at bounding box center [1202, 473] width 652 height 34
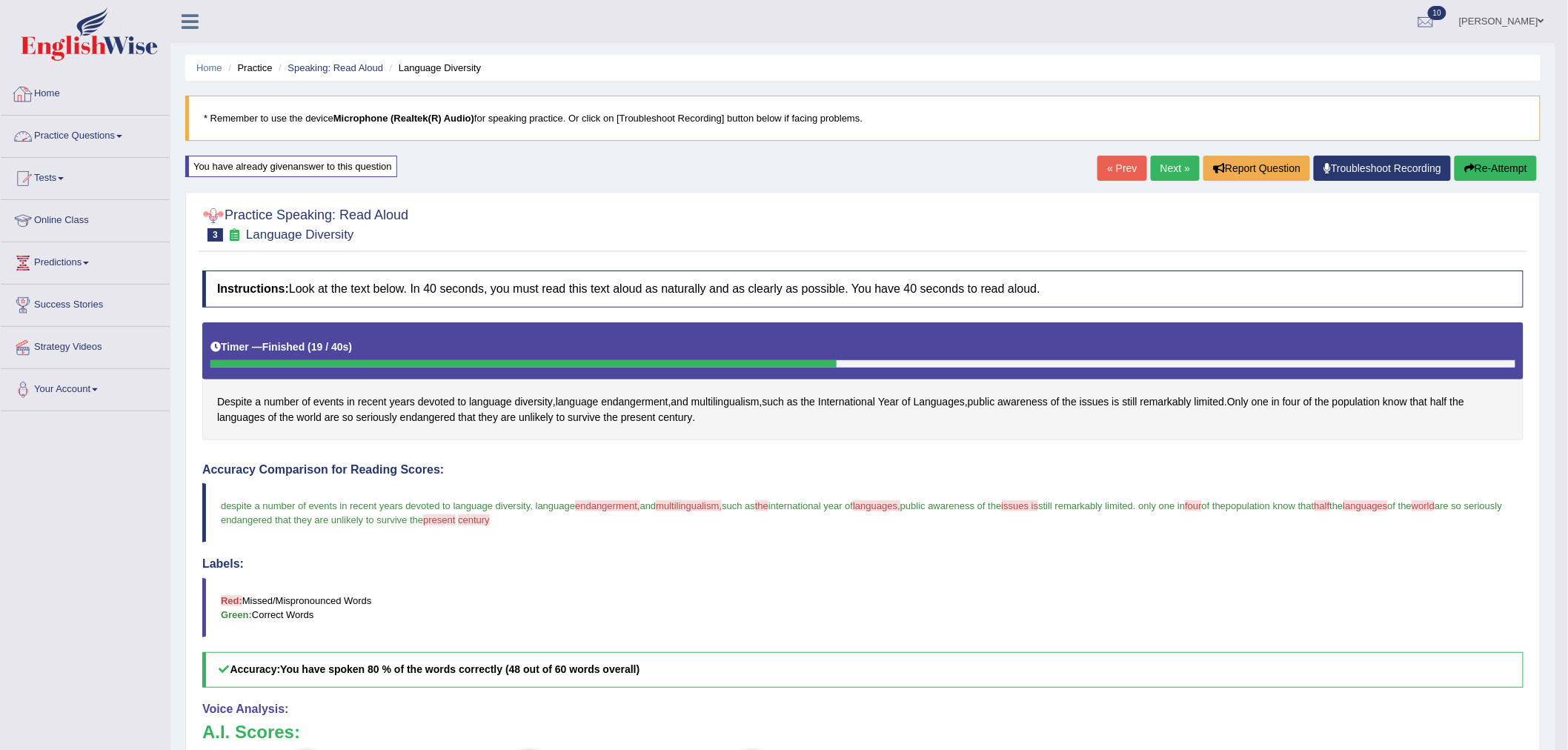
click at [54, 124] on link "Practice Questions" at bounding box center [85, 133] width 169 height 37
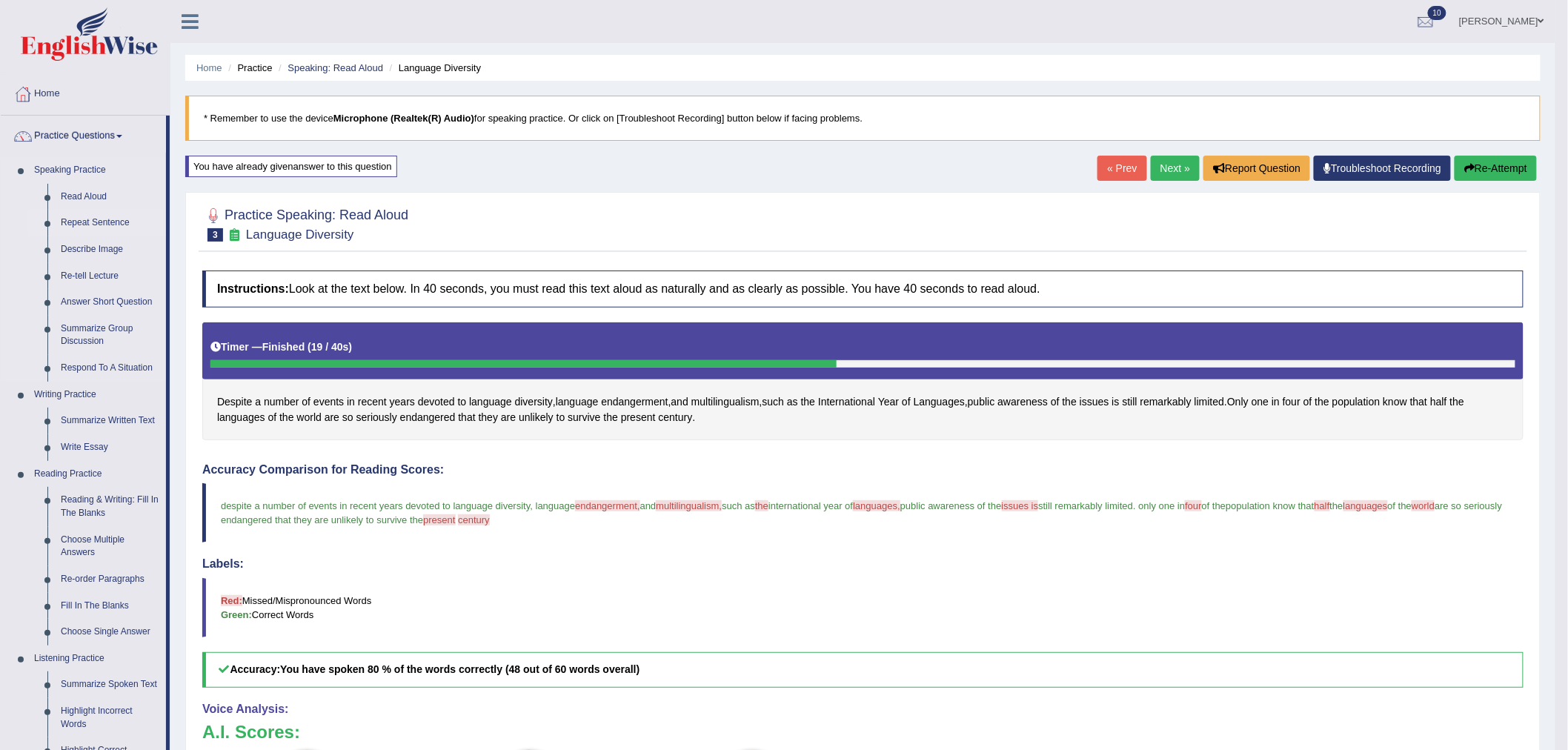
click at [108, 225] on link "Repeat Sentence" at bounding box center [109, 223] width 112 height 27
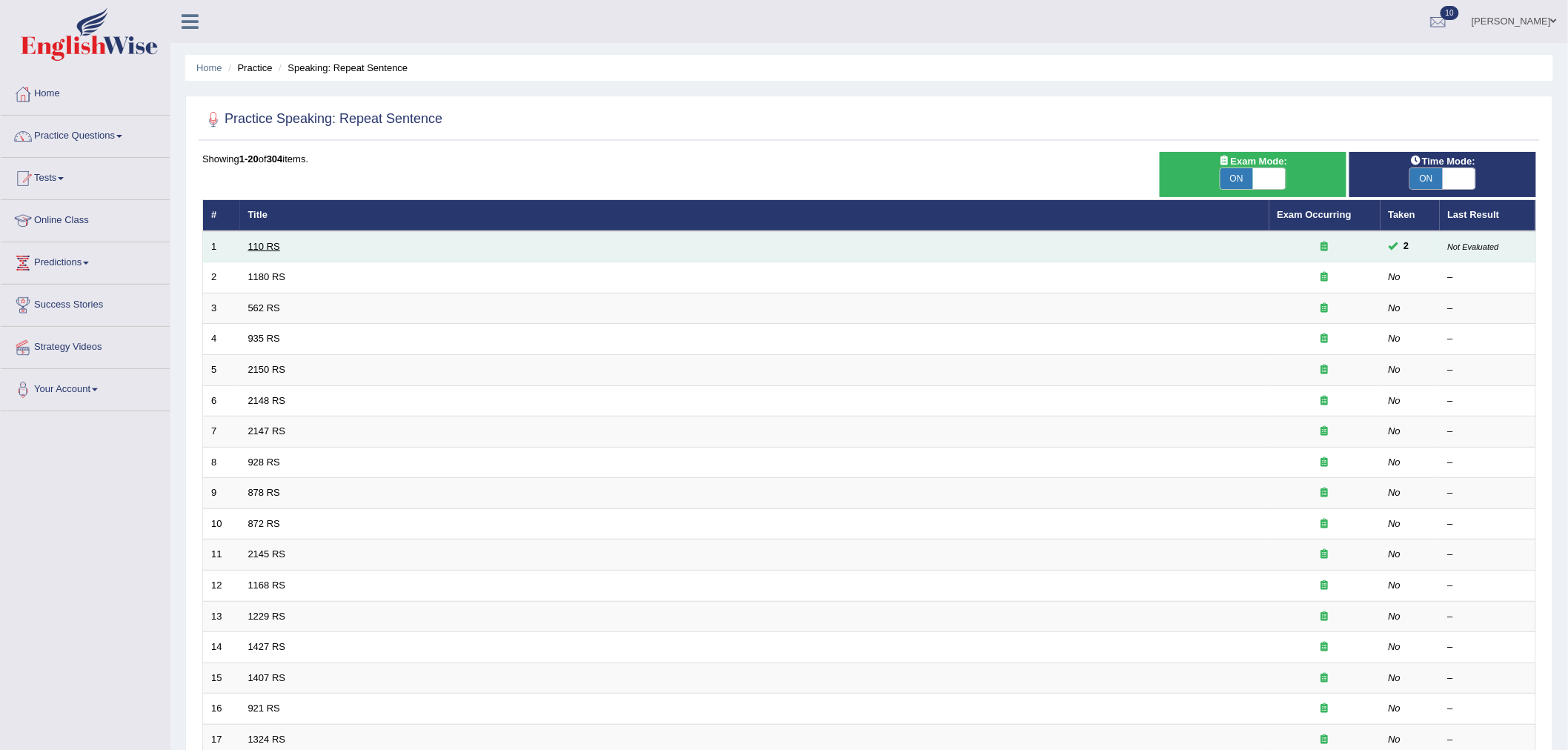
click at [266, 246] on link "110 RS" at bounding box center [264, 245] width 32 height 11
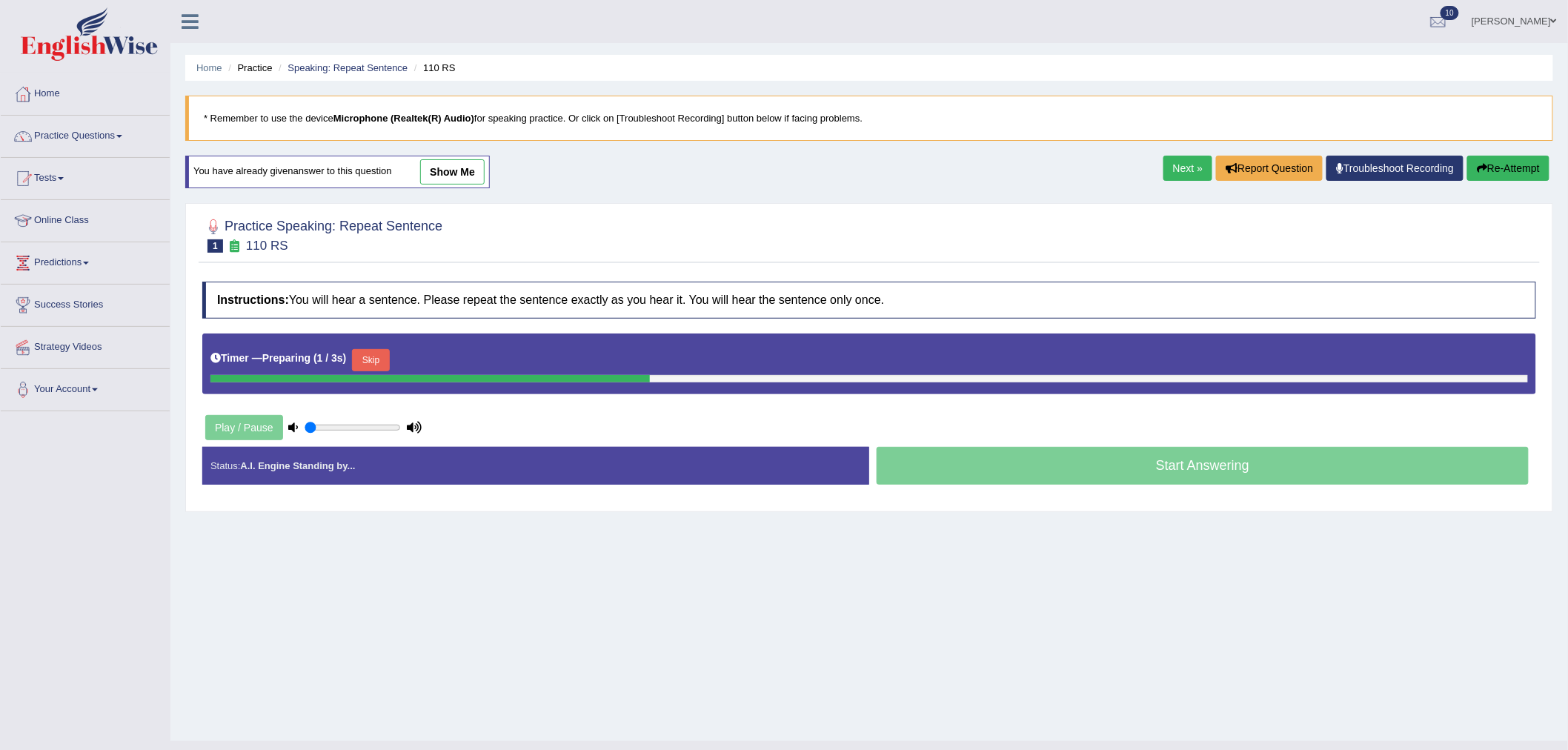
click at [379, 358] on button "Skip" at bounding box center [370, 360] width 37 height 22
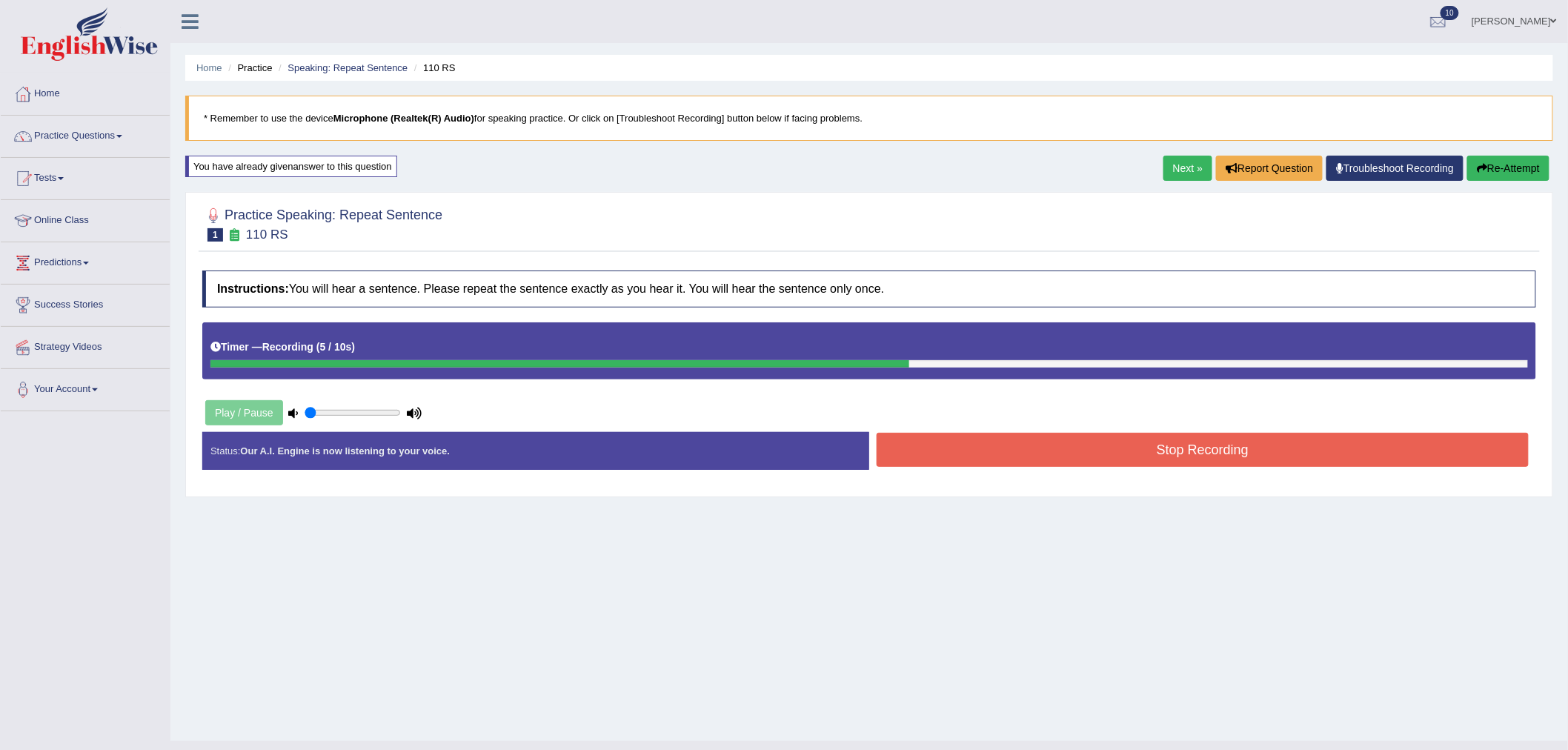
click at [1033, 439] on button "Stop Recording" at bounding box center [1202, 450] width 652 height 34
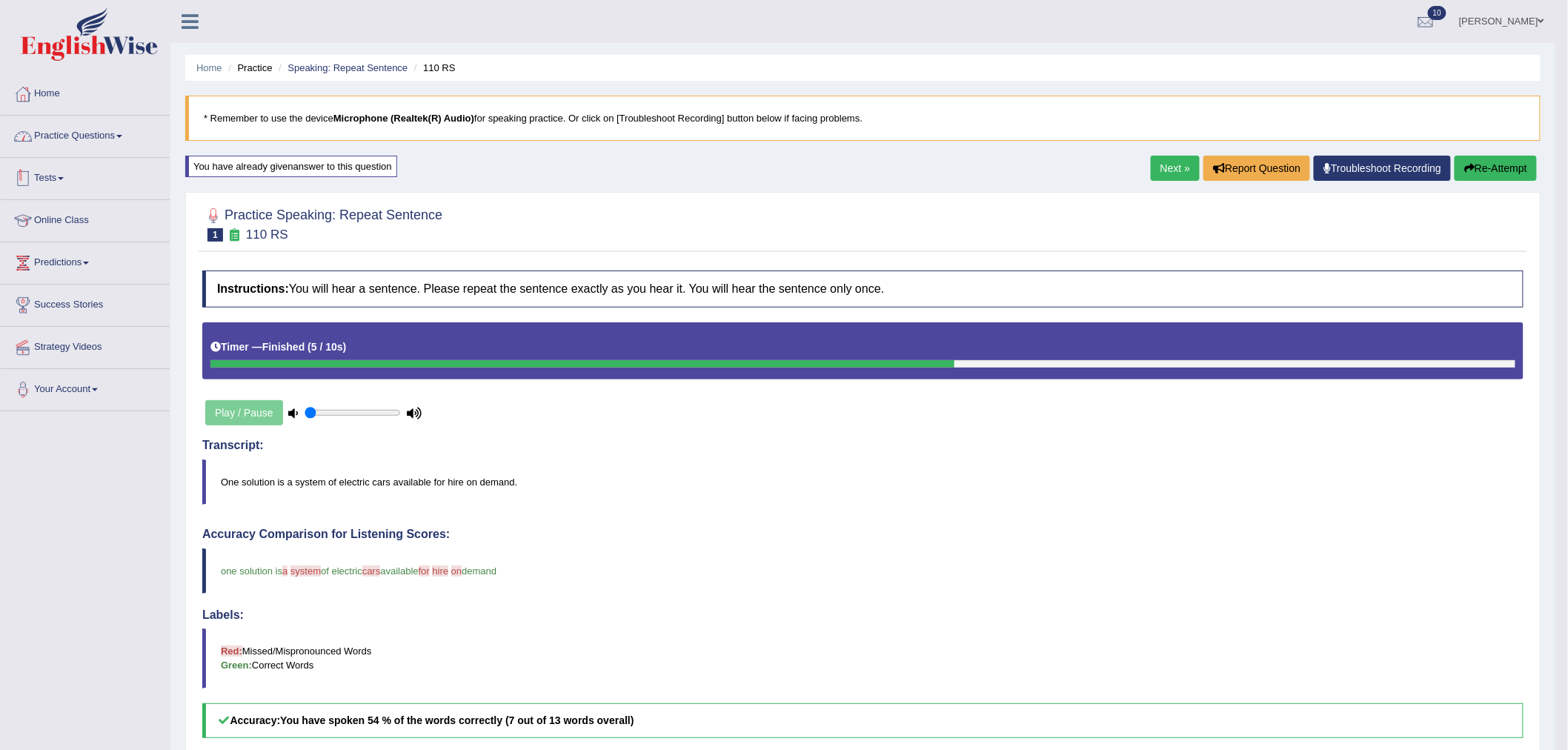
click at [94, 136] on link "Practice Questions" at bounding box center [85, 133] width 169 height 37
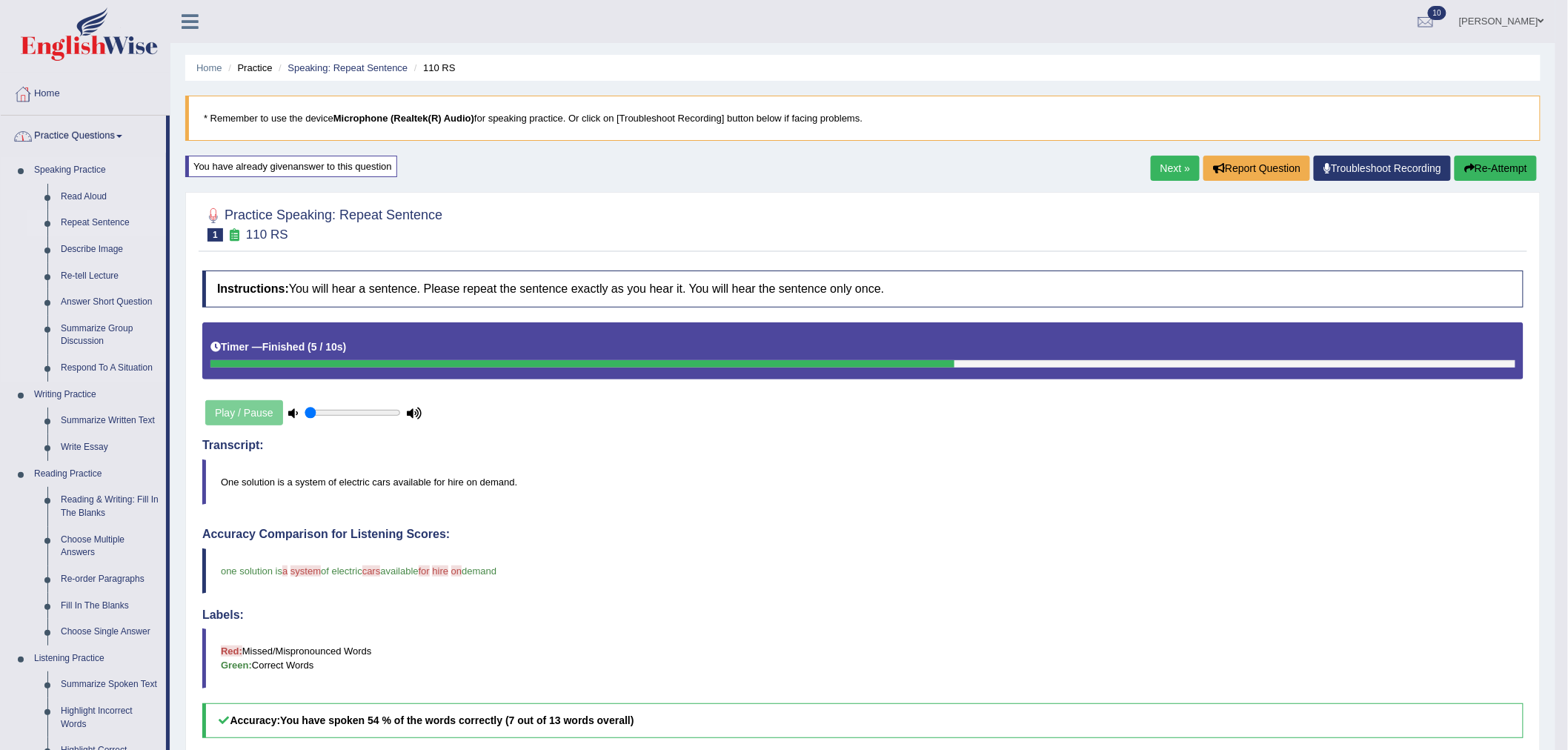
click at [83, 220] on link "Repeat Sentence" at bounding box center [109, 223] width 112 height 27
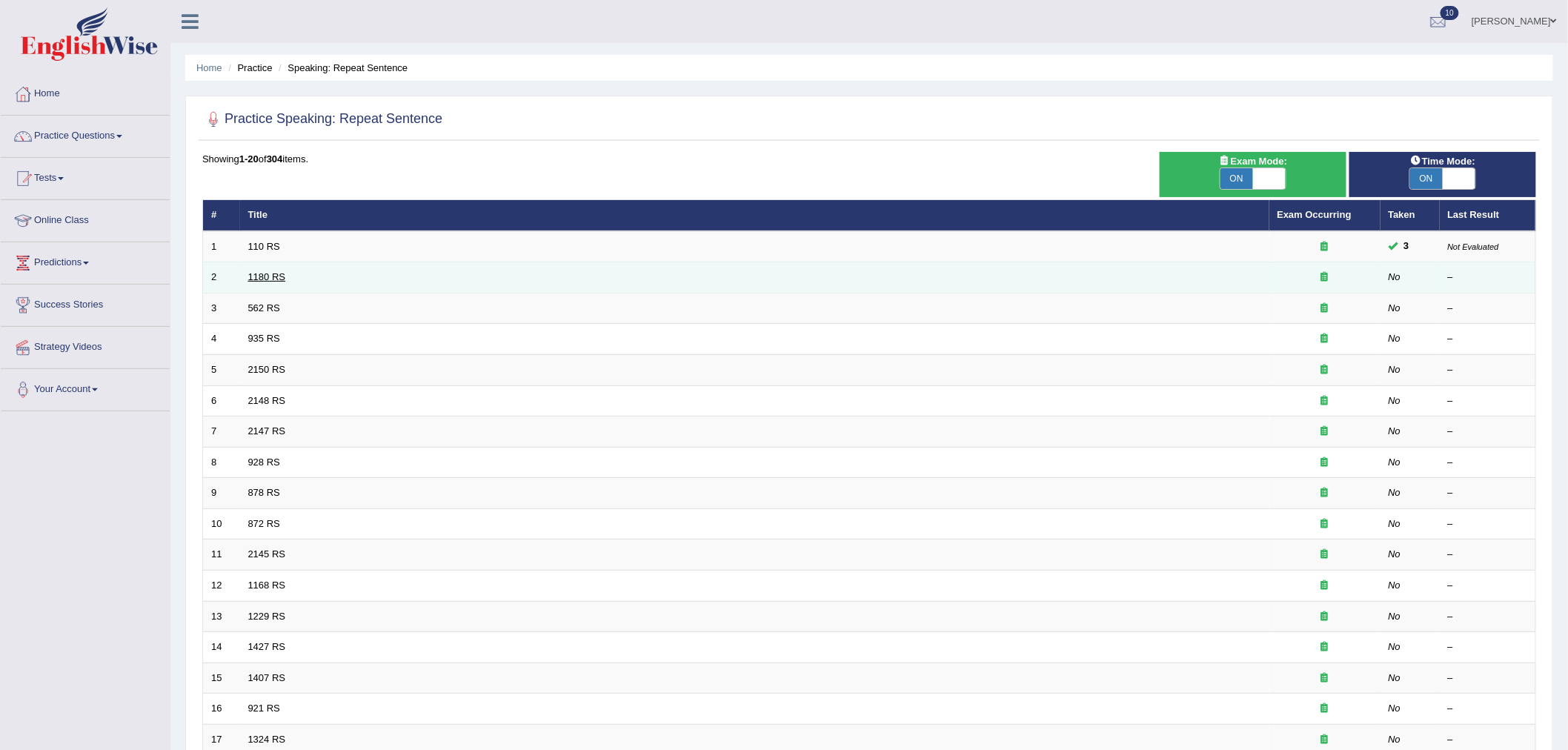
click at [261, 278] on link "1180 RS" at bounding box center [267, 276] width 38 height 11
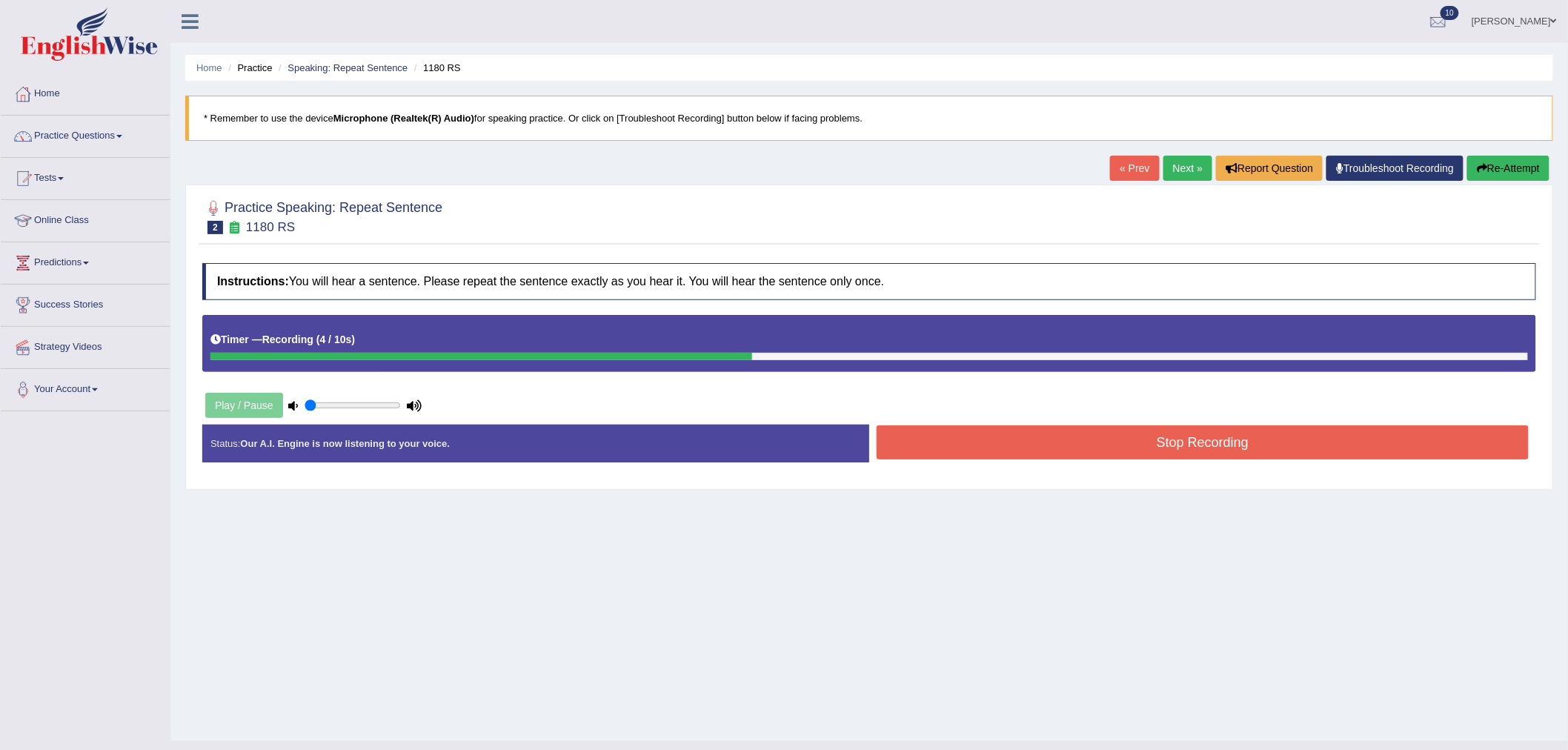
click at [973, 433] on button "Stop Recording" at bounding box center [1202, 442] width 652 height 34
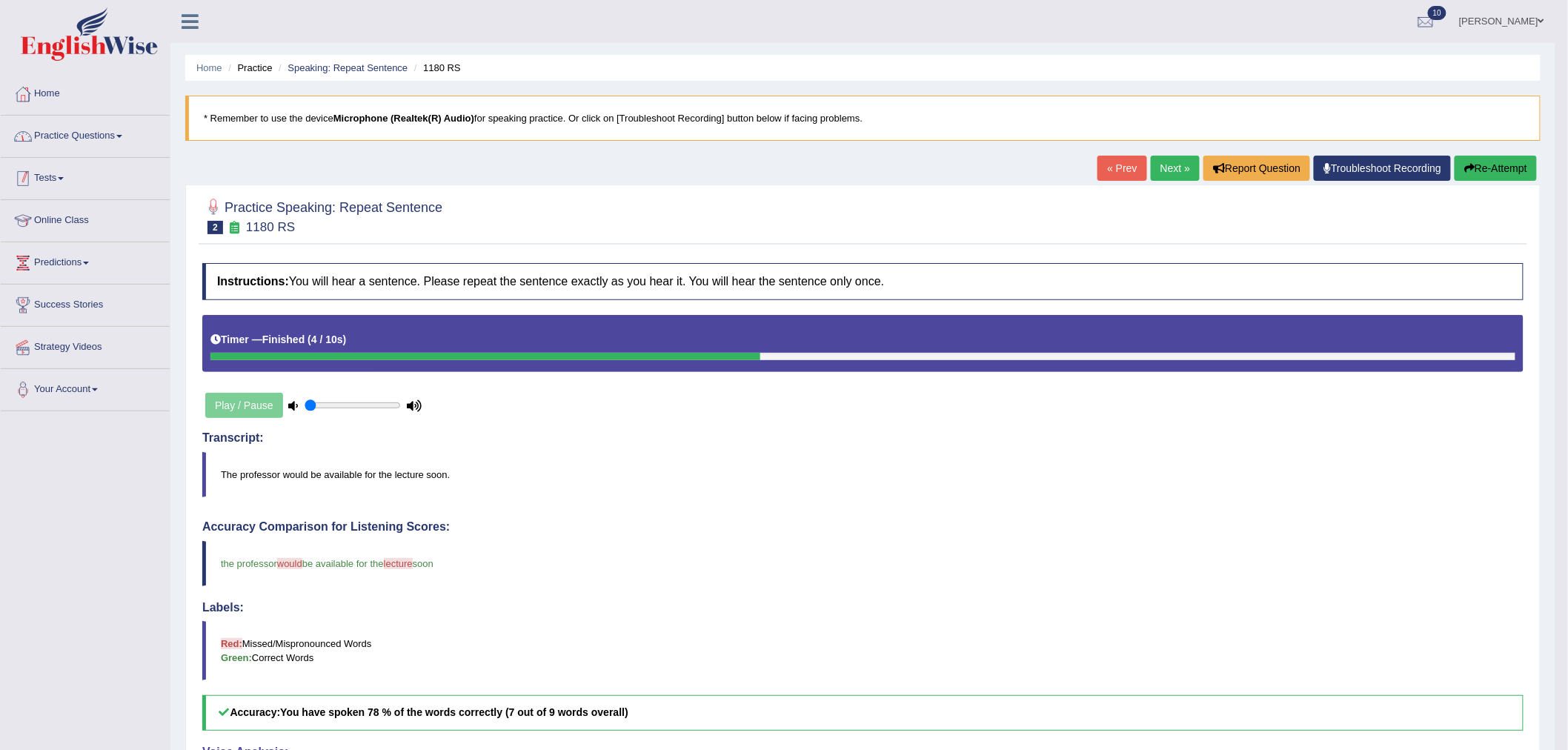
click at [78, 121] on link "Practice Questions" at bounding box center [85, 133] width 169 height 37
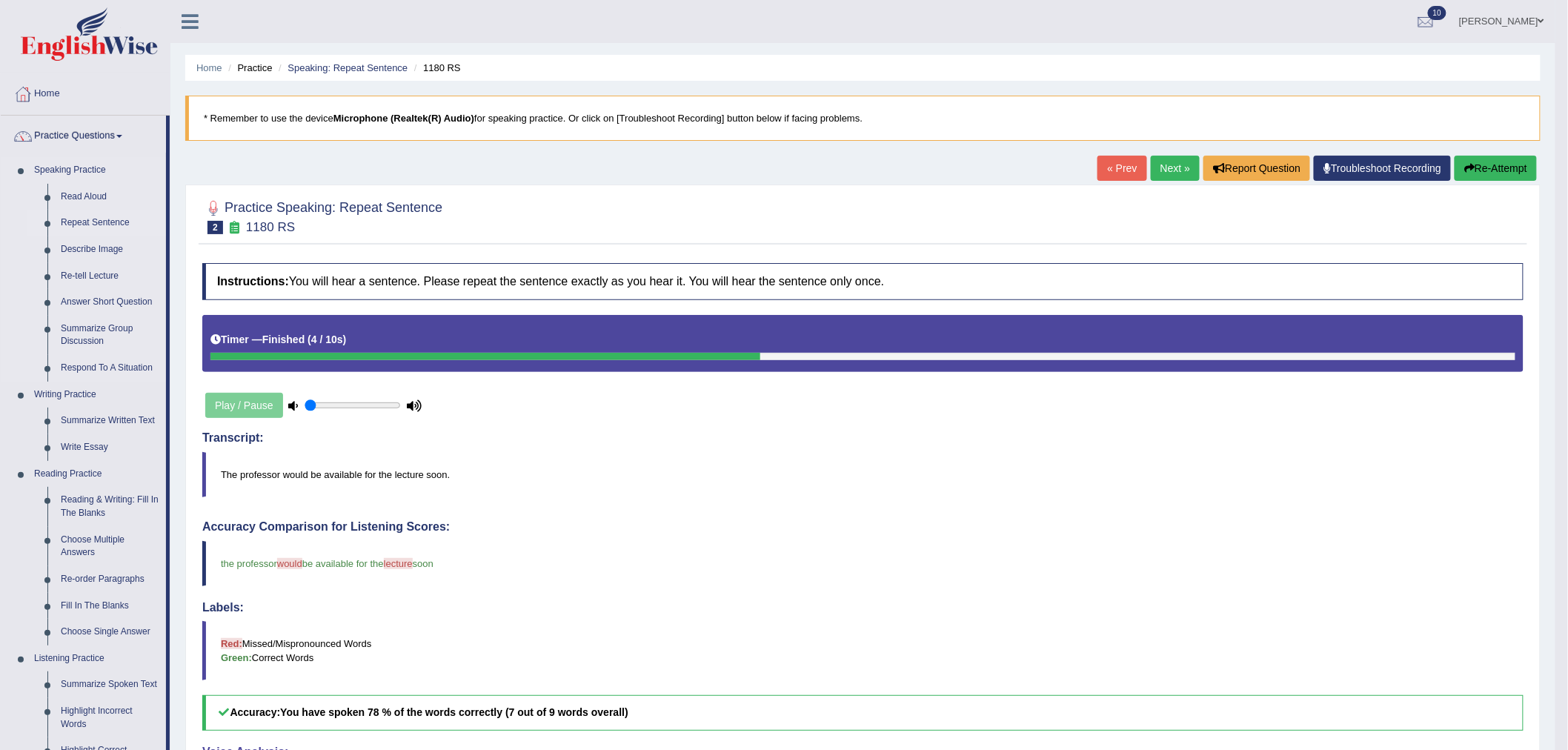
click at [93, 224] on link "Repeat Sentence" at bounding box center [109, 223] width 112 height 27
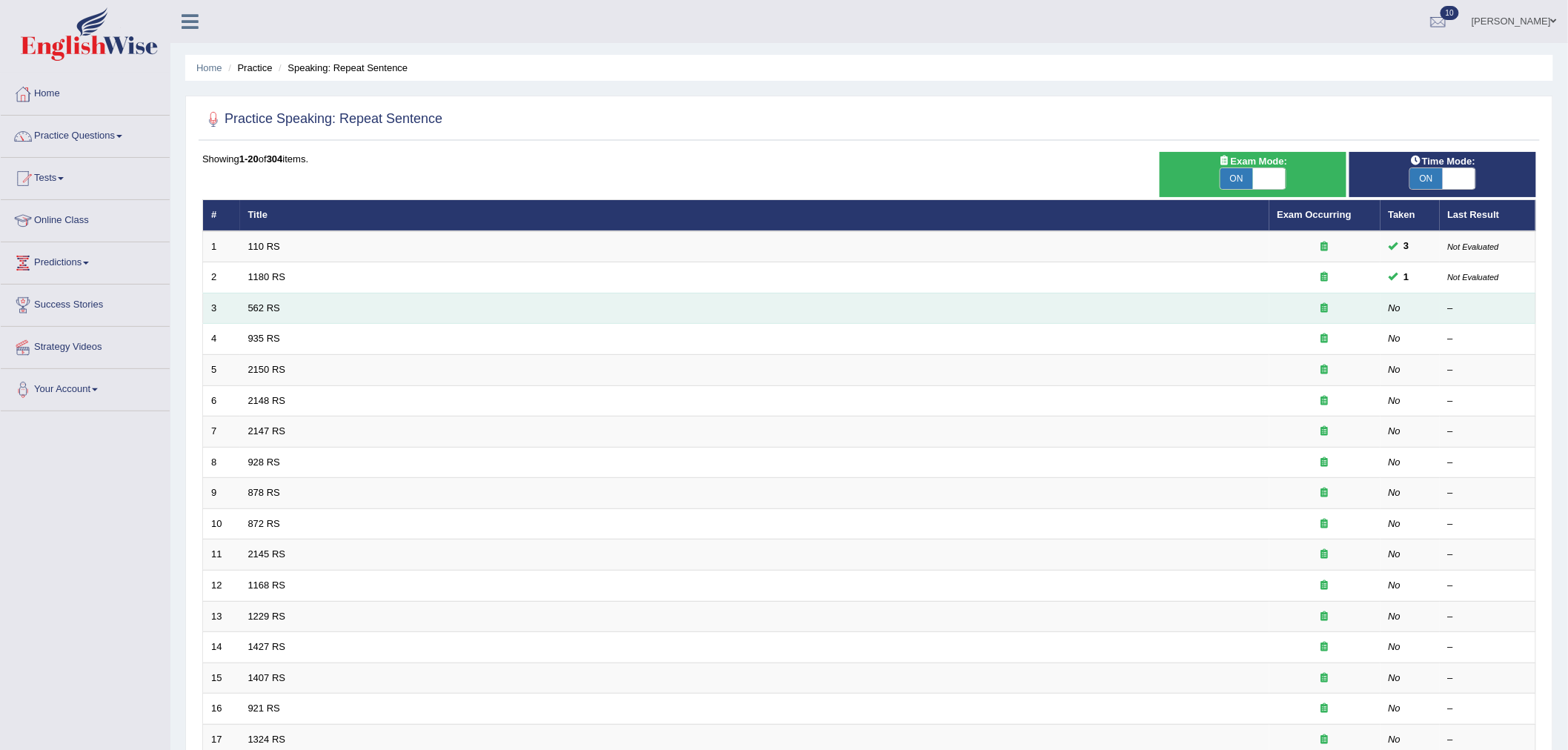
click at [261, 315] on td "562 RS" at bounding box center [755, 308] width 1029 height 31
click at [262, 309] on link "562 RS" at bounding box center [264, 307] width 32 height 11
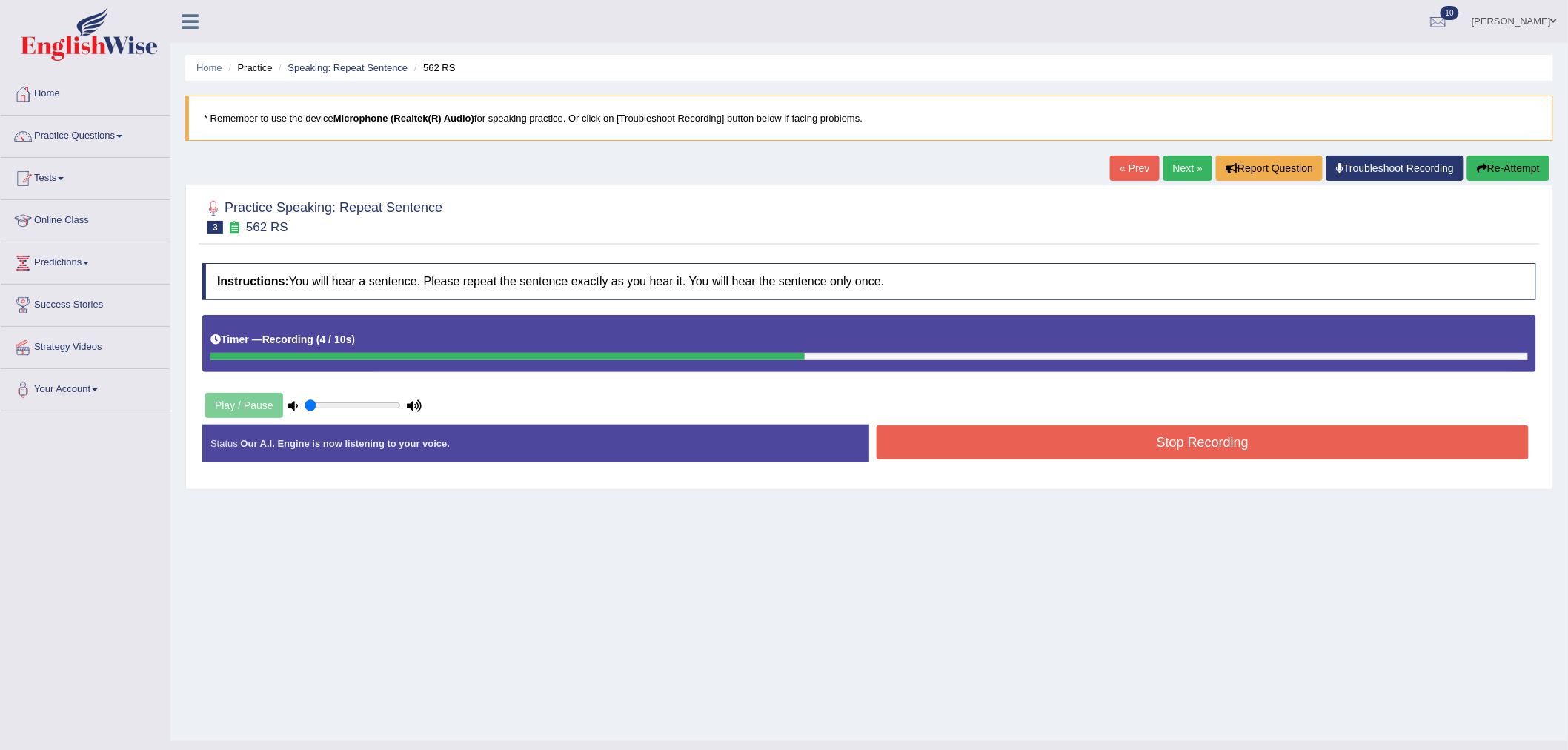
click at [941, 456] on button "Stop Recording" at bounding box center [1202, 442] width 652 height 34
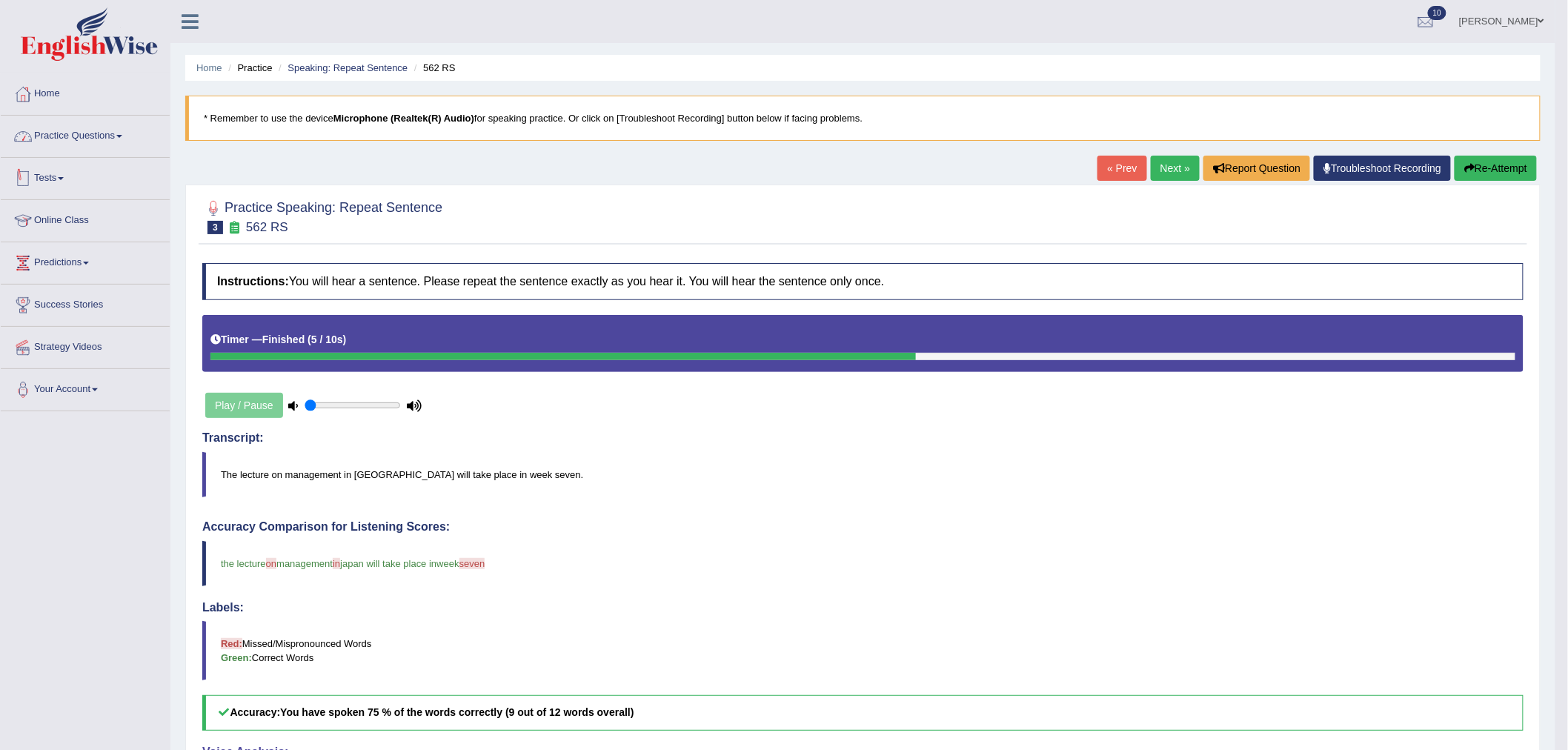
click at [86, 146] on link "Practice Questions" at bounding box center [85, 133] width 169 height 37
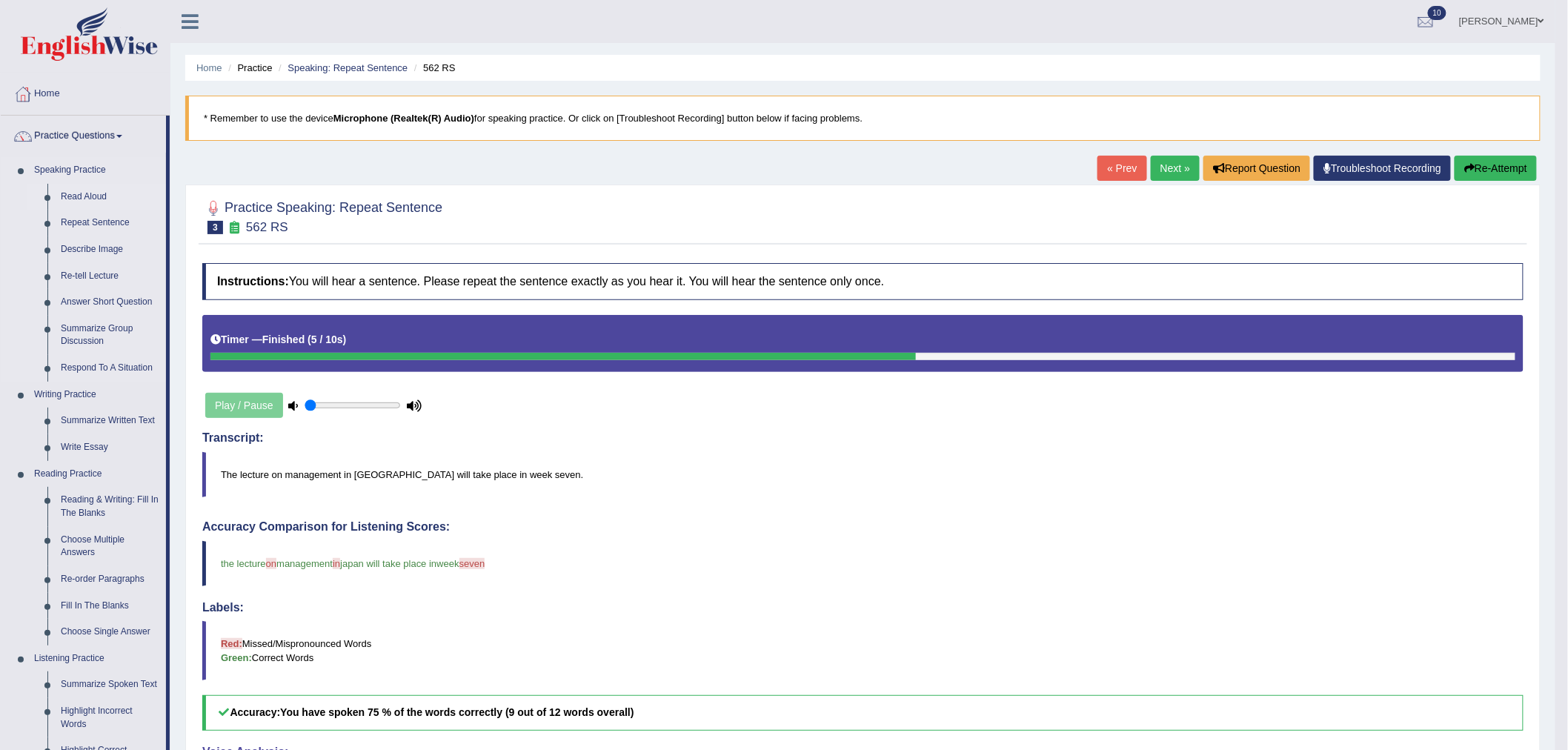
click at [87, 197] on link "Read Aloud" at bounding box center [109, 197] width 112 height 27
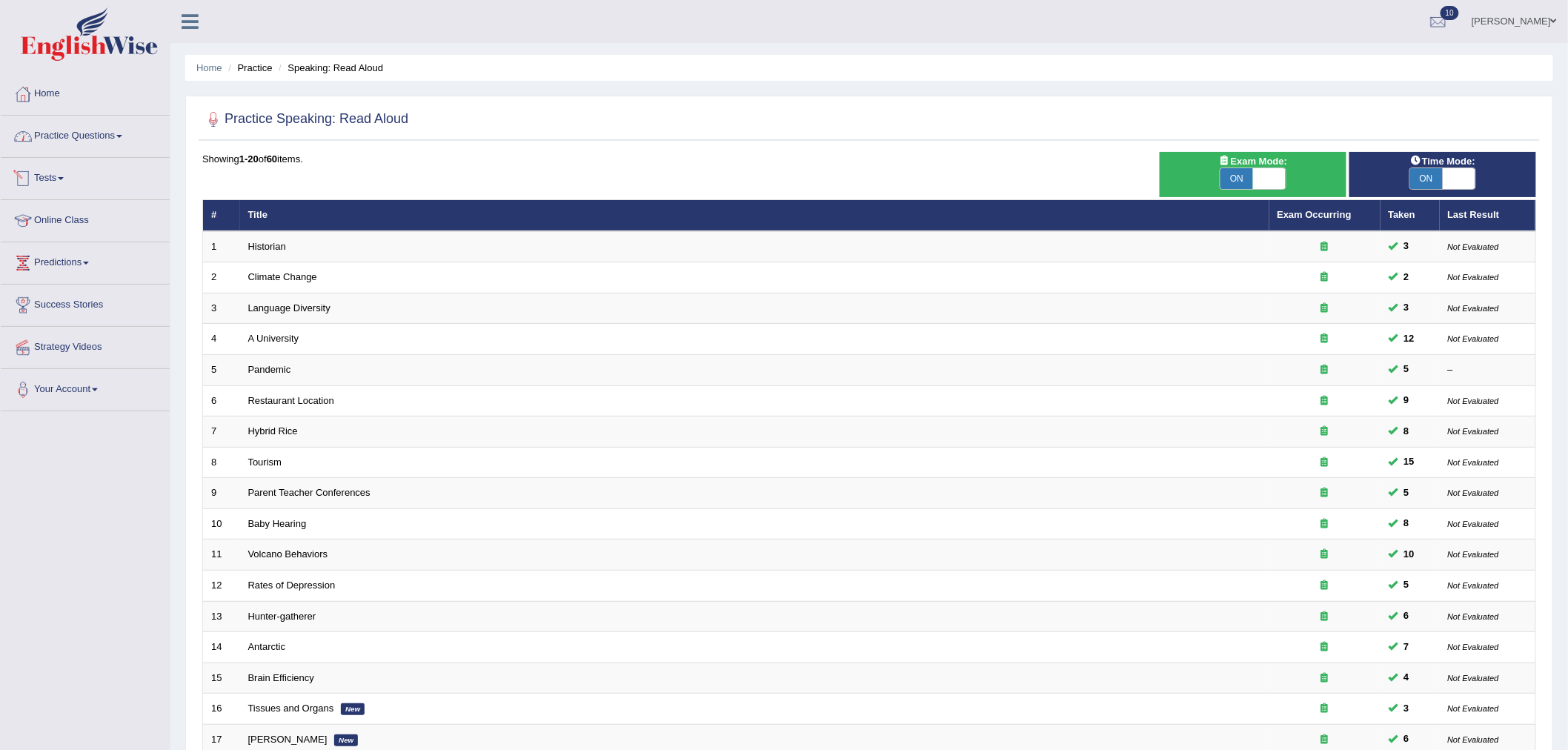
click at [96, 143] on link "Practice Questions" at bounding box center [85, 133] width 169 height 37
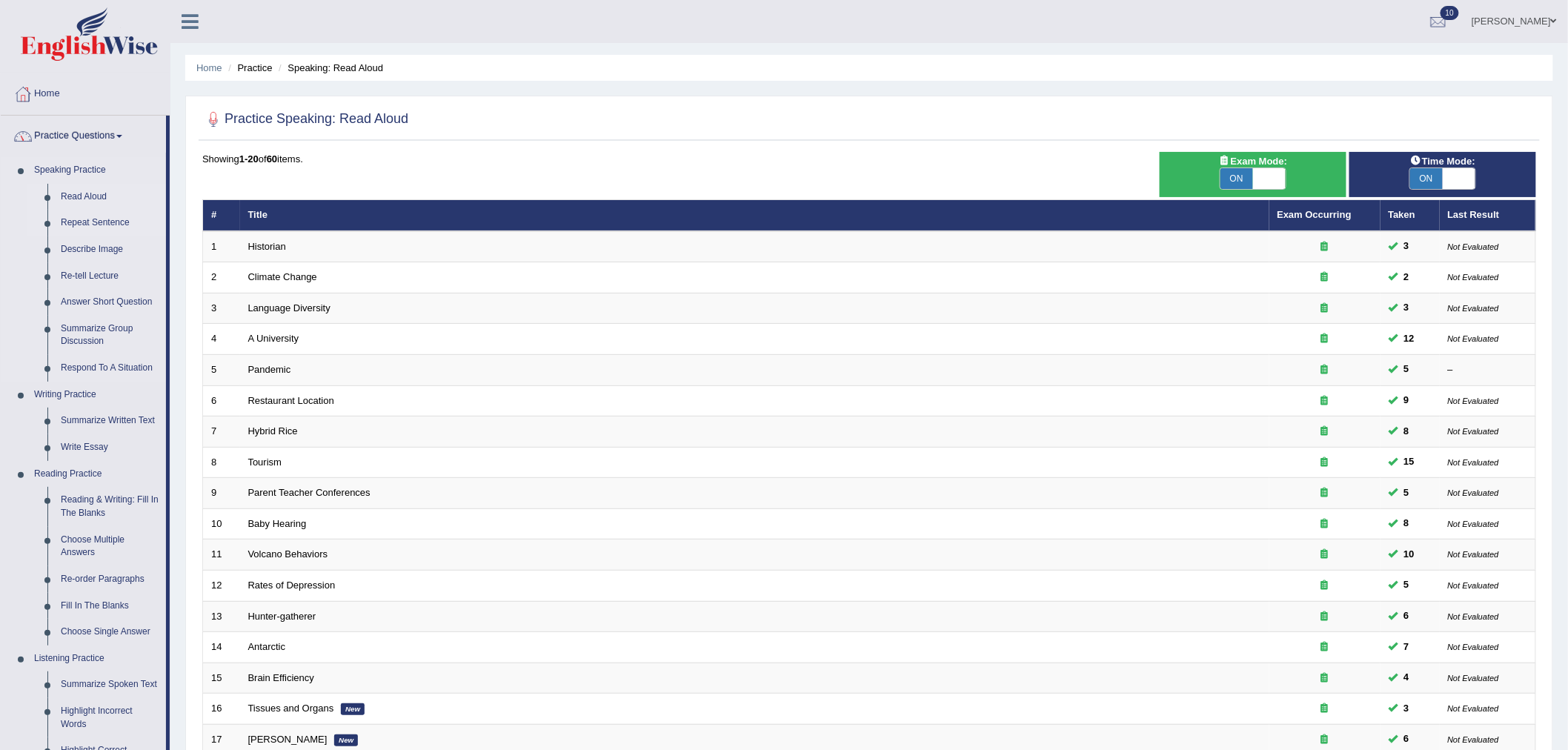
click at [100, 221] on link "Repeat Sentence" at bounding box center [109, 223] width 112 height 27
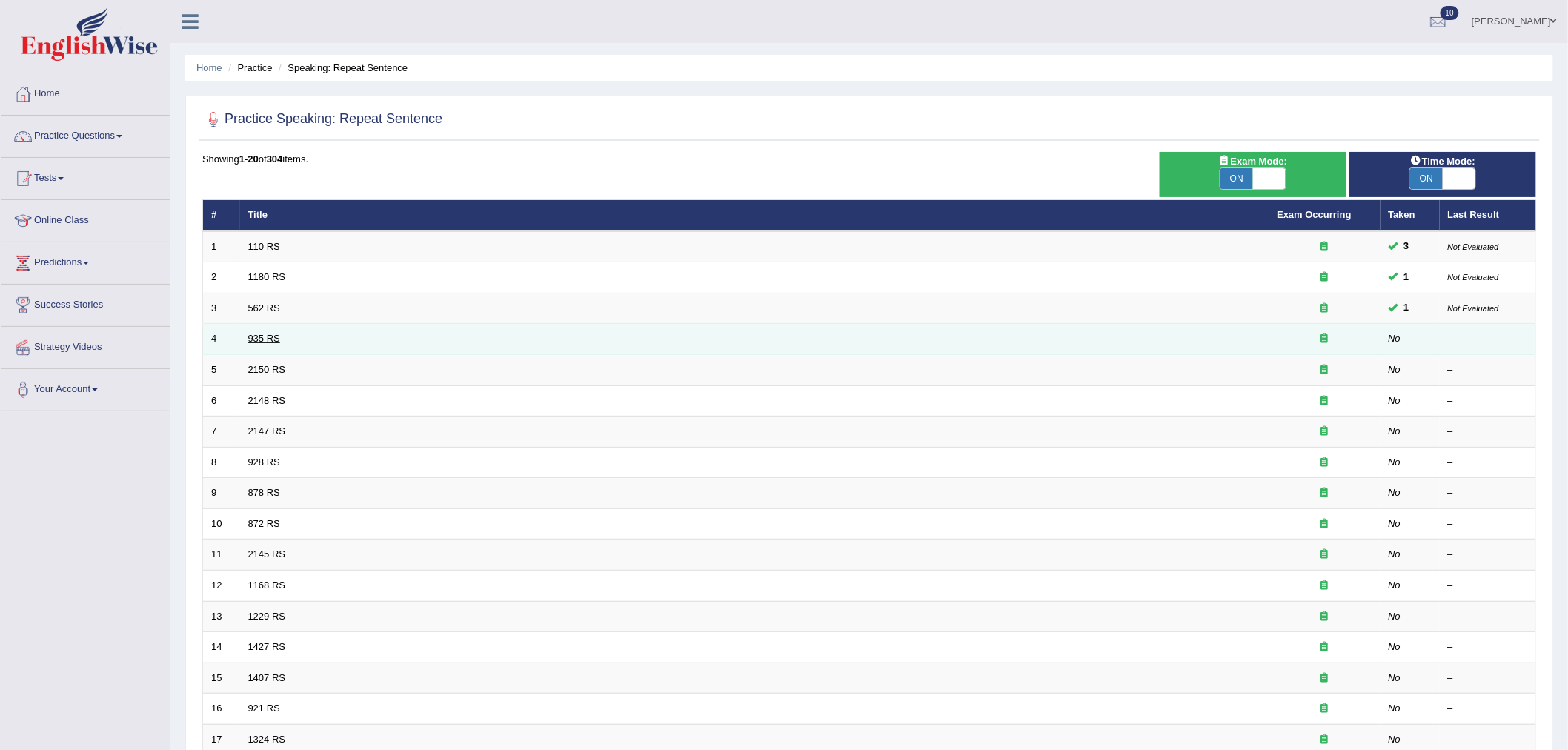
click at [264, 338] on link "935 RS" at bounding box center [264, 338] width 32 height 11
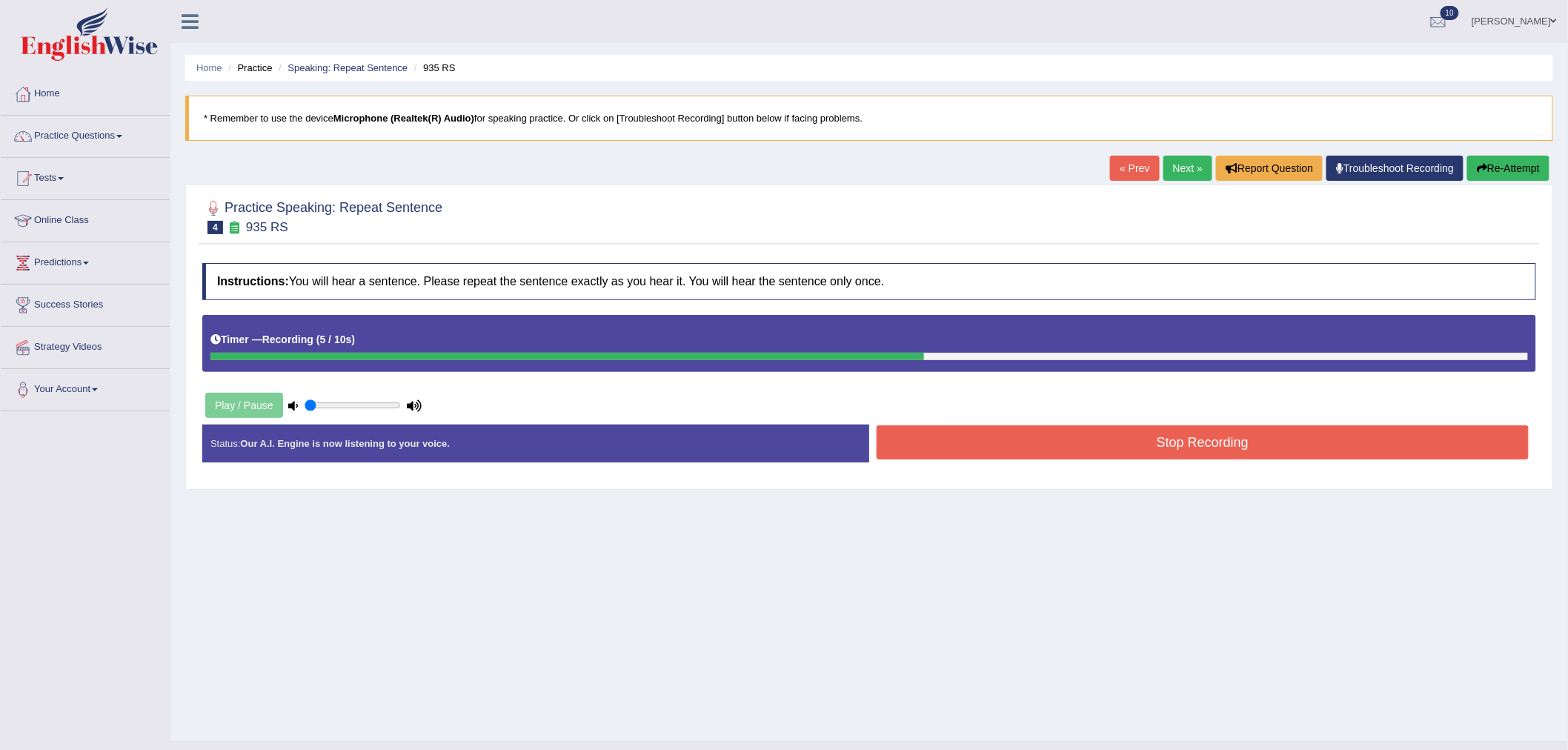
click at [996, 450] on button "Stop Recording" at bounding box center [1202, 442] width 652 height 34
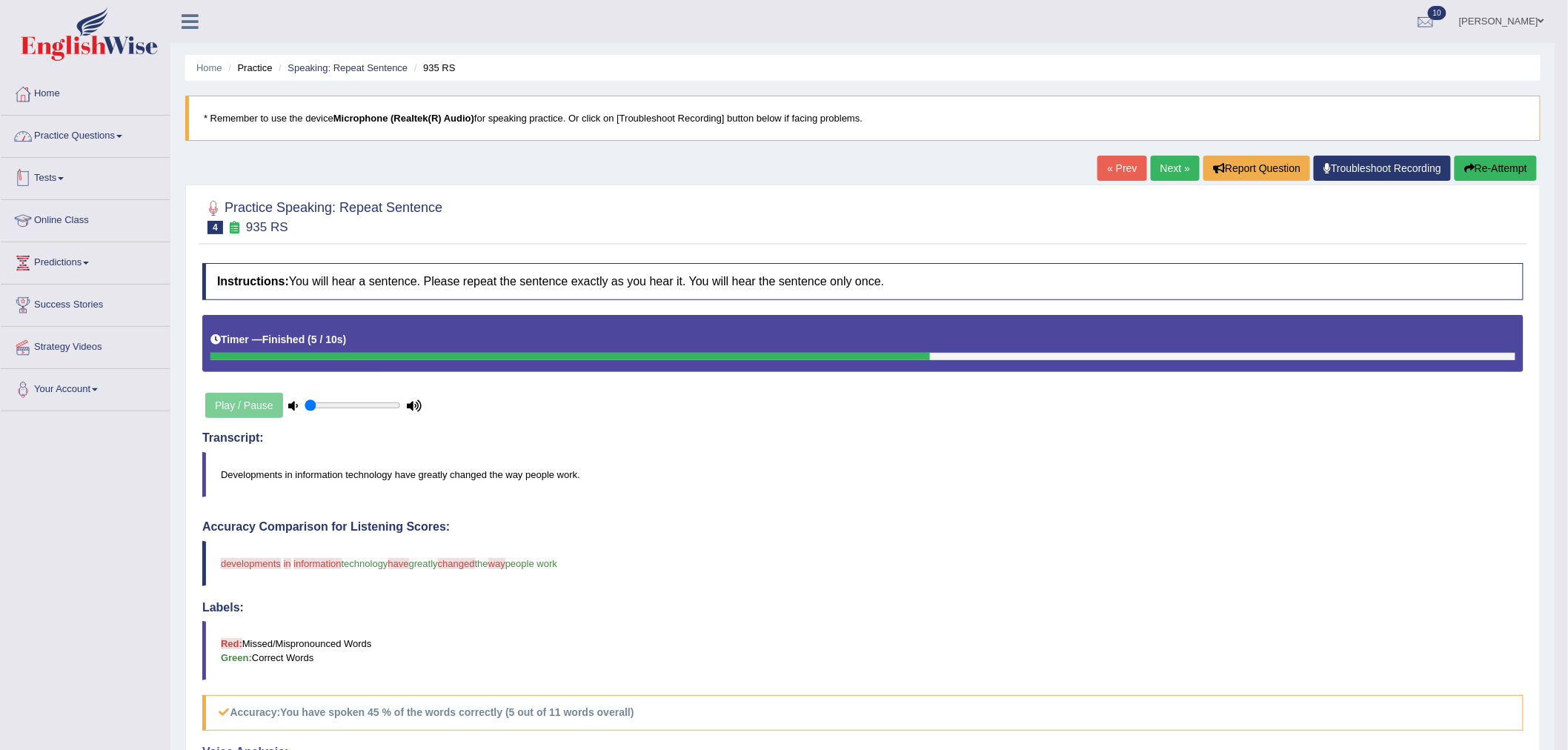
click at [89, 138] on link "Practice Questions" at bounding box center [85, 133] width 169 height 37
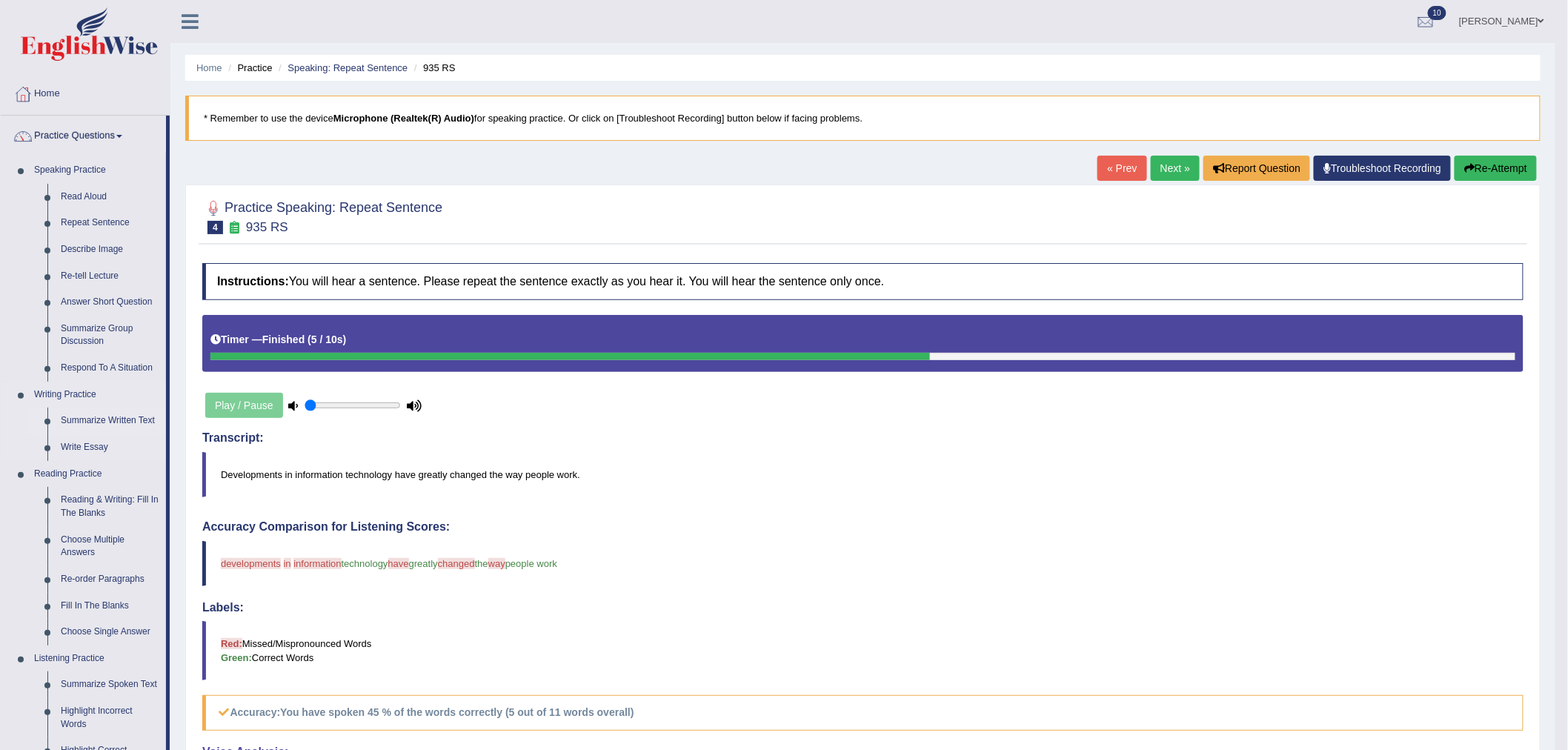
click at [112, 423] on link "Summarize Written Text" at bounding box center [109, 420] width 112 height 27
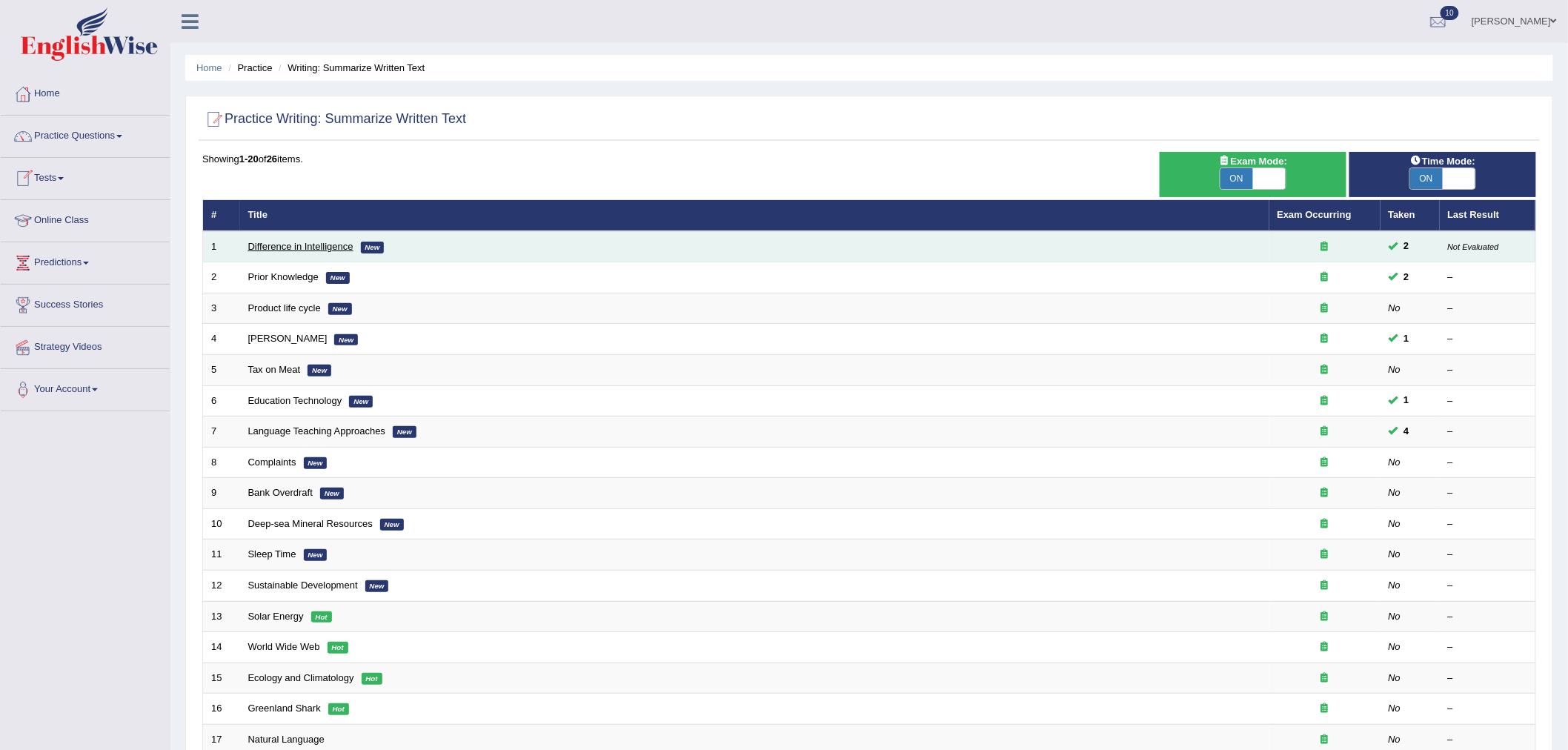
click at [296, 240] on link "Difference in Intelligence" at bounding box center [301, 245] width 105 height 11
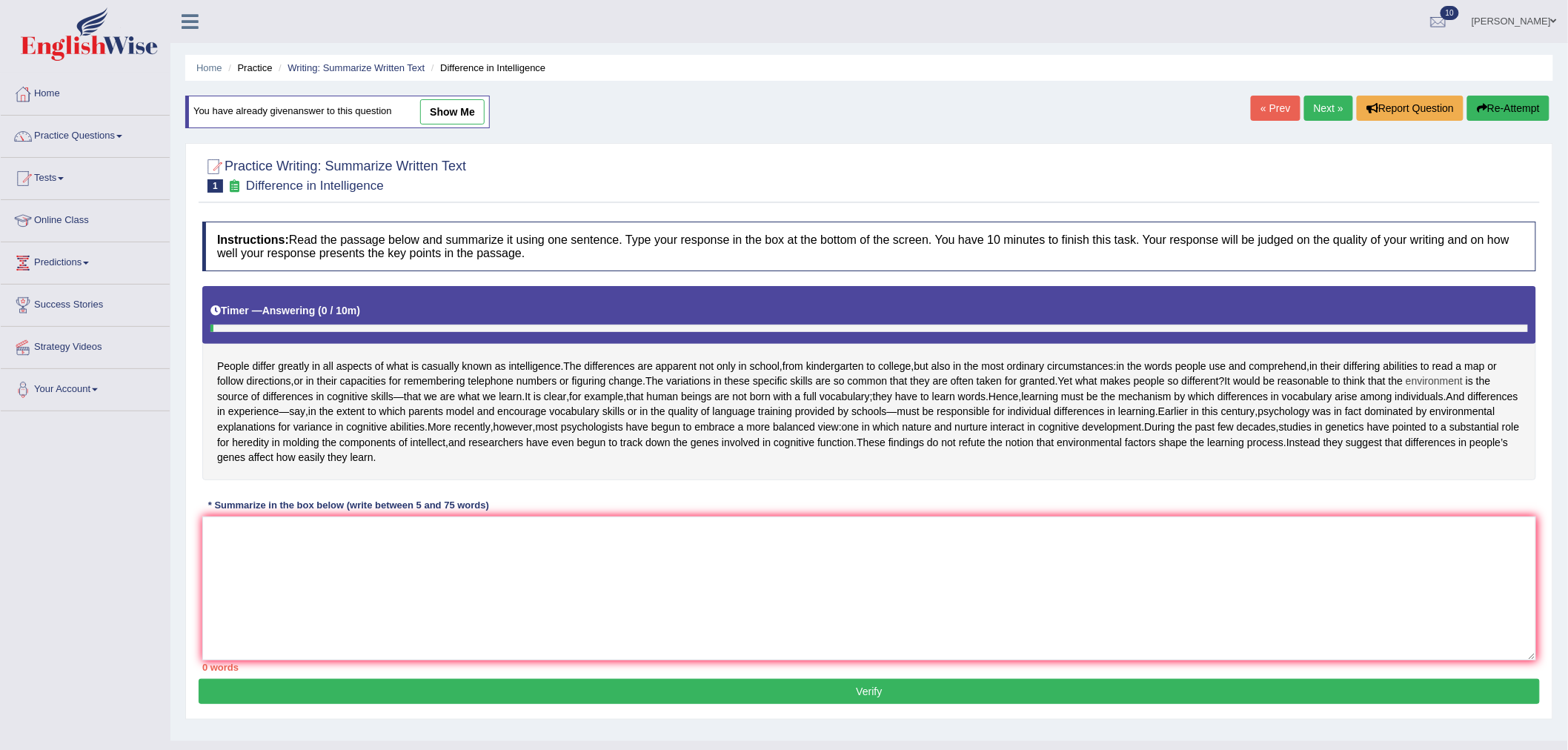
drag, startPoint x: 345, startPoint y: 417, endPoint x: 424, endPoint y: 417, distance: 79.0
click at [424, 417] on div "People differ greatly in all aspects of what is casually known as intelligence …" at bounding box center [869, 382] width 1333 height 194
click at [375, 594] on textarea at bounding box center [869, 588] width 1333 height 144
click at [346, 553] on textarea "sad asdasfasd" at bounding box center [869, 588] width 1333 height 144
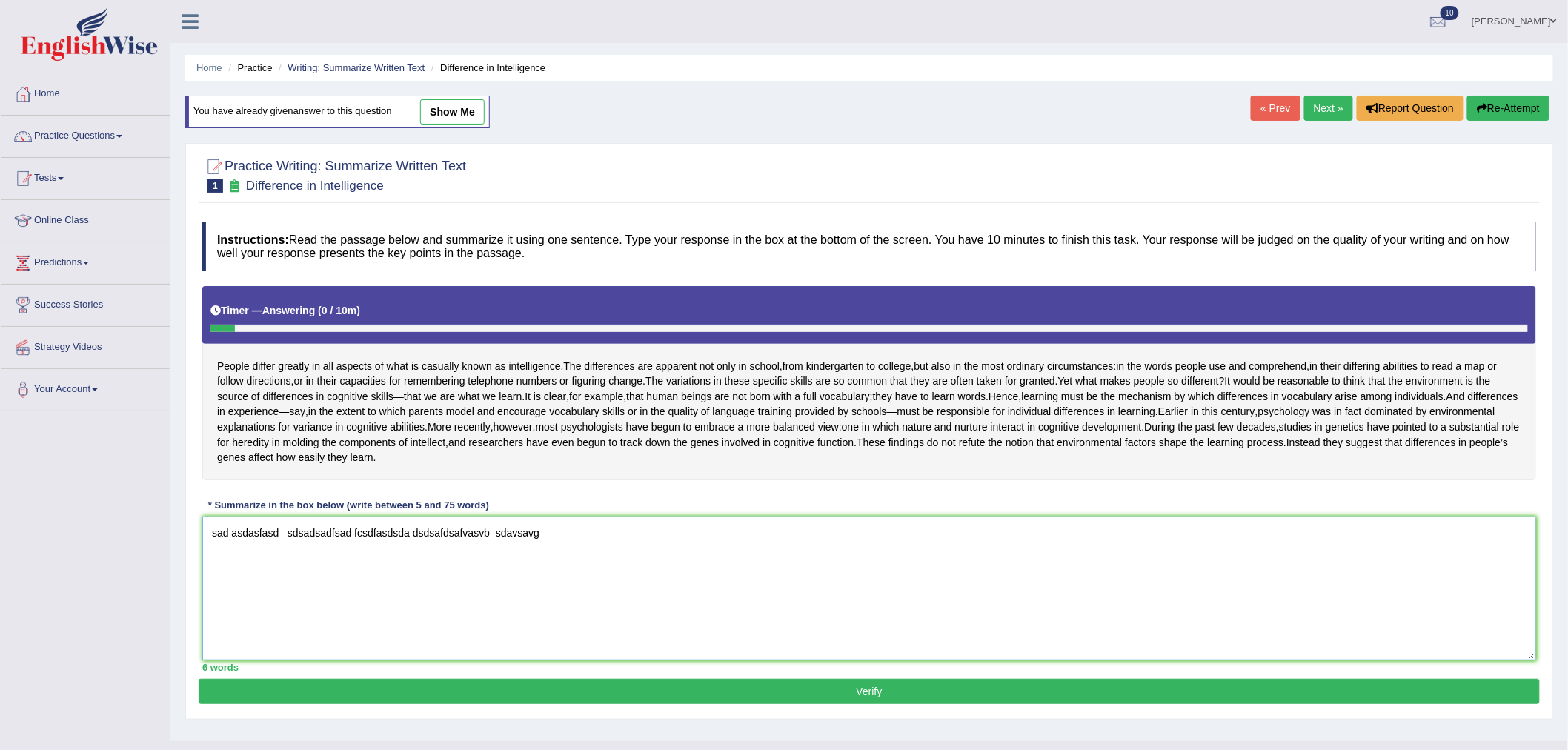
type textarea "sad asdasfasd sdsadsadfsad fcsdfasdsda dsdsafdsafvasvb sdavsavg"
click at [601, 703] on button "Verify" at bounding box center [869, 690] width 1341 height 25
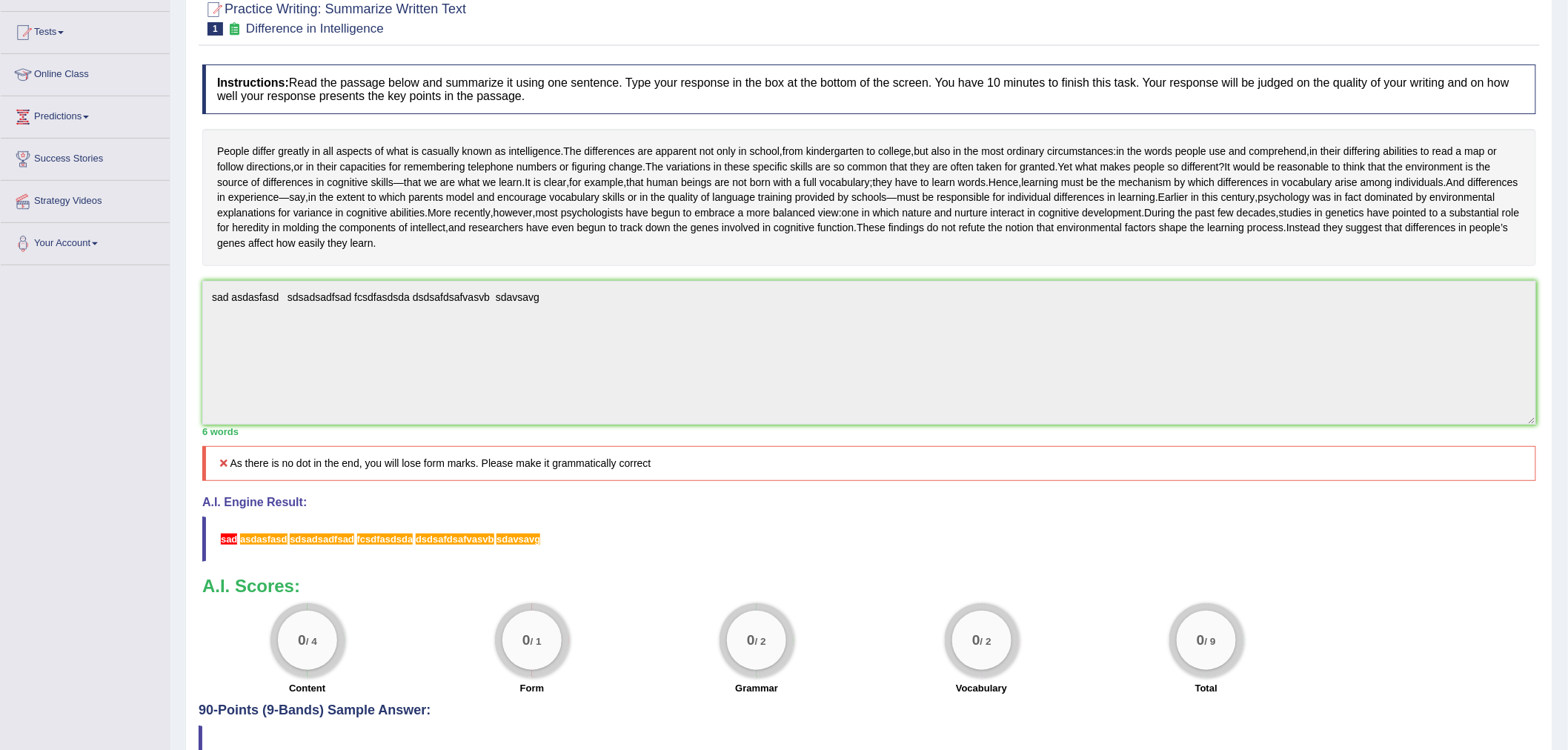
scroll to position [228, 0]
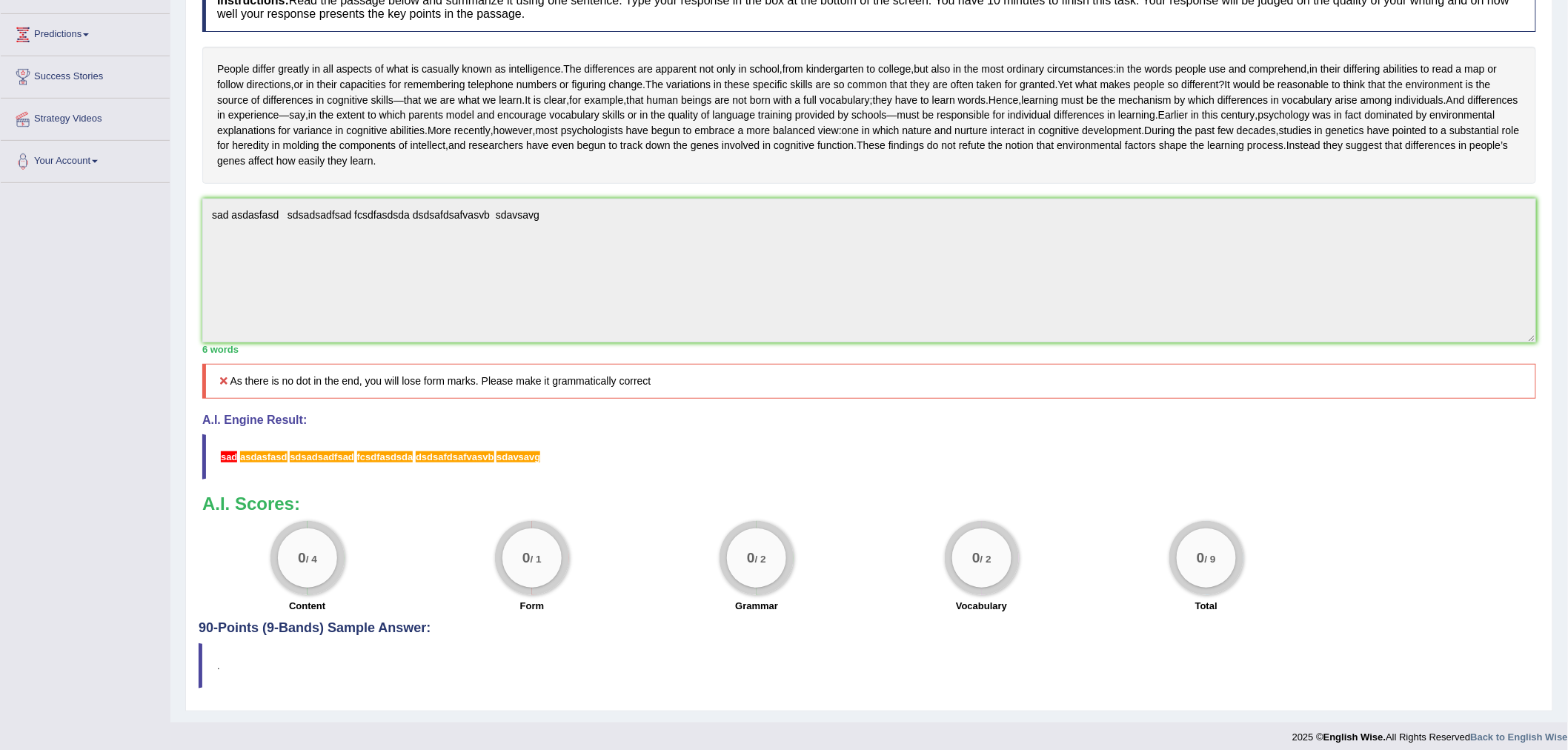
drag, startPoint x: 287, startPoint y: 590, endPoint x: 323, endPoint y: 587, distance: 36.1
click at [323, 587] on div "0 / 4" at bounding box center [308, 558] width 60 height 60
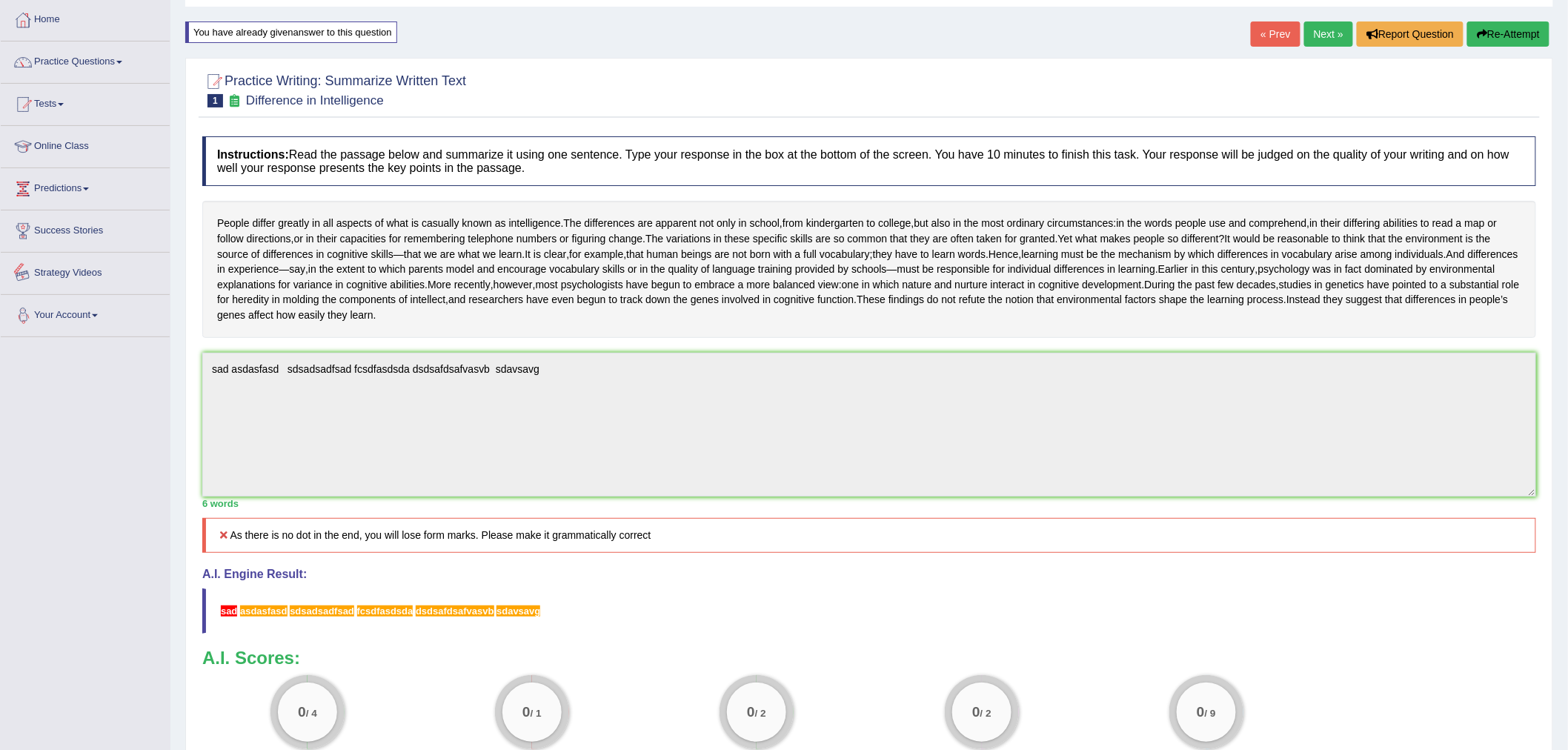
scroll to position [0, 0]
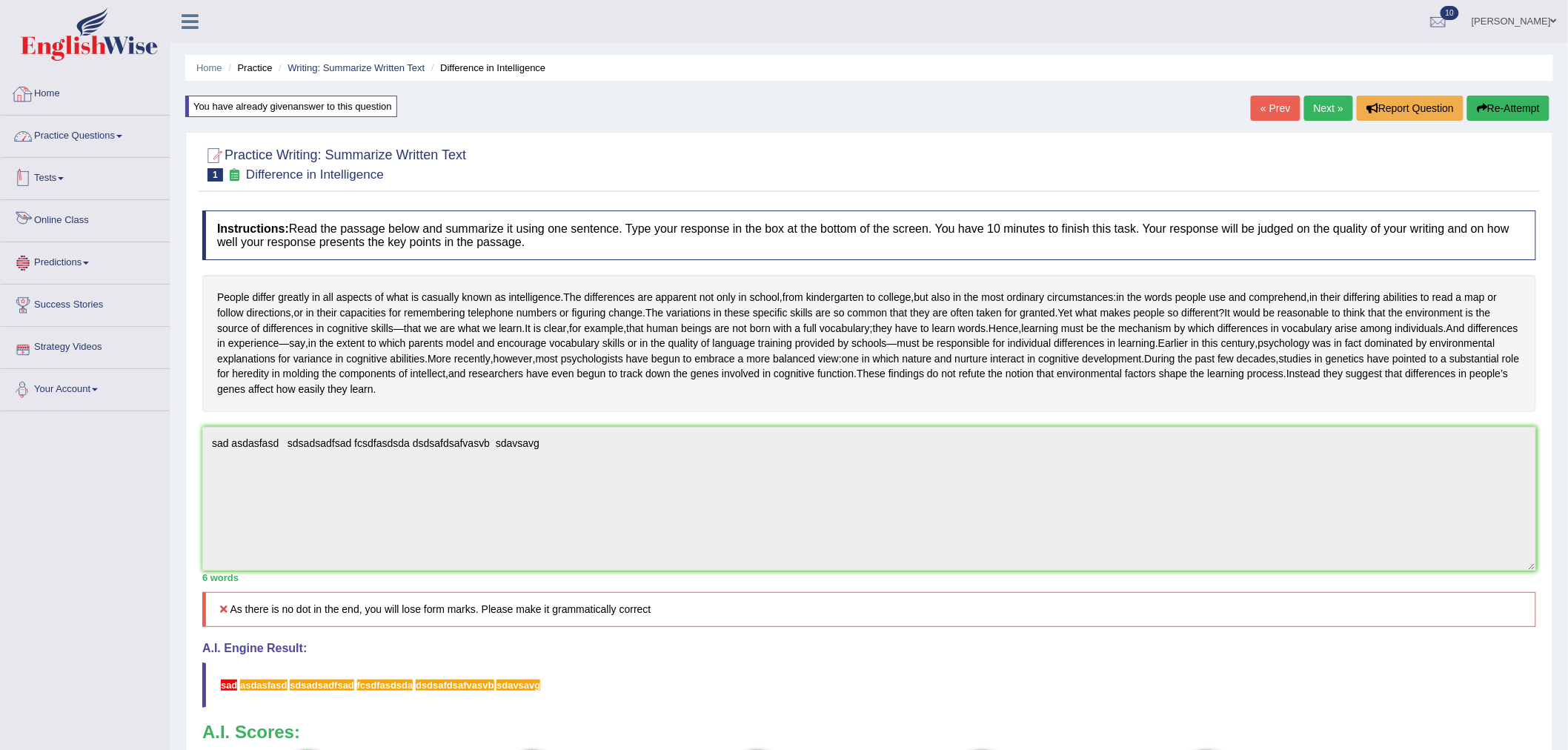
click at [51, 85] on link "Home" at bounding box center [85, 91] width 169 height 37
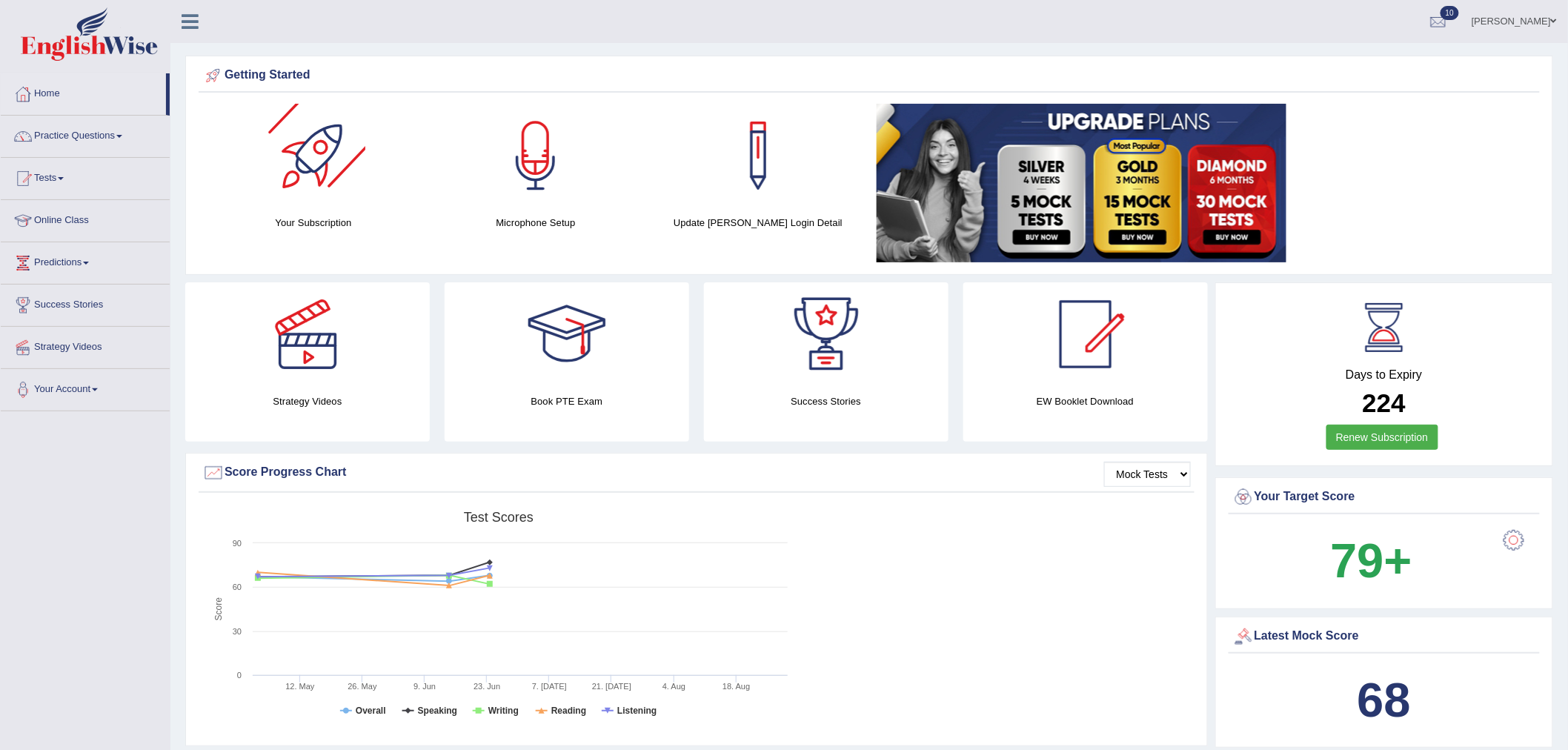
click at [112, 45] on img at bounding box center [89, 34] width 137 height 54
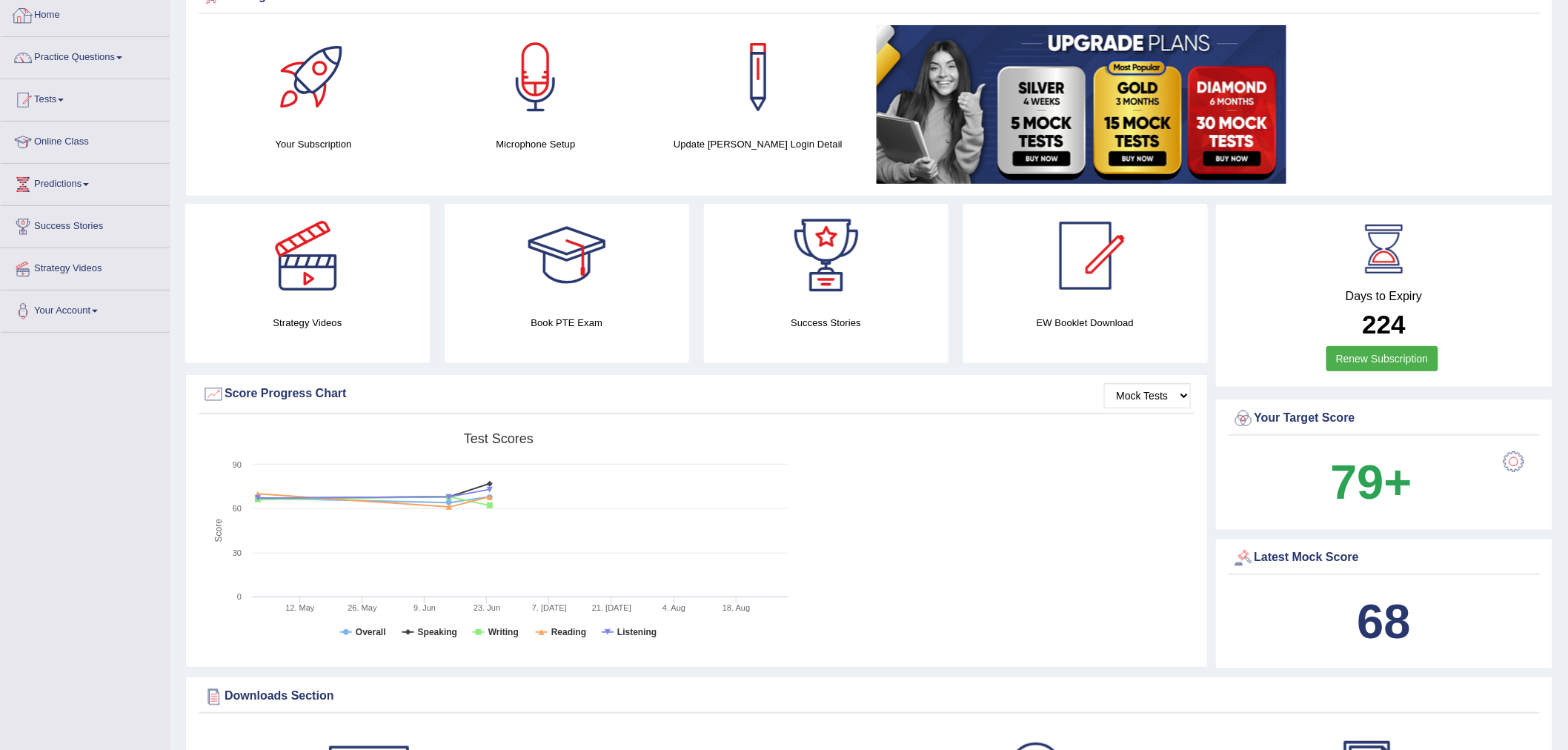
scroll to position [165, 0]
